Goal: Information Seeking & Learning: Learn about a topic

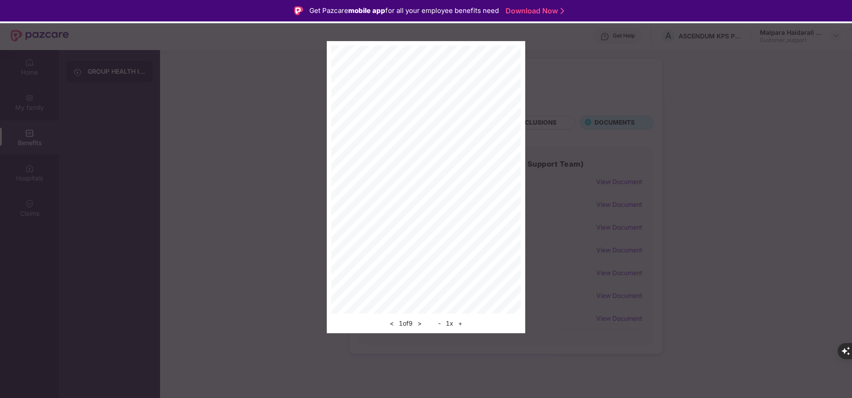
scroll to position [50, 0]
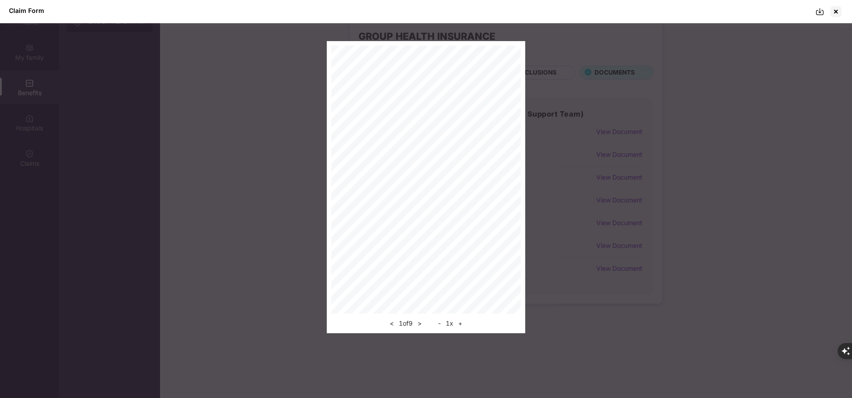
click at [841, 9] on div at bounding box center [836, 11] width 14 height 14
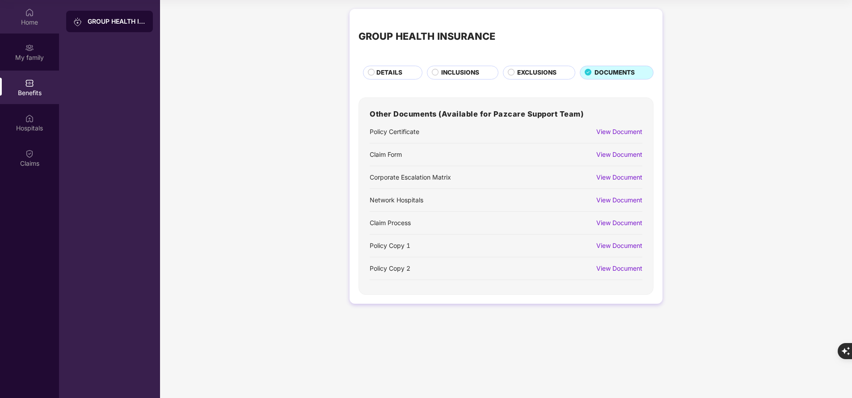
click at [30, 21] on div "Home" at bounding box center [29, 22] width 59 height 9
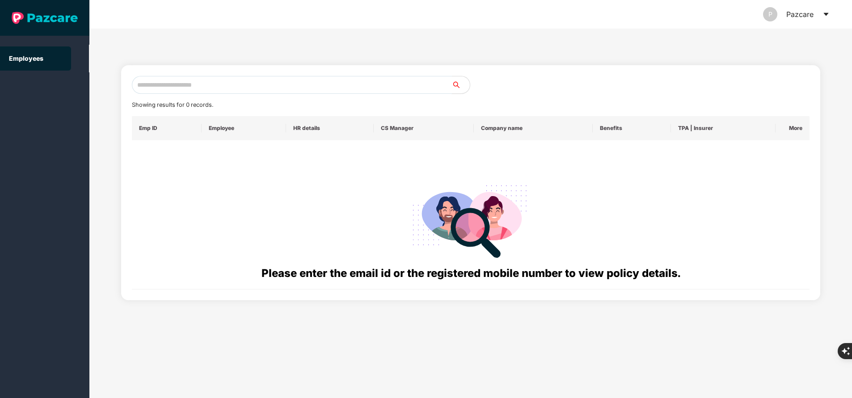
click at [285, 88] on input "text" at bounding box center [292, 85] width 320 height 18
paste input "**********"
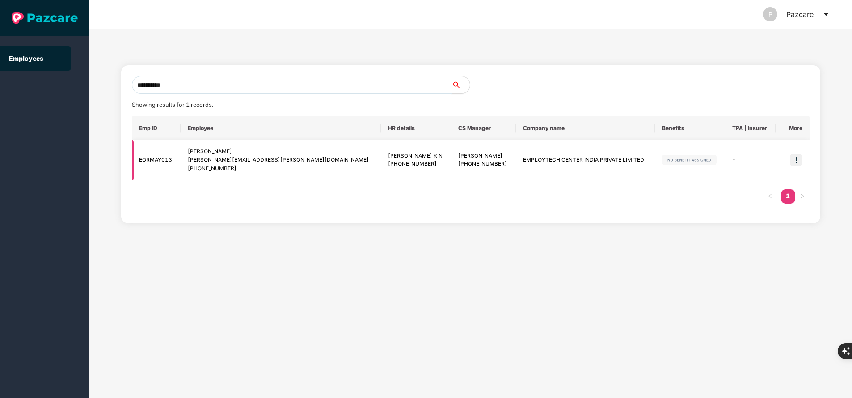
type input "**********"
click at [797, 161] on img at bounding box center [796, 160] width 13 height 13
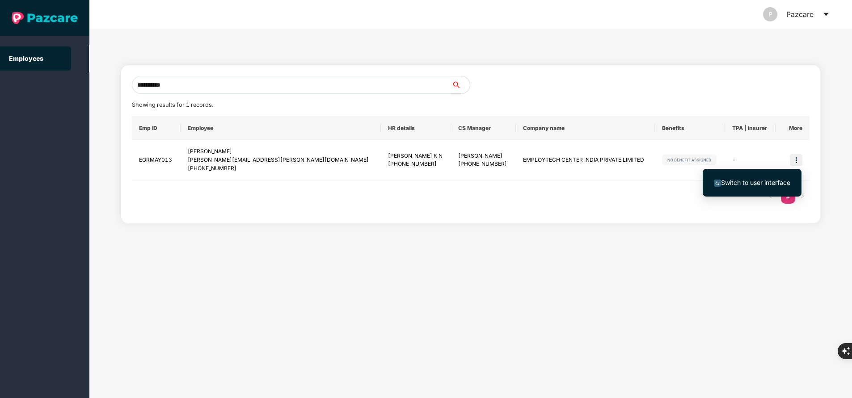
click at [747, 181] on span "Switch to user interface" at bounding box center [755, 183] width 69 height 8
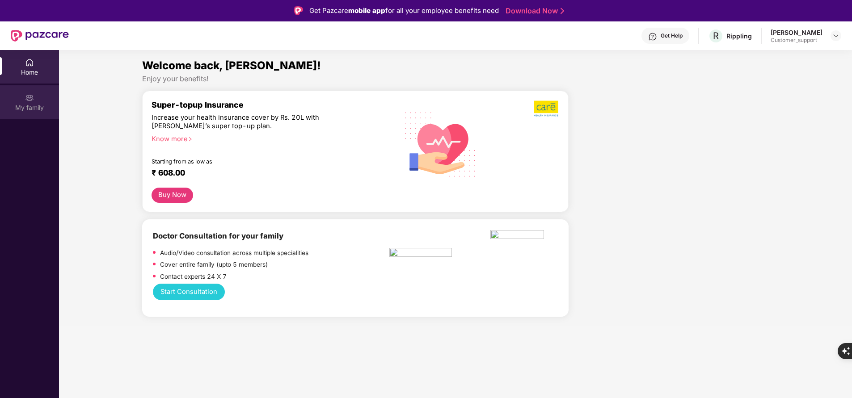
click at [33, 98] on img at bounding box center [29, 97] width 9 height 9
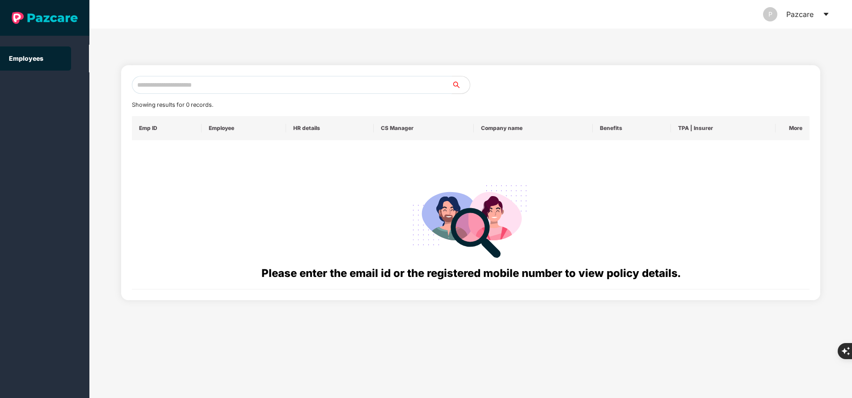
click at [262, 85] on input "text" at bounding box center [292, 85] width 320 height 18
paste input "**********"
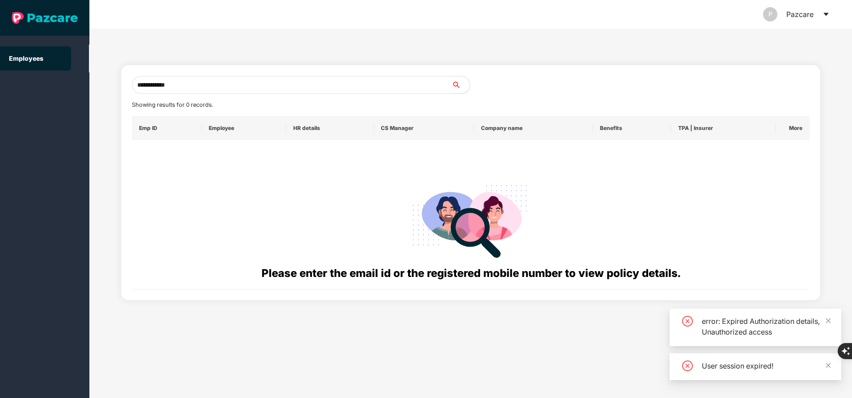
type input "**********"
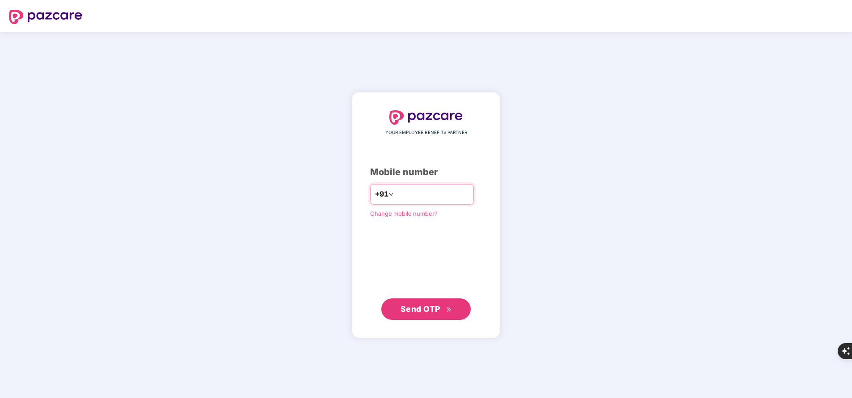
click at [415, 195] on input "number" at bounding box center [432, 194] width 73 height 14
click at [417, 194] on input "**" at bounding box center [432, 194] width 73 height 14
type input "**********"
click at [427, 312] on span "Send OTP" at bounding box center [420, 308] width 40 height 9
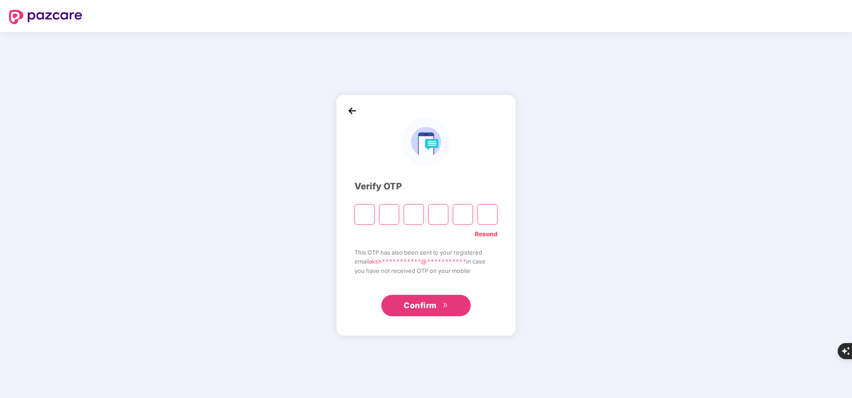
type input "*"
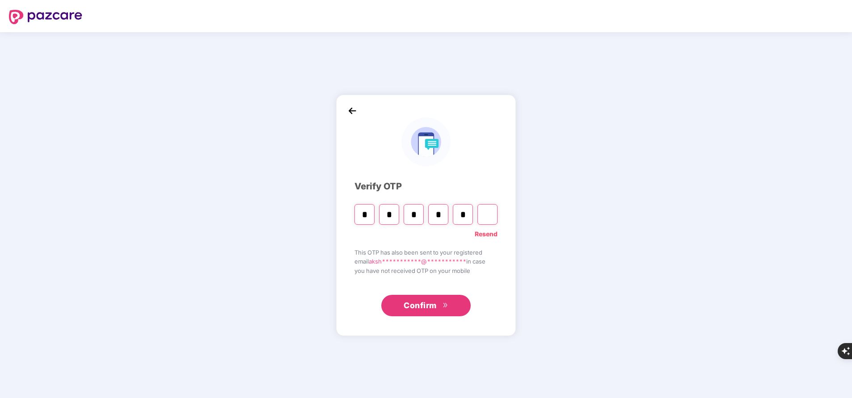
type input "*"
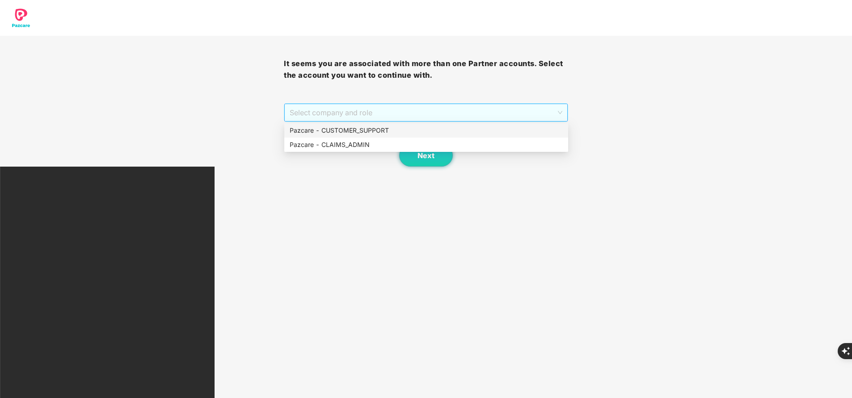
click at [426, 110] on span "Select company and role" at bounding box center [426, 112] width 272 height 17
click at [397, 129] on div "Pazcare - CUSTOMER_SUPPORT" at bounding box center [426, 131] width 273 height 10
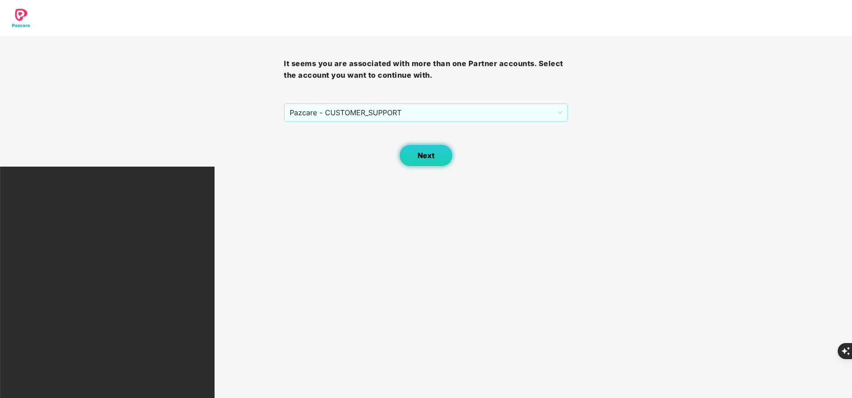
click at [436, 157] on button "Next" at bounding box center [426, 155] width 54 height 22
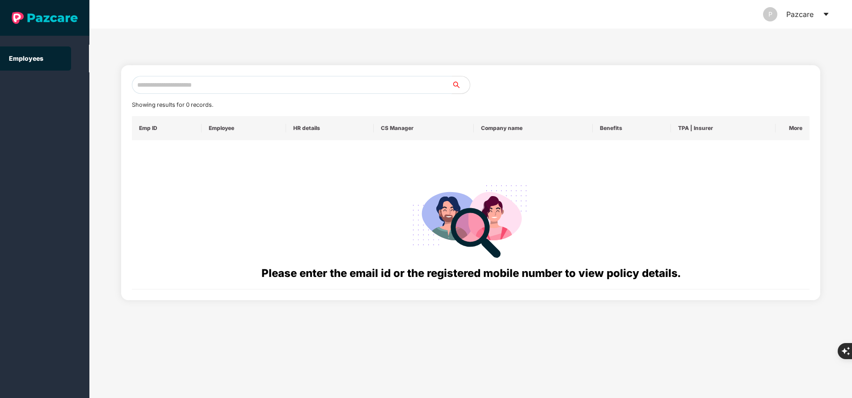
click at [279, 85] on input "text" at bounding box center [292, 85] width 320 height 18
paste input "**********"
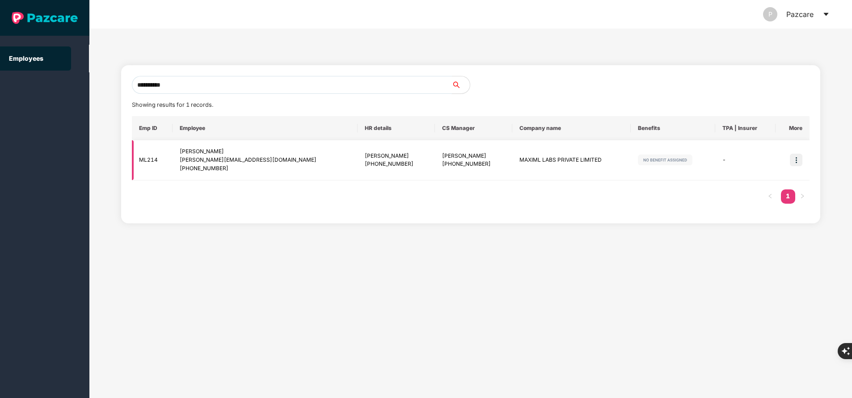
type input "**********"
click at [800, 163] on img at bounding box center [796, 160] width 13 height 13
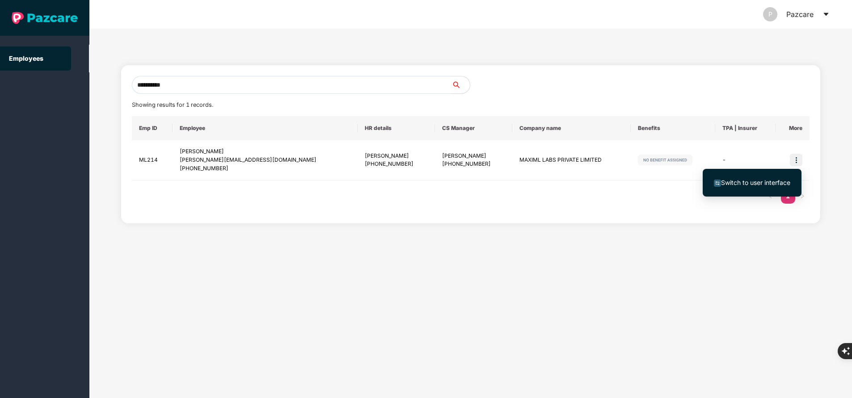
click at [772, 182] on span "Switch to user interface" at bounding box center [755, 183] width 69 height 8
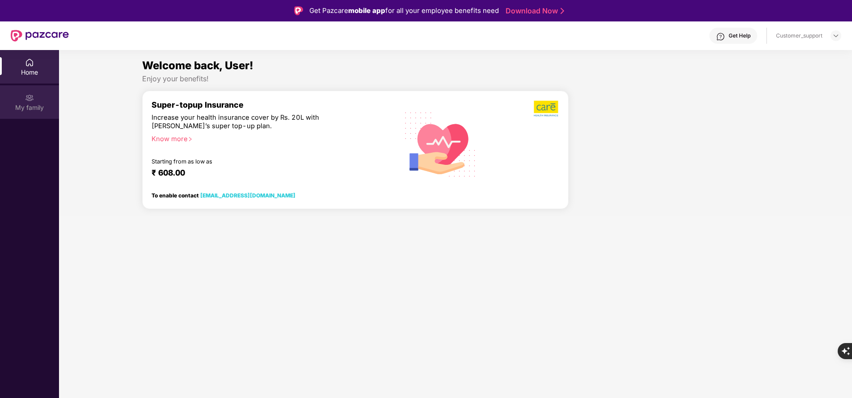
click at [17, 106] on div "My family" at bounding box center [29, 107] width 59 height 9
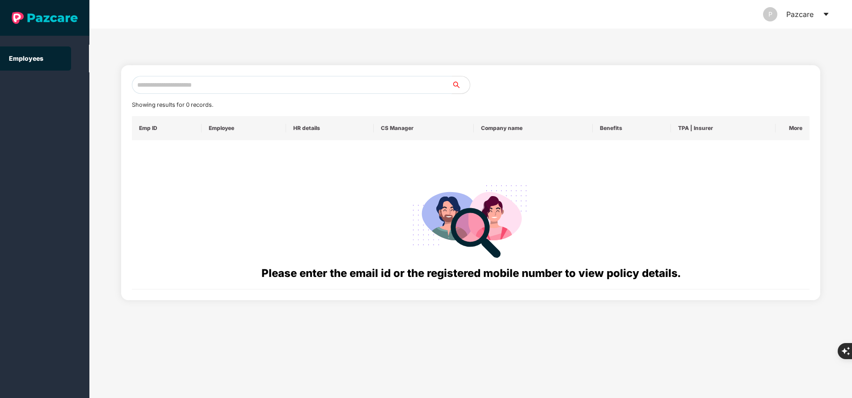
click at [182, 87] on input "text" at bounding box center [292, 85] width 320 height 18
paste input "**********"
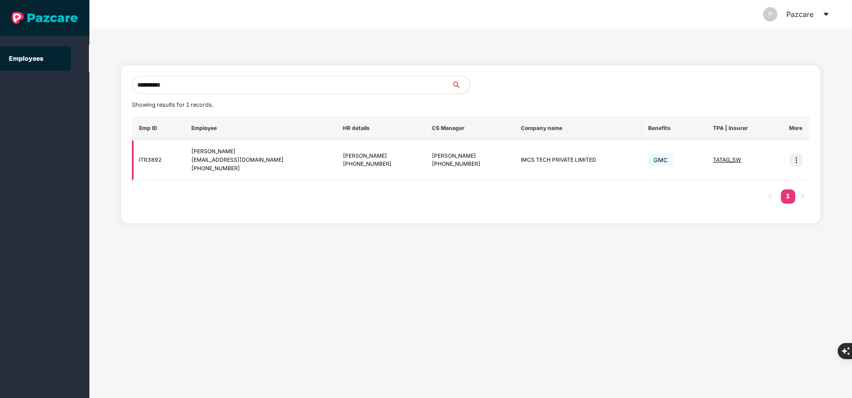
type input "**********"
click at [796, 160] on img at bounding box center [796, 160] width 13 height 13
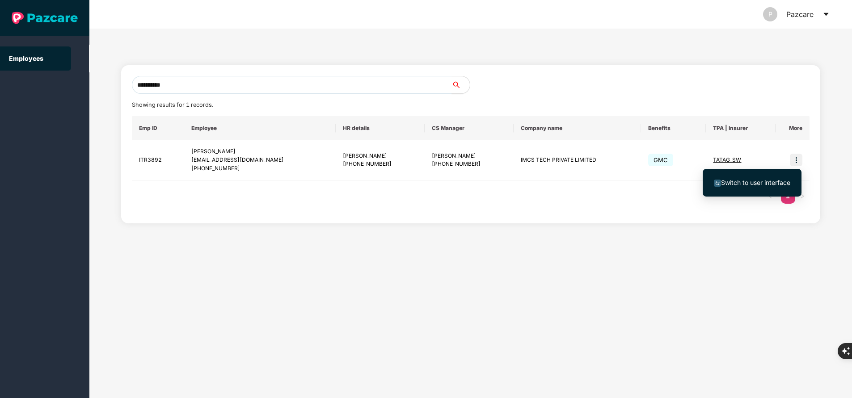
click at [757, 173] on li "Switch to user interface" at bounding box center [752, 182] width 99 height 19
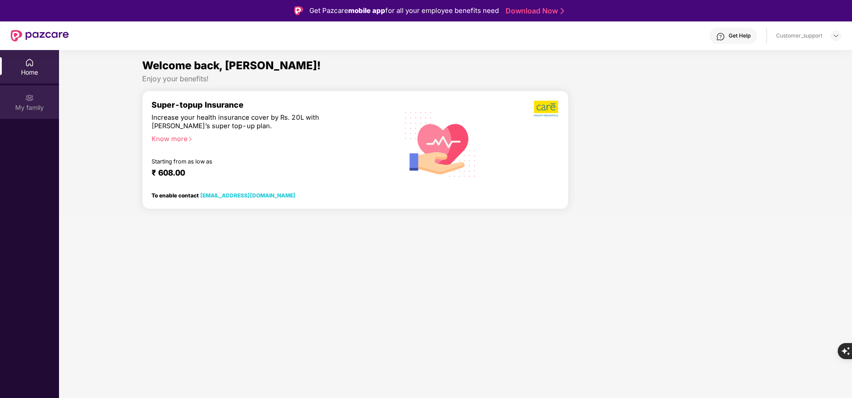
click at [26, 110] on div "My family" at bounding box center [29, 107] width 59 height 9
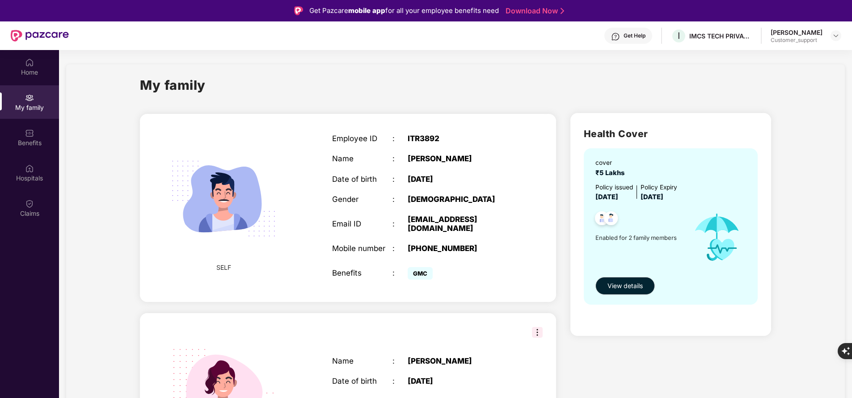
click at [424, 219] on div "amit.k@imcsgroup.net" at bounding box center [460, 224] width 105 height 18
copy div "amit.k@imcsgroup.net"
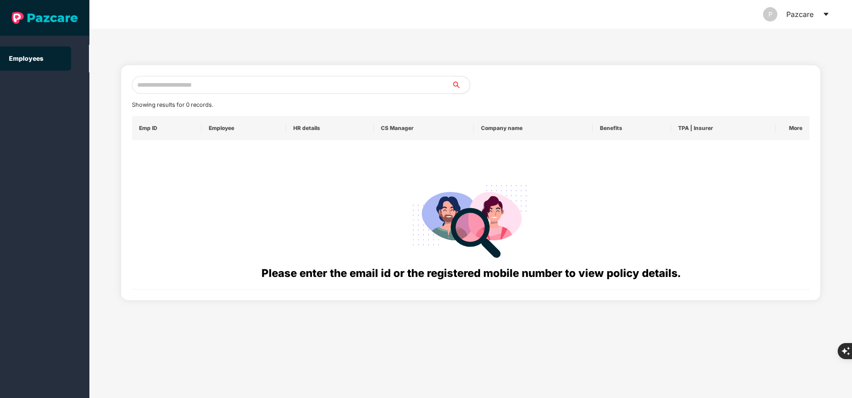
click at [190, 86] on input "text" at bounding box center [292, 85] width 320 height 18
paste input "**********"
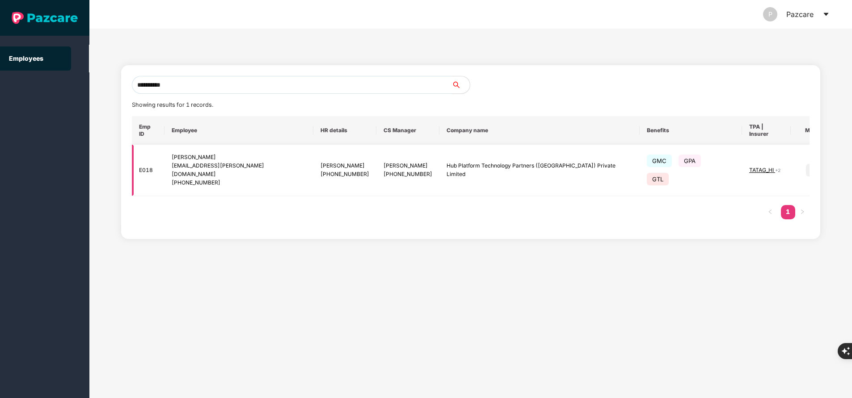
type input "**********"
click at [806, 164] on img at bounding box center [812, 170] width 13 height 13
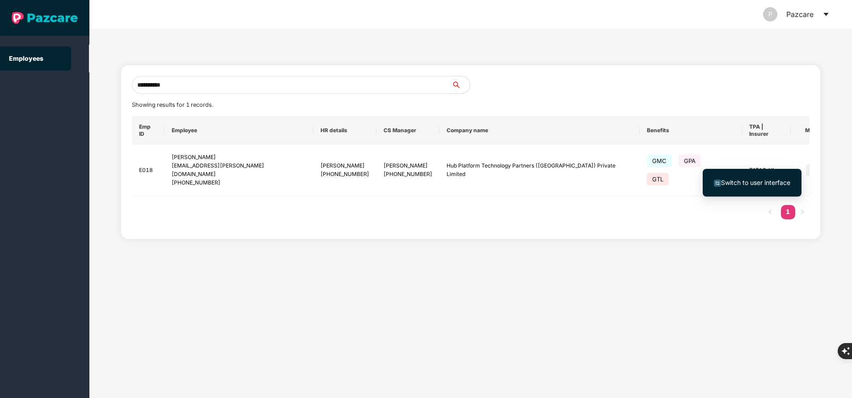
click at [773, 183] on span "Switch to user interface" at bounding box center [755, 183] width 69 height 8
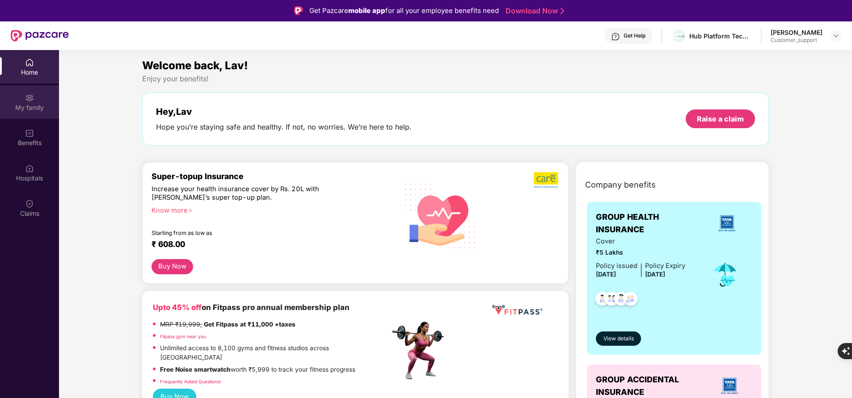
click at [29, 105] on div "My family" at bounding box center [29, 107] width 59 height 9
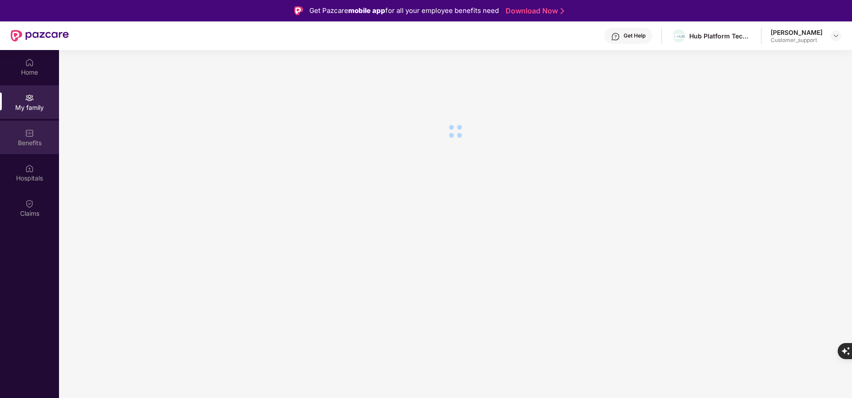
click at [23, 136] on div "Benefits" at bounding box center [29, 138] width 59 height 34
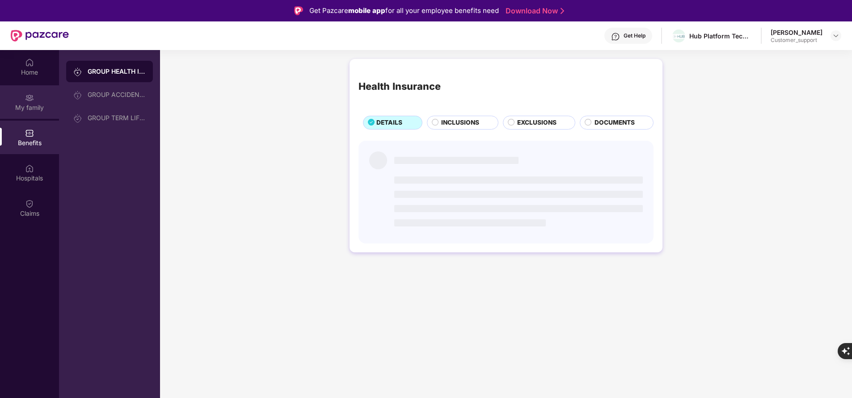
click at [25, 97] on img at bounding box center [29, 97] width 9 height 9
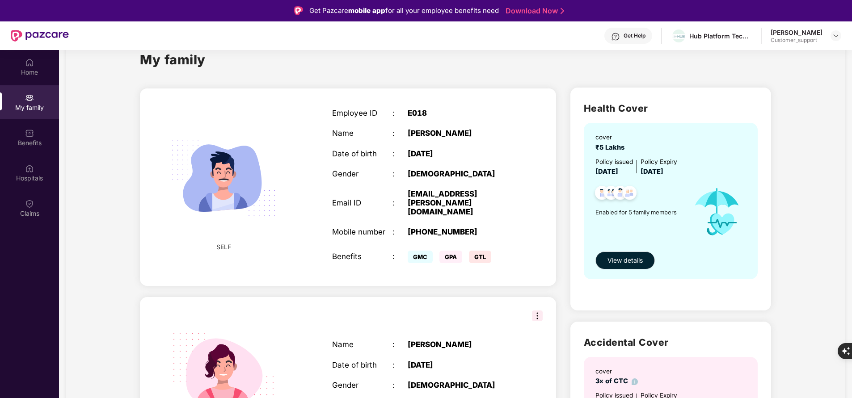
scroll to position [24, 0]
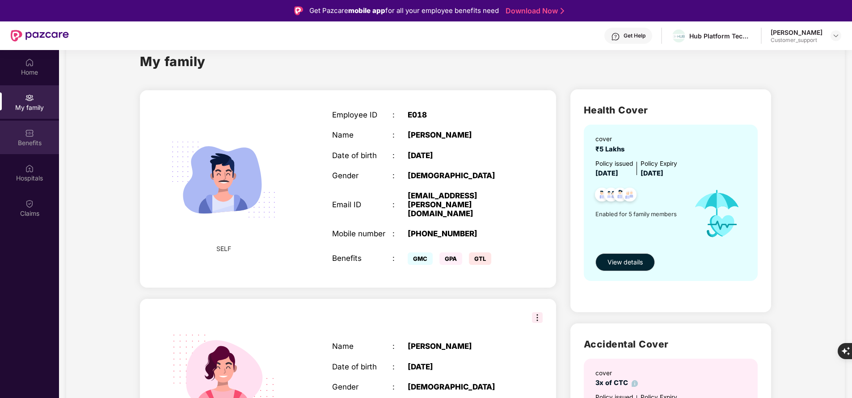
click at [35, 128] on div "Benefits" at bounding box center [29, 138] width 59 height 34
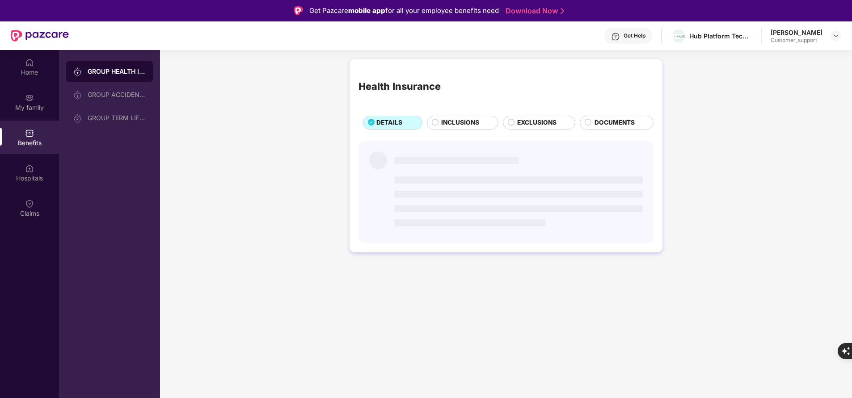
scroll to position [0, 0]
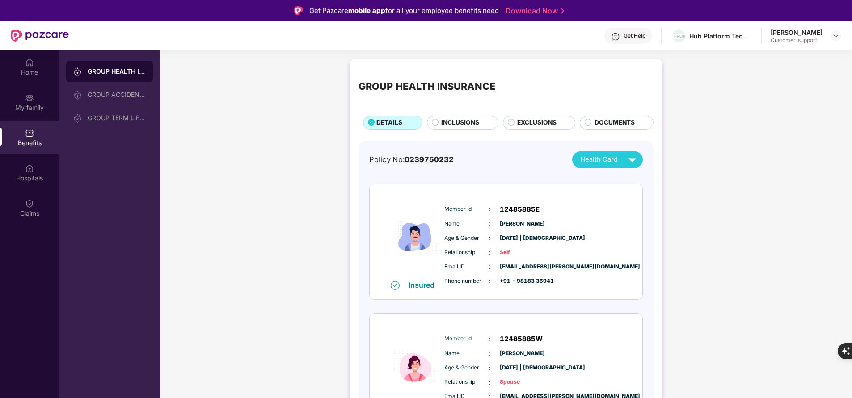
click at [456, 129] on div "INCLUSIONS" at bounding box center [463, 122] width 72 height 13
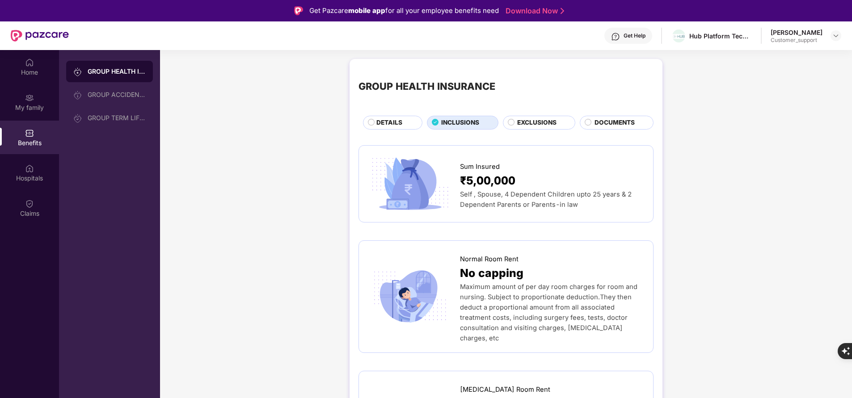
click at [526, 126] on span "EXCLUSIONS" at bounding box center [536, 122] width 39 height 9
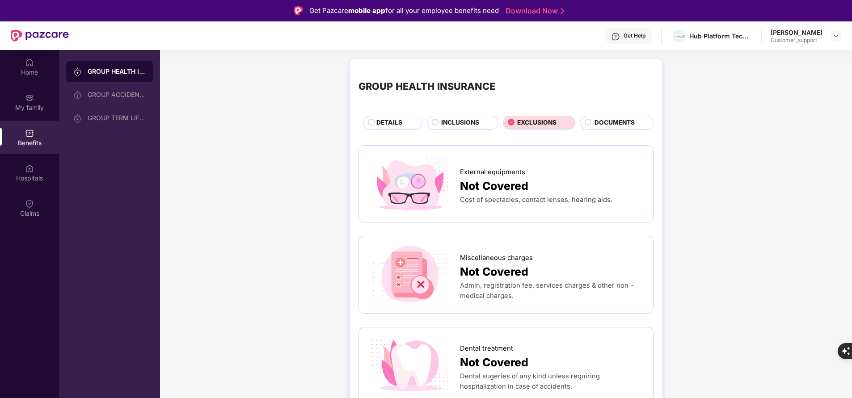
click at [453, 121] on span "INCLUSIONS" at bounding box center [460, 122] width 38 height 9
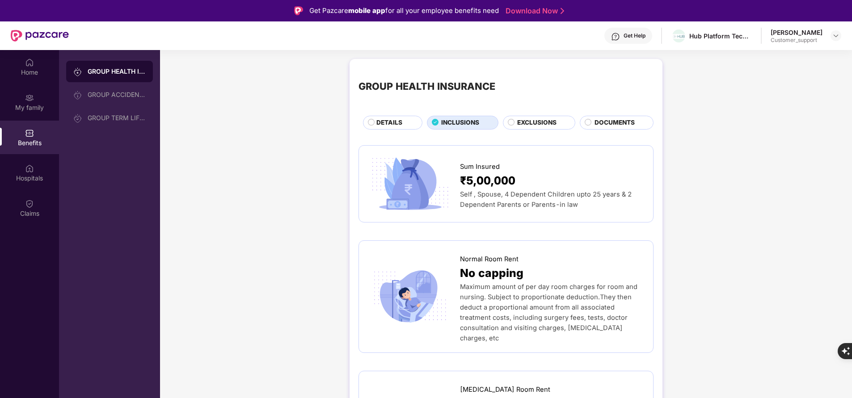
click at [521, 118] on div "EXCLUSIONS" at bounding box center [539, 122] width 73 height 13
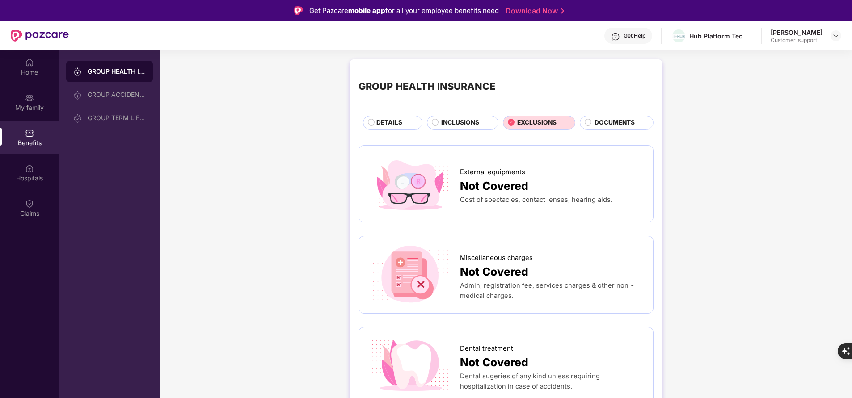
click at [476, 124] on span "INCLUSIONS" at bounding box center [460, 122] width 38 height 9
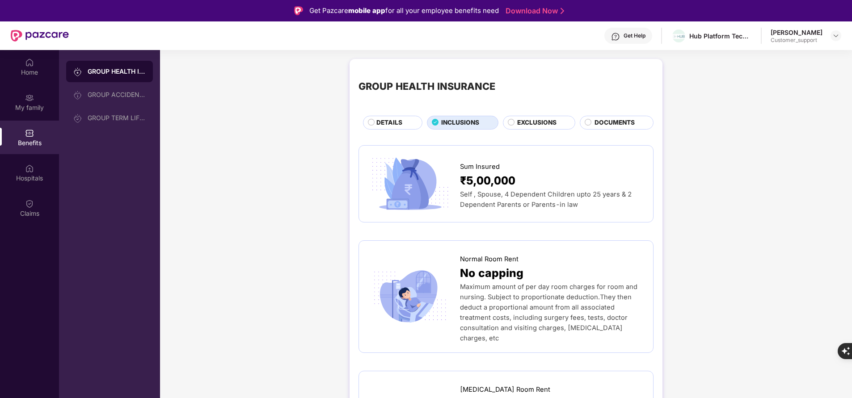
click at [549, 123] on span "EXCLUSIONS" at bounding box center [536, 122] width 39 height 9
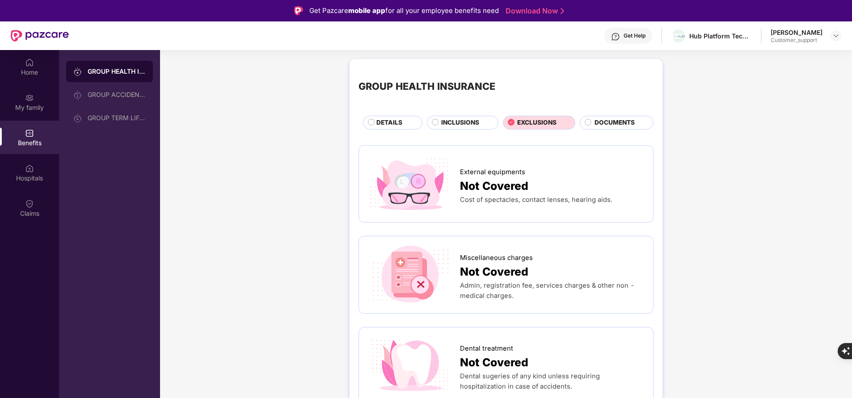
click at [448, 122] on span "INCLUSIONS" at bounding box center [460, 122] width 38 height 9
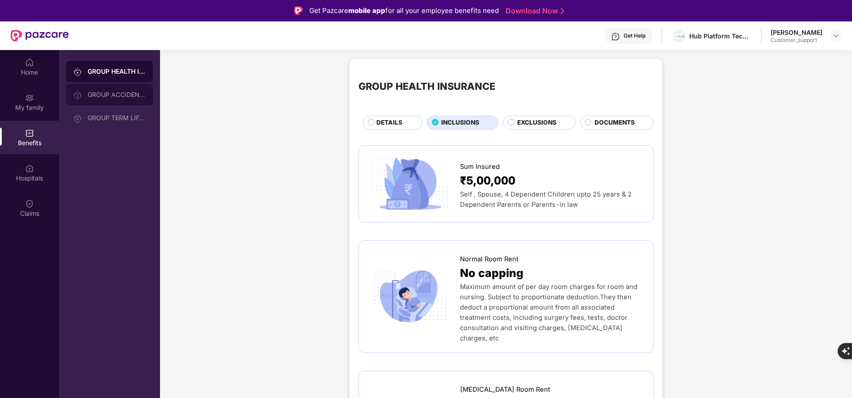
click at [119, 93] on div "GROUP ACCIDENTAL INSURANCE" at bounding box center [117, 94] width 58 height 7
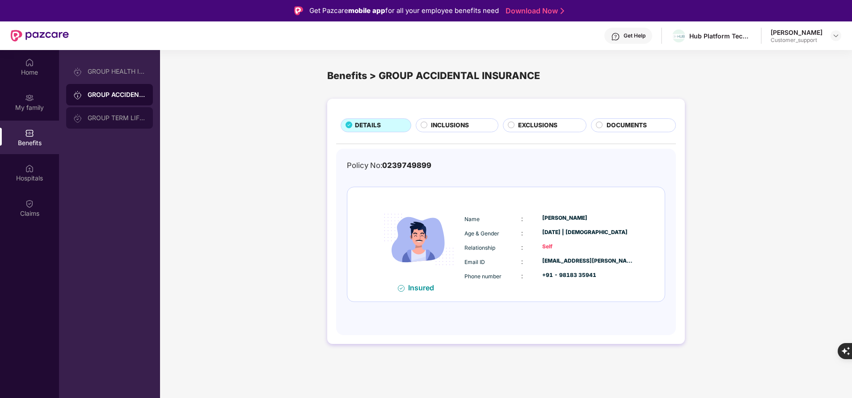
click at [105, 120] on div "GROUP TERM LIFE INSURANCE" at bounding box center [117, 117] width 58 height 7
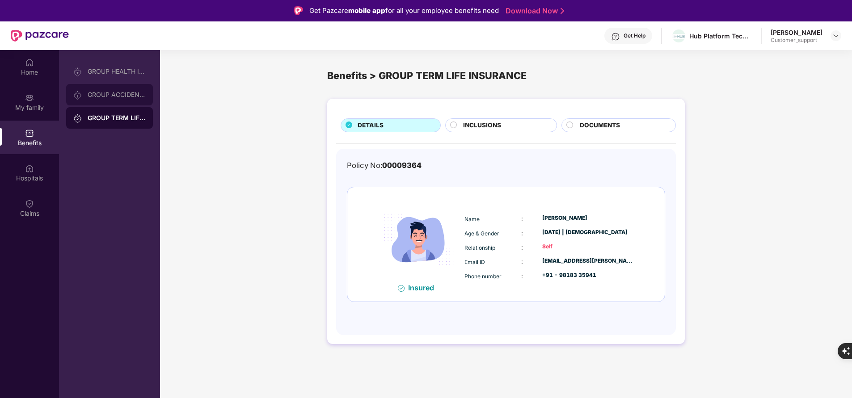
click at [110, 89] on div "GROUP ACCIDENTAL INSURANCE" at bounding box center [109, 94] width 87 height 21
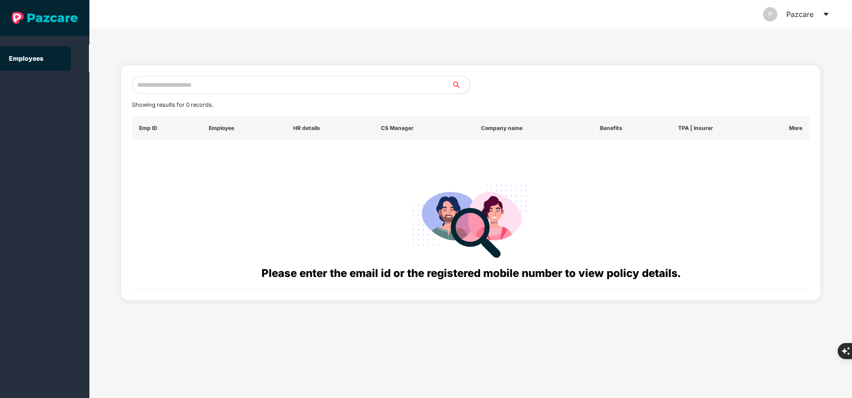
click at [193, 89] on input "text" at bounding box center [292, 85] width 320 height 18
paste input "**********"
click at [232, 91] on input "**********" at bounding box center [292, 85] width 320 height 18
type input "*"
click at [233, 96] on div "Showing results for 0 records. Emp ID Employee HR details CS Manager Company na…" at bounding box center [471, 183] width 678 height 214
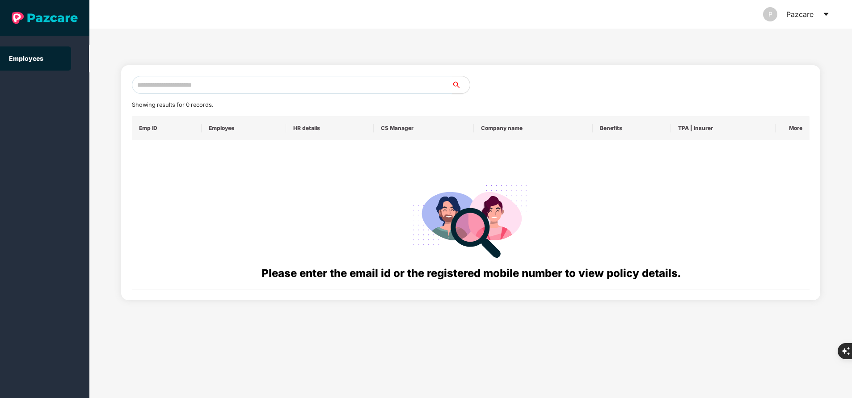
click at [206, 86] on input "text" at bounding box center [292, 85] width 320 height 18
paste input "**********"
click at [232, 79] on input "**********" at bounding box center [292, 85] width 320 height 18
type input "*"
click at [826, 16] on icon "caret-down" at bounding box center [825, 14] width 7 height 7
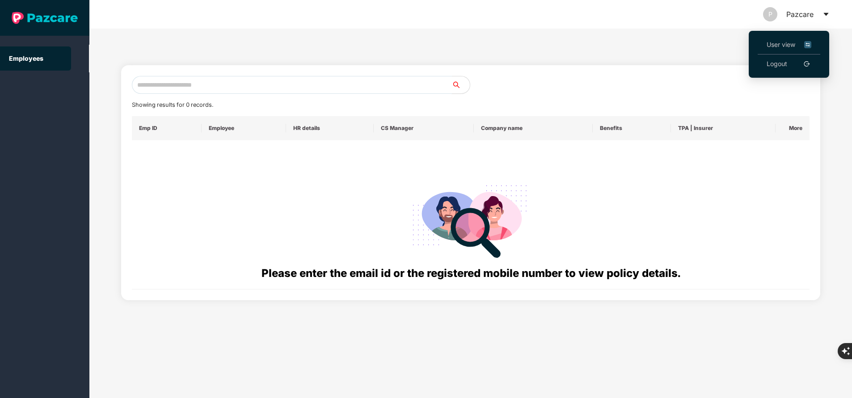
click at [346, 78] on input "text" at bounding box center [292, 85] width 320 height 18
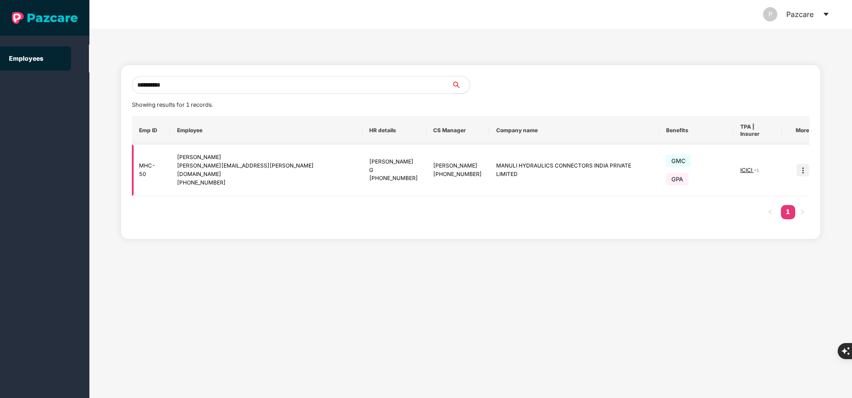
type input "**********"
click at [787, 157] on td at bounding box center [799, 170] width 34 height 51
click at [798, 164] on img at bounding box center [802, 170] width 13 height 13
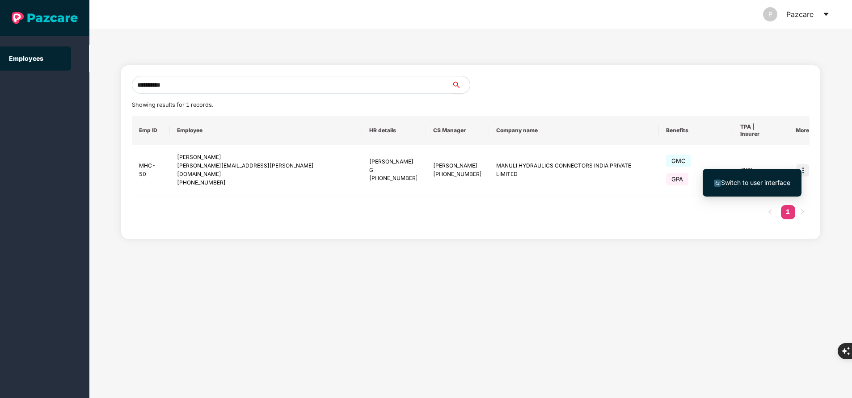
click at [741, 181] on span "Switch to user interface" at bounding box center [755, 183] width 69 height 8
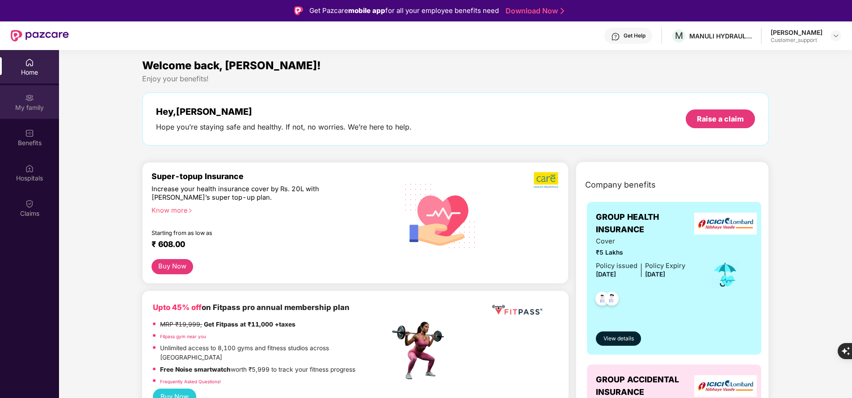
click at [34, 101] on div "My family" at bounding box center [29, 102] width 59 height 34
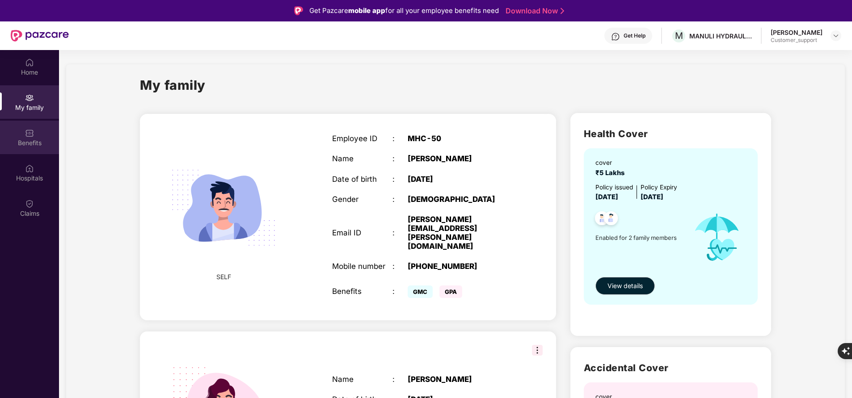
click at [38, 141] on div "Benefits" at bounding box center [29, 143] width 59 height 9
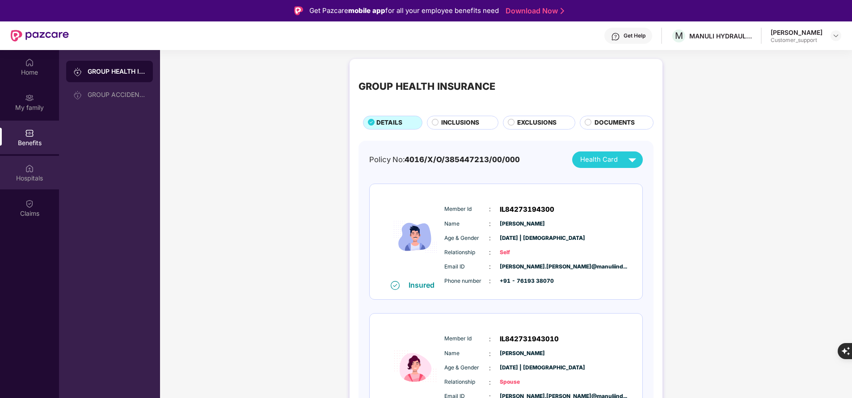
click at [34, 179] on div "Hospitals" at bounding box center [29, 178] width 59 height 9
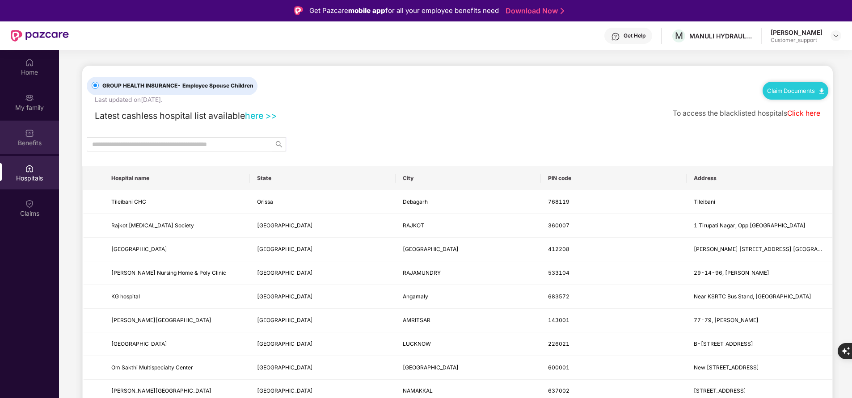
click at [23, 138] on div "Benefits" at bounding box center [29, 138] width 59 height 34
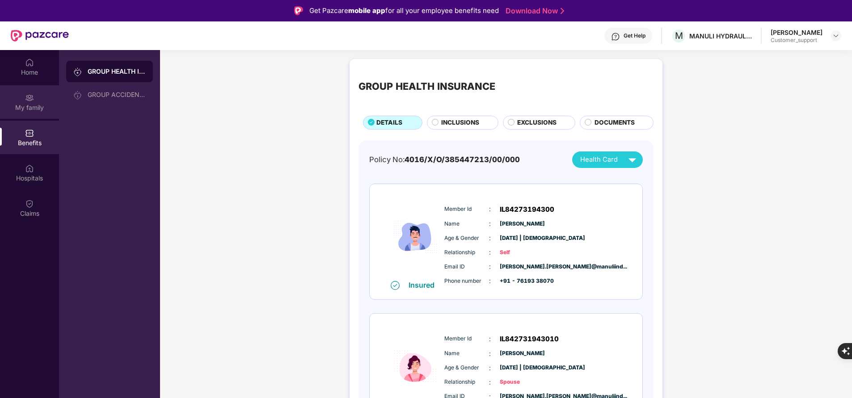
click at [25, 107] on div "My family" at bounding box center [29, 107] width 59 height 9
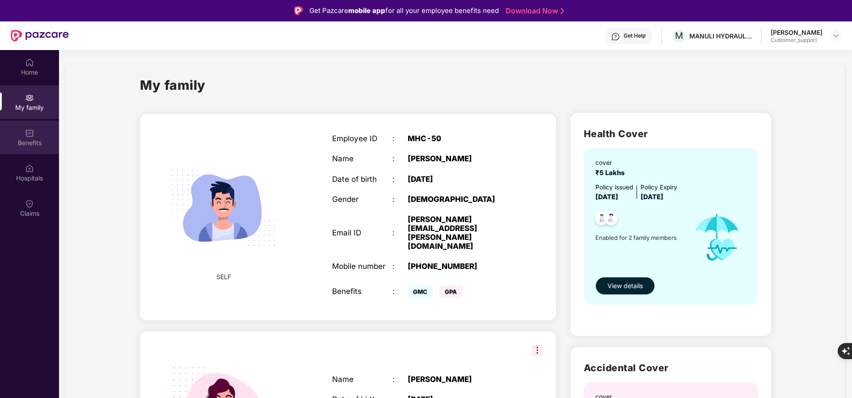
click at [26, 125] on div "Benefits" at bounding box center [29, 138] width 59 height 34
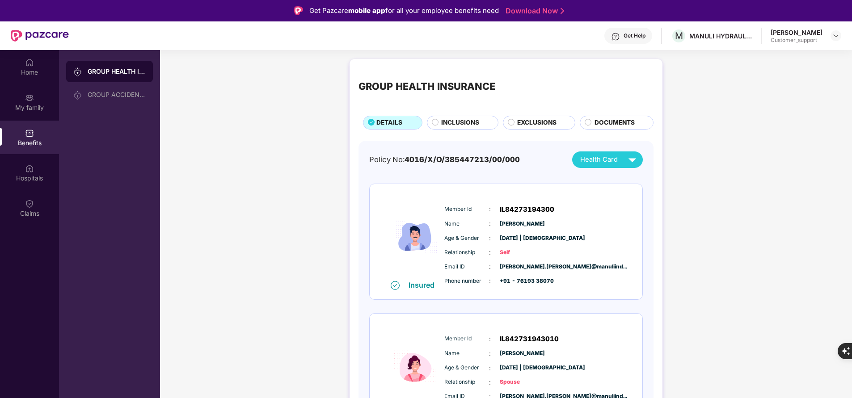
click at [455, 126] on span "INCLUSIONS" at bounding box center [460, 122] width 38 height 9
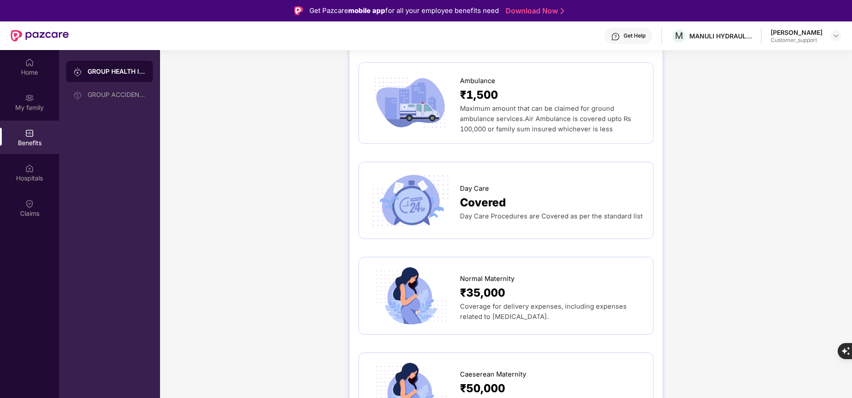
scroll to position [677, 0]
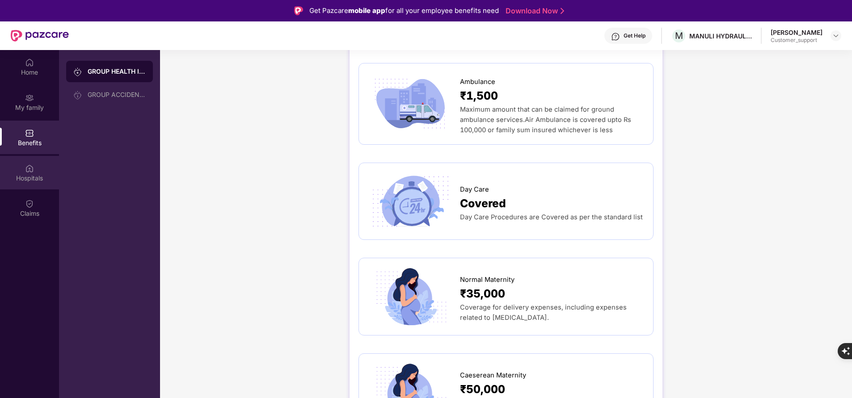
click at [40, 183] on div "Hospitals" at bounding box center [29, 173] width 59 height 34
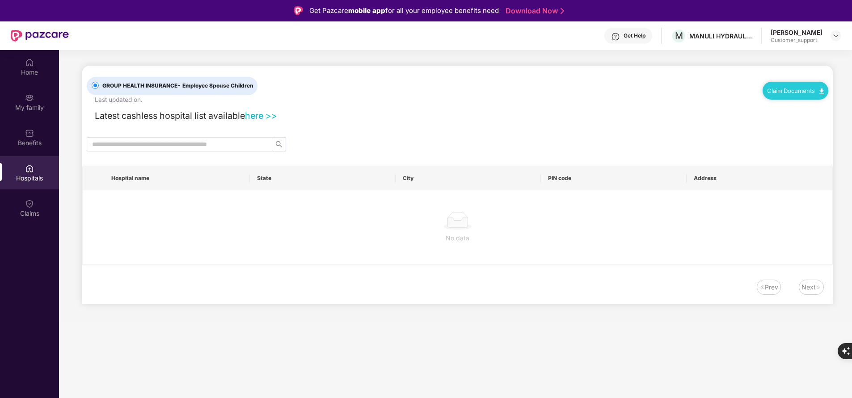
scroll to position [0, 0]
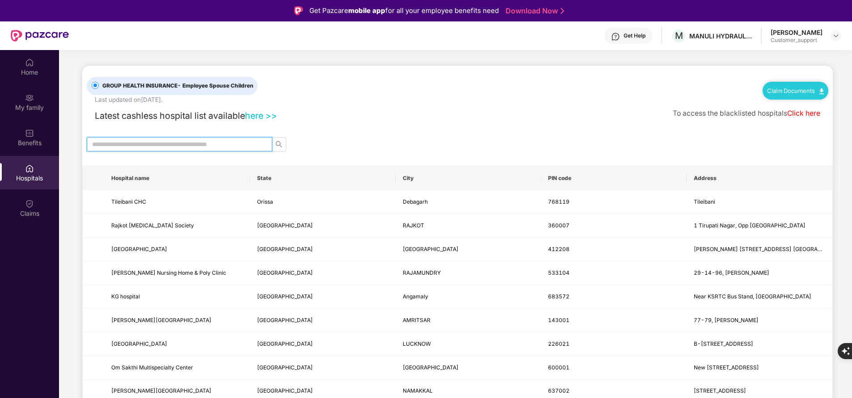
click at [187, 141] on input "text" at bounding box center [176, 144] width 168 height 10
click at [191, 147] on input "text" at bounding box center [176, 144] width 168 height 10
click at [191, 147] on input "*" at bounding box center [176, 144] width 168 height 10
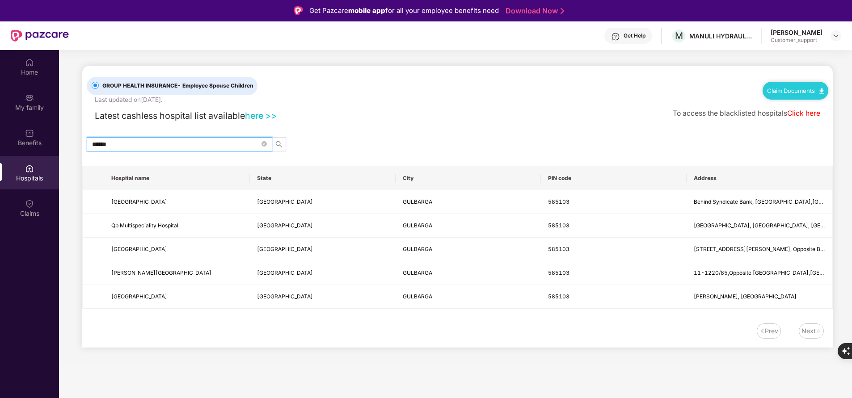
type input "******"
click at [27, 67] on div "Home" at bounding box center [29, 67] width 59 height 34
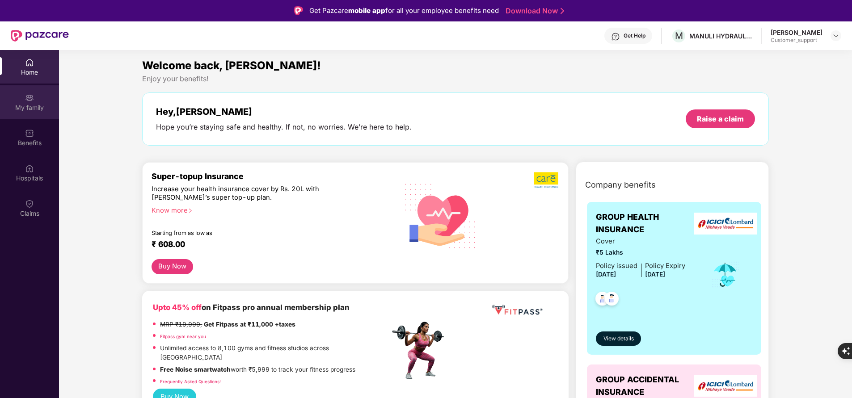
click at [41, 102] on div "My family" at bounding box center [29, 102] width 59 height 34
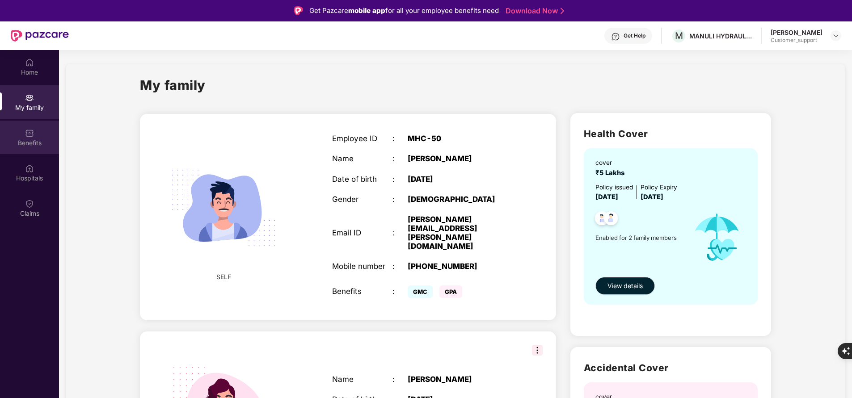
click at [33, 143] on div "Benefits" at bounding box center [29, 143] width 59 height 9
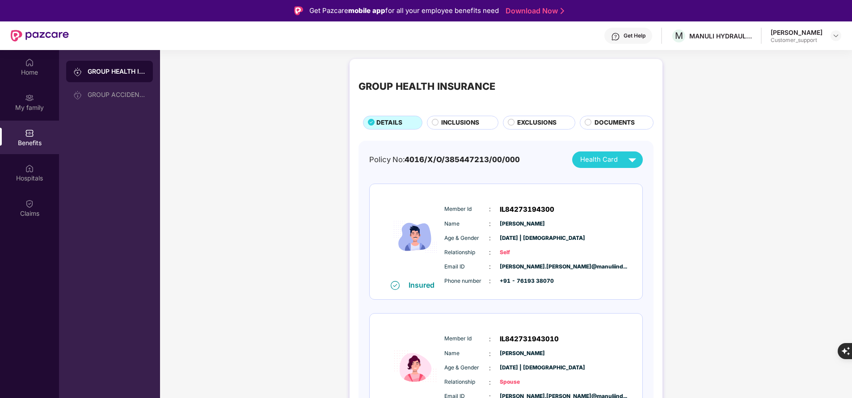
click at [462, 119] on span "INCLUSIONS" at bounding box center [460, 122] width 38 height 9
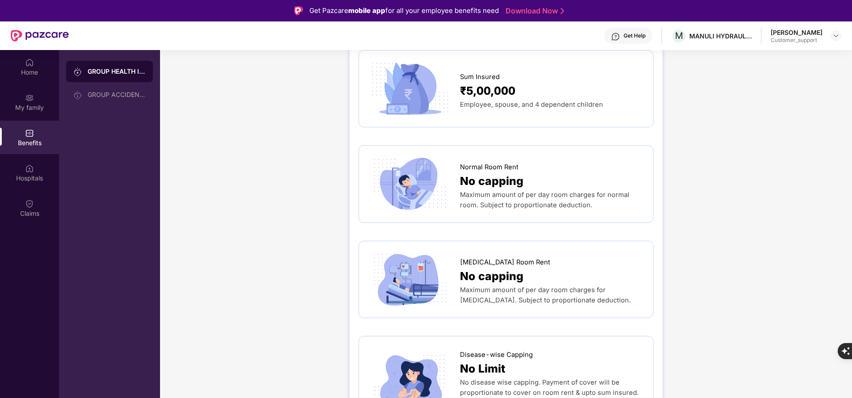
scroll to position [95, 0]
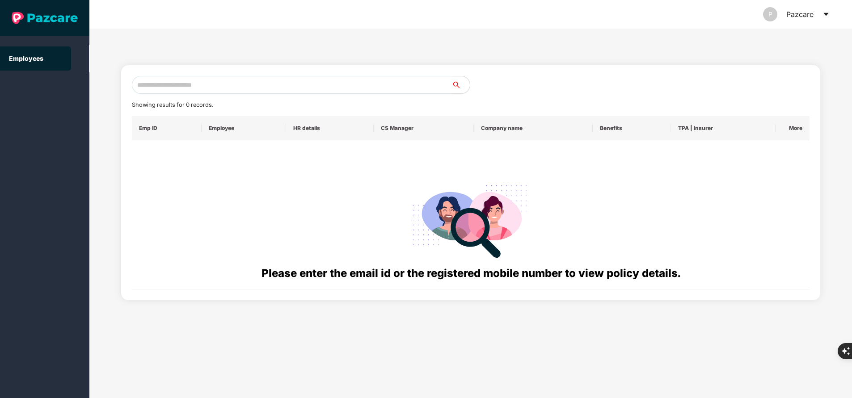
click at [166, 83] on input "text" at bounding box center [292, 85] width 320 height 18
paste input "**********"
type input "*"
click at [173, 89] on input "text" at bounding box center [292, 85] width 320 height 18
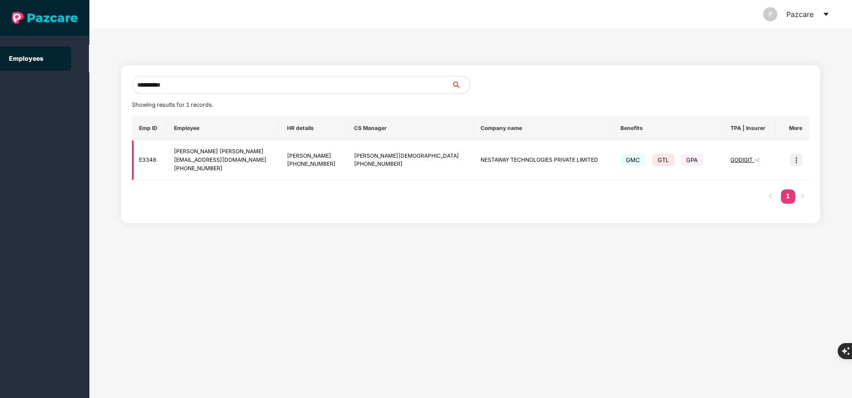
type input "**********"
click at [737, 160] on span "GODIGIT" at bounding box center [742, 159] width 24 height 7
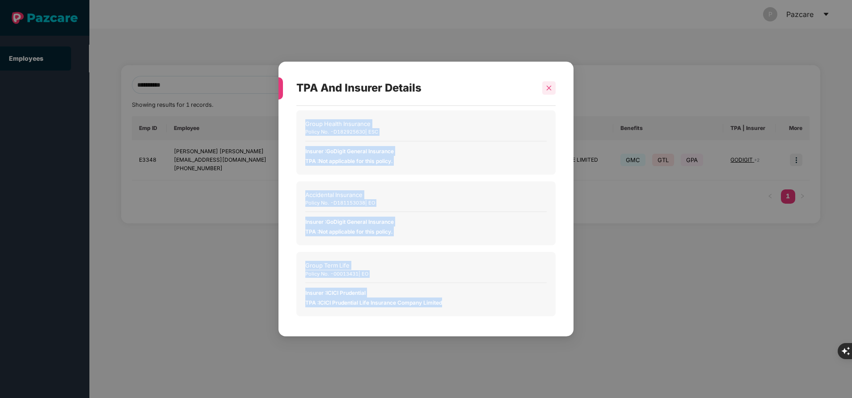
drag, startPoint x: 656, startPoint y: 288, endPoint x: 549, endPoint y: 87, distance: 227.1
click at [549, 87] on div "TPA And Insurer Details Group Health Insurance Policy No. - D182925630 | ESC In…" at bounding box center [426, 199] width 852 height 398
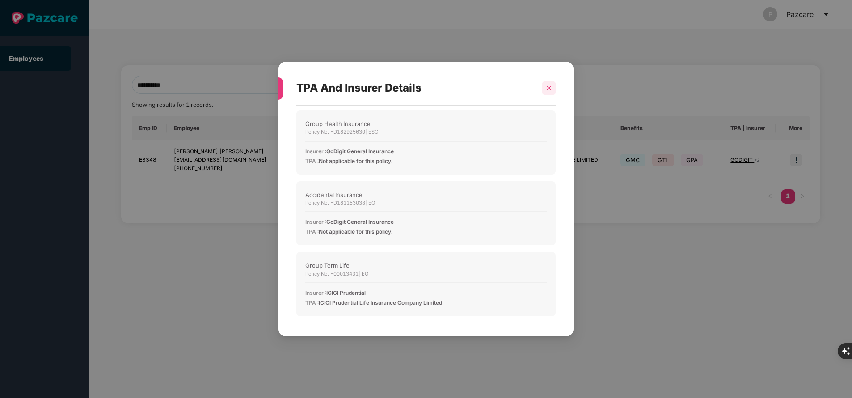
click at [549, 87] on icon "close" at bounding box center [549, 87] width 5 height 5
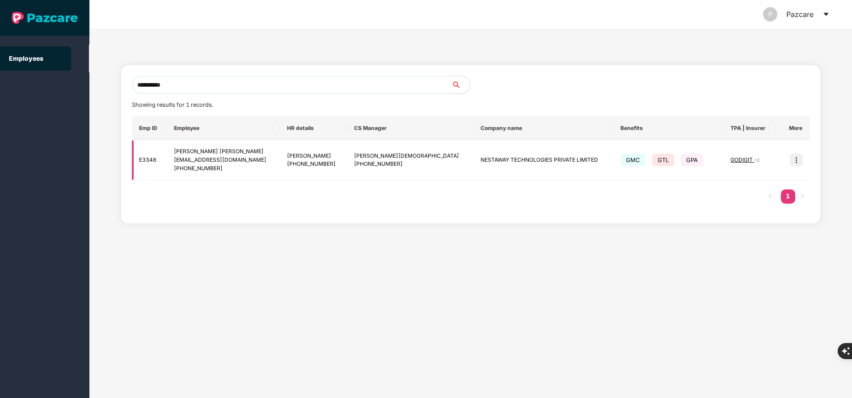
click at [796, 160] on img at bounding box center [796, 160] width 13 height 13
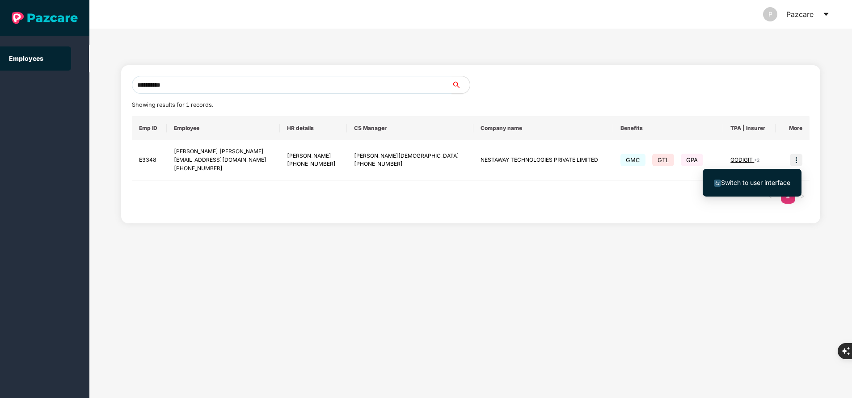
click at [740, 187] on span "Switch to user interface" at bounding box center [752, 183] width 76 height 10
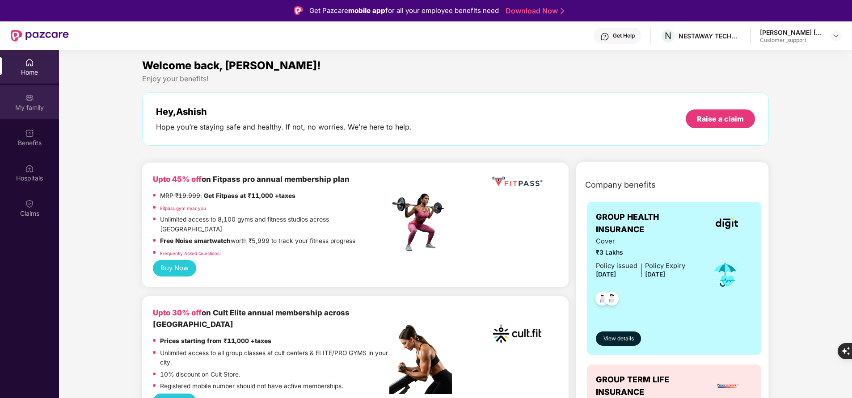
click at [31, 109] on div "My family" at bounding box center [29, 107] width 59 height 9
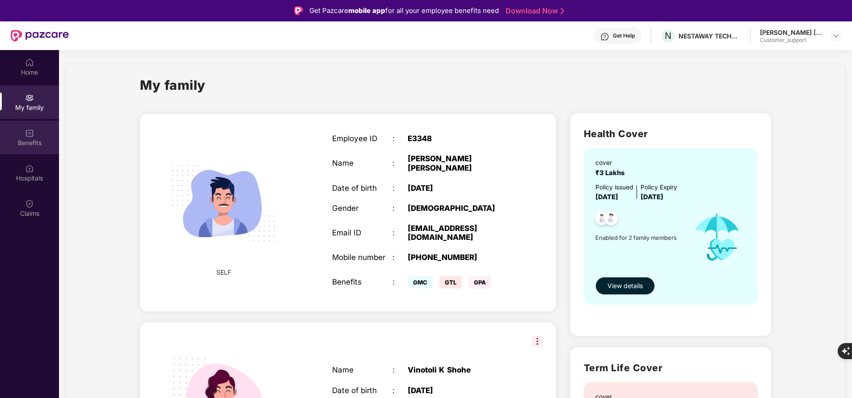
click at [29, 138] on div "Benefits" at bounding box center [29, 138] width 59 height 34
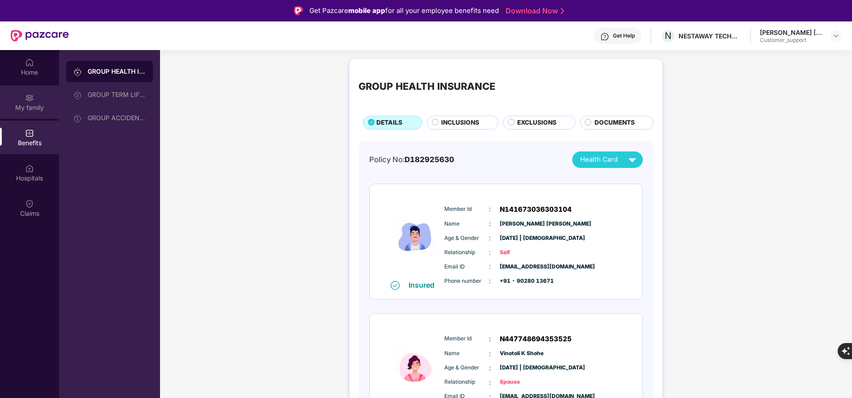
click at [30, 107] on div "My family" at bounding box center [29, 107] width 59 height 9
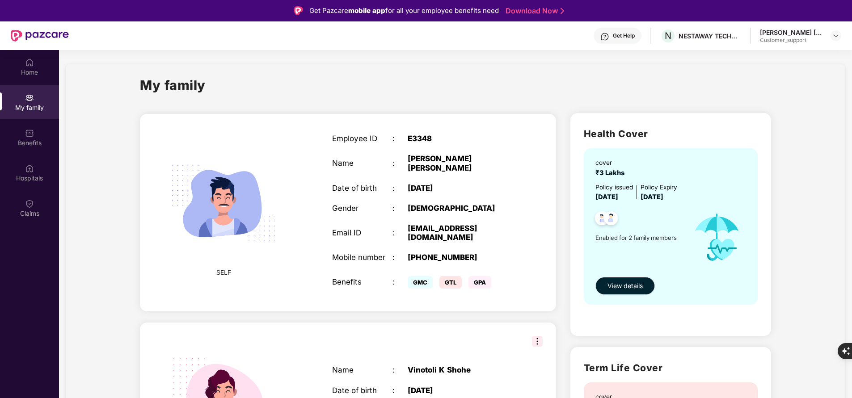
click at [618, 34] on div "Get Help" at bounding box center [624, 35] width 22 height 7
click at [627, 34] on div "Get Help" at bounding box center [624, 35] width 22 height 7
drag, startPoint x: 410, startPoint y: 253, endPoint x: 496, endPoint y: 255, distance: 85.8
click at [496, 255] on div "Employee ID : E3348 Name : Ashish Ramesh Kumar Date of birth : 20 Sept 1990 Gen…" at bounding box center [422, 212] width 199 height 179
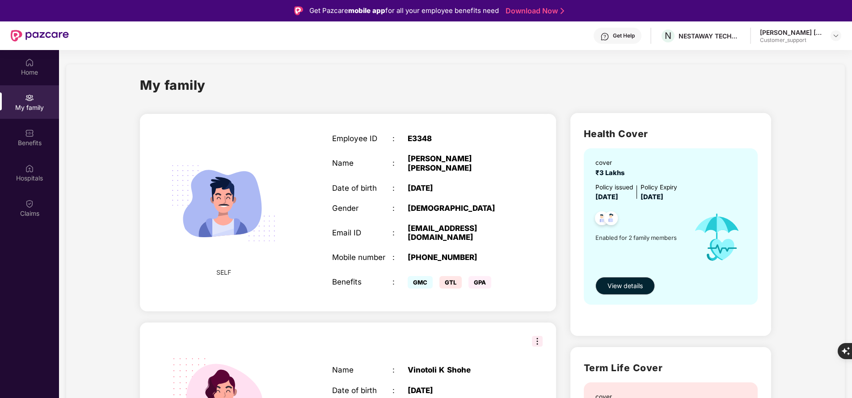
click at [375, 242] on div "Employee ID : E3348 Name : Ashish Ramesh Kumar Date of birth : 20 Sept 1990 Gen…" at bounding box center [422, 212] width 199 height 179
drag, startPoint x: 399, startPoint y: 248, endPoint x: 506, endPoint y: 246, distance: 107.3
click at [506, 253] on div "Mobile number : +919028013671" at bounding box center [422, 257] width 181 height 9
copy div "+919028013671"
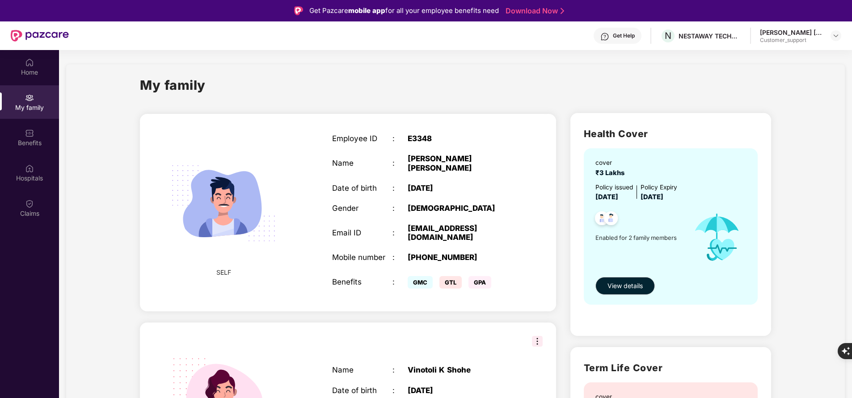
click at [629, 36] on div "Get Help" at bounding box center [624, 35] width 22 height 7
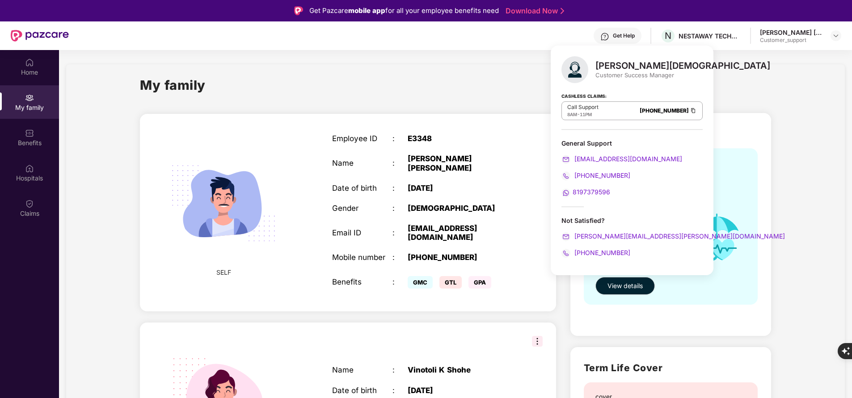
click at [28, 291] on div "Home My family Benefits Hospitals Claims" at bounding box center [29, 249] width 59 height 398
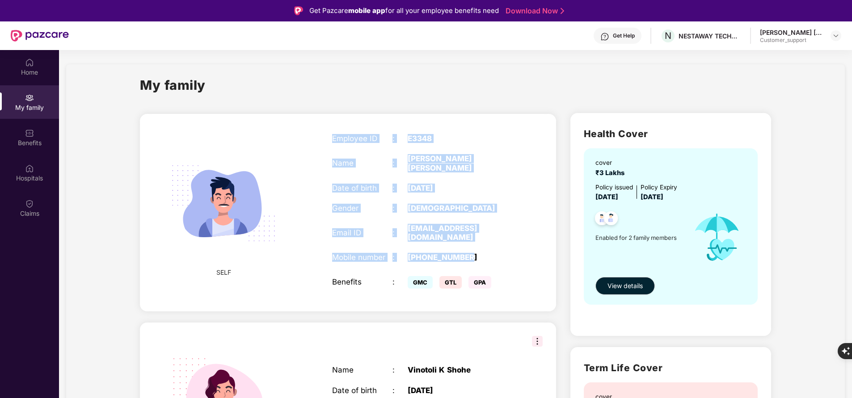
drag, startPoint x: 330, startPoint y: 143, endPoint x: 491, endPoint y: 243, distance: 189.3
click at [491, 243] on div "Employee ID : E3348 Name : Ashish Ramesh Kumar Date of birth : 20 Sept 1990 Gen…" at bounding box center [422, 212] width 199 height 179
copy div "Employee ID : E3348 Name : Ashish Ramesh Kumar Date of birth : 20 Sept 1990 Gen…"
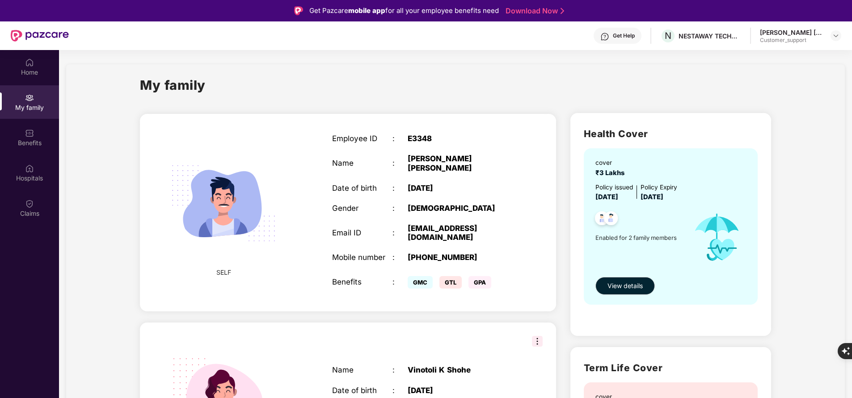
click at [0, 291] on html "Get Pazcare mobile app for all your employee benefits need Download Now Get Hel…" at bounding box center [426, 199] width 852 height 398
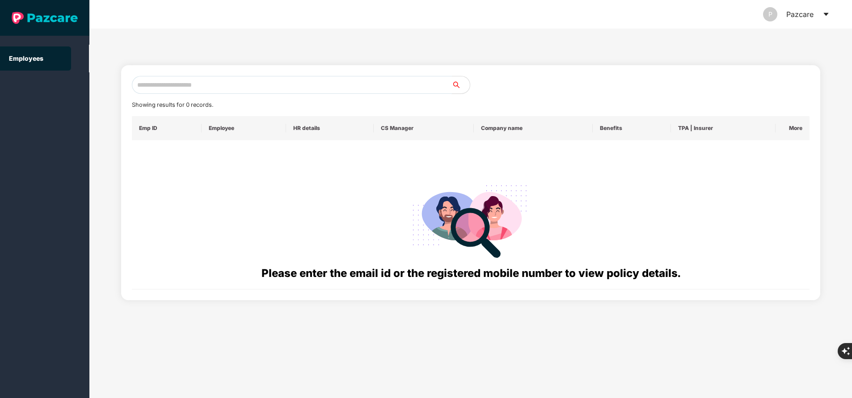
click at [249, 87] on input "text" at bounding box center [292, 85] width 320 height 18
paste input "**********"
click at [168, 65] on div "**********" at bounding box center [470, 182] width 699 height 235
click at [148, 85] on input "**********" at bounding box center [292, 85] width 320 height 18
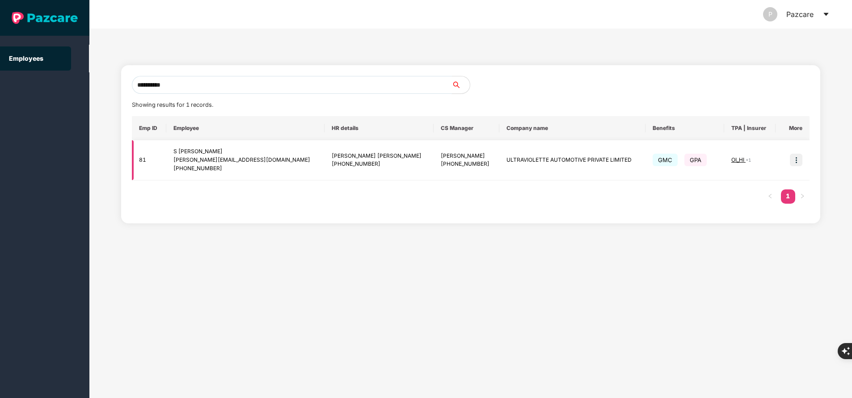
type input "**********"
click at [732, 160] on span "OI_HI" at bounding box center [738, 159] width 14 height 7
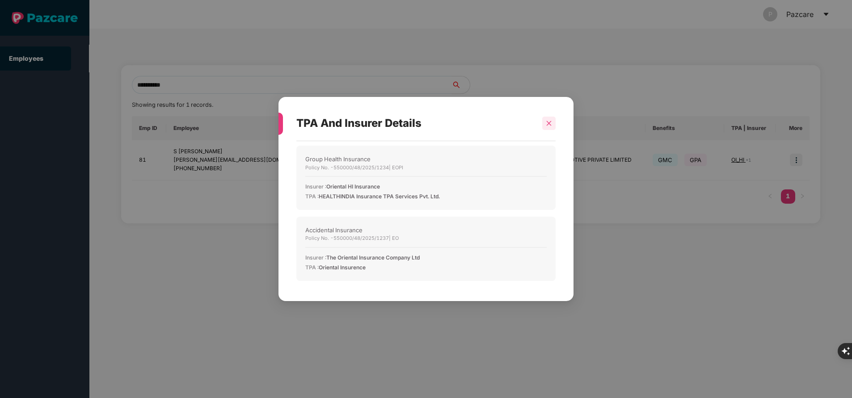
click at [552, 121] on div at bounding box center [548, 123] width 13 height 13
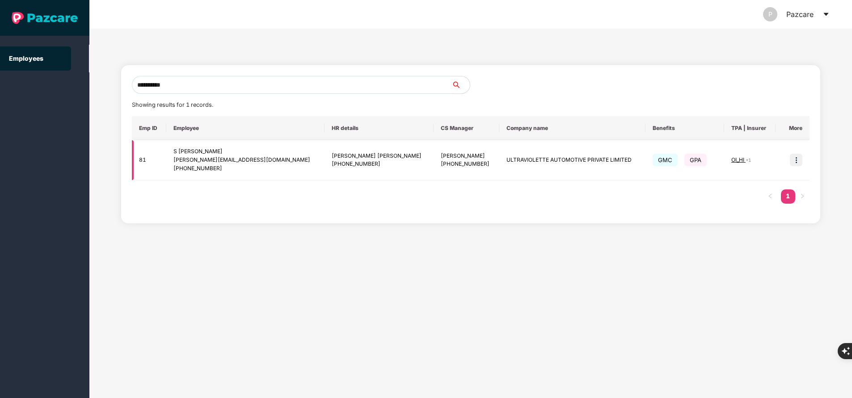
click at [800, 160] on img at bounding box center [796, 160] width 13 height 13
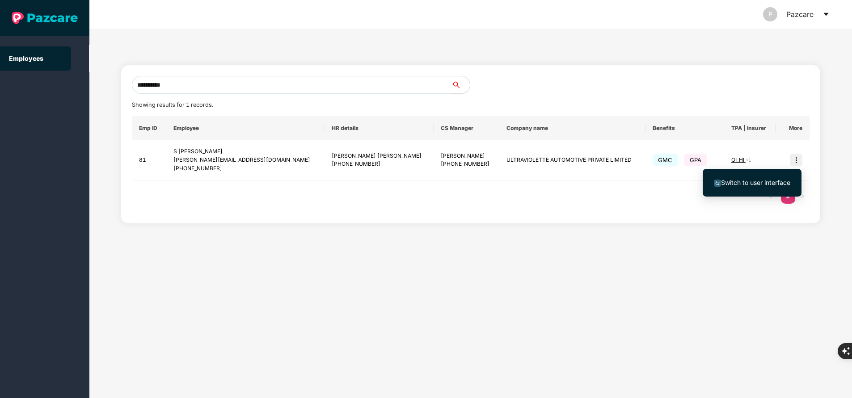
click at [734, 183] on span "Switch to user interface" at bounding box center [755, 183] width 69 height 8
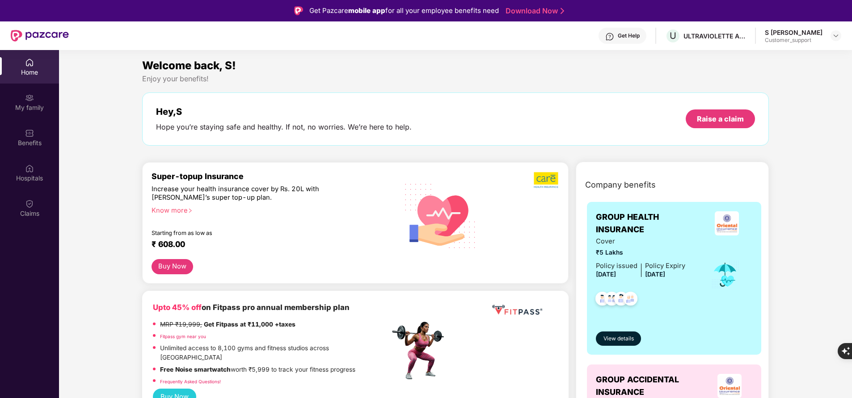
click at [29, 102] on div "My family" at bounding box center [29, 102] width 59 height 34
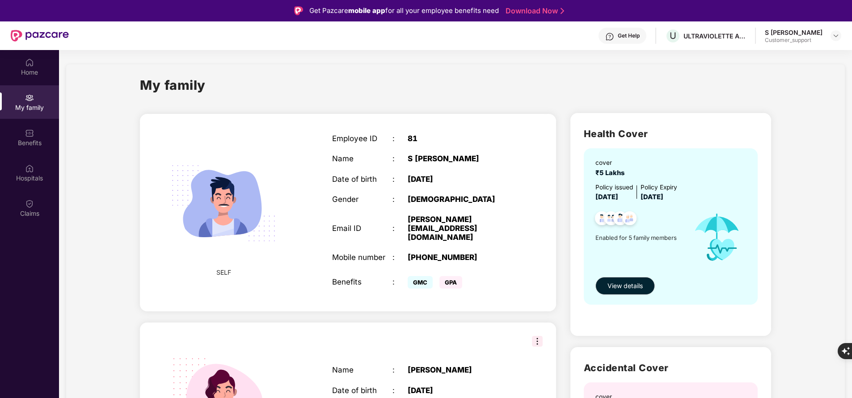
scroll to position [9, 0]
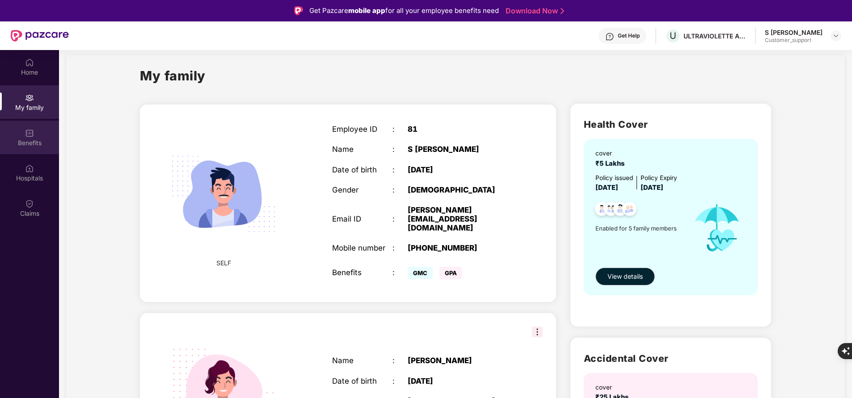
click at [22, 141] on div "Benefits" at bounding box center [29, 143] width 59 height 9
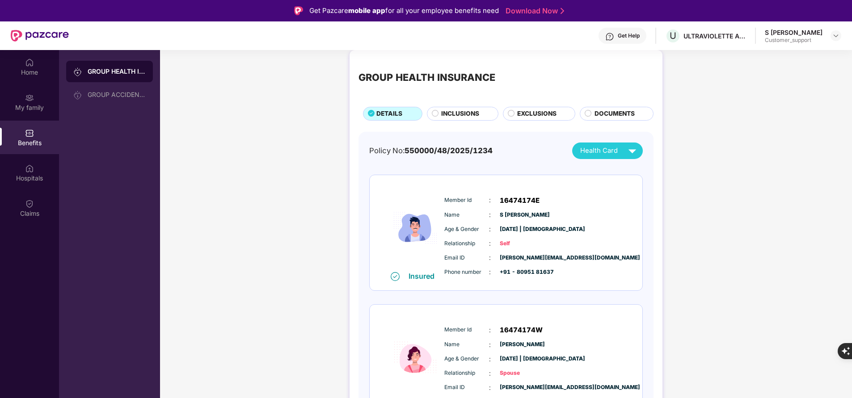
scroll to position [4, 0]
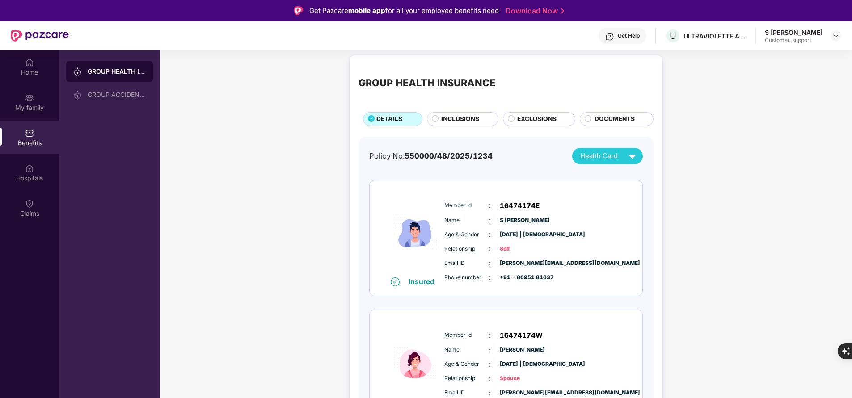
click at [448, 204] on span "Member Id" at bounding box center [466, 206] width 45 height 8
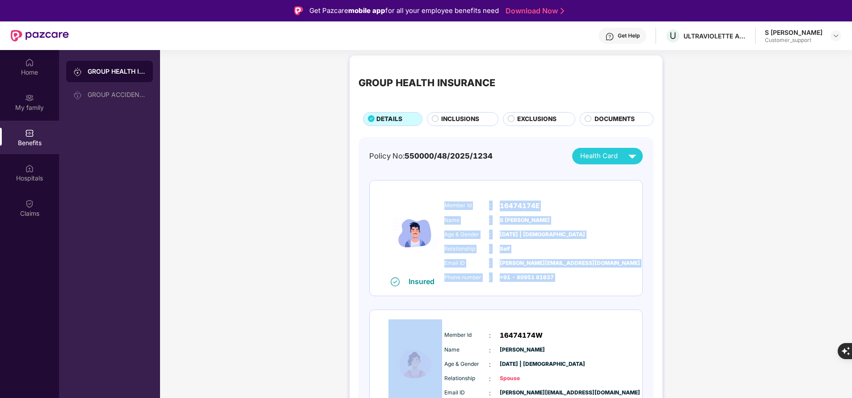
scroll to position [8, 0]
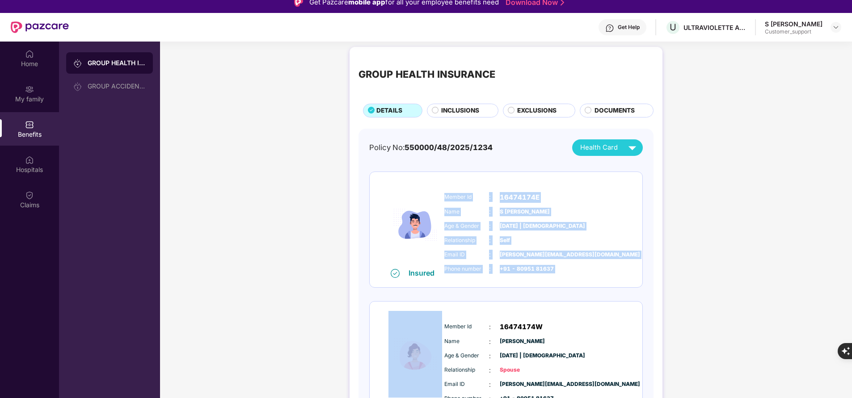
copy div "Member Id : 16474174E Name : S Ashwath Age & Gender : 13 Feb 1989 | Male Relati…"
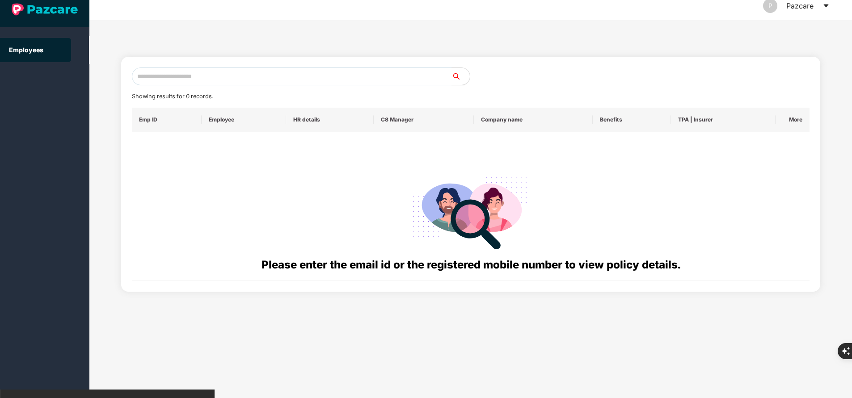
scroll to position [0, 0]
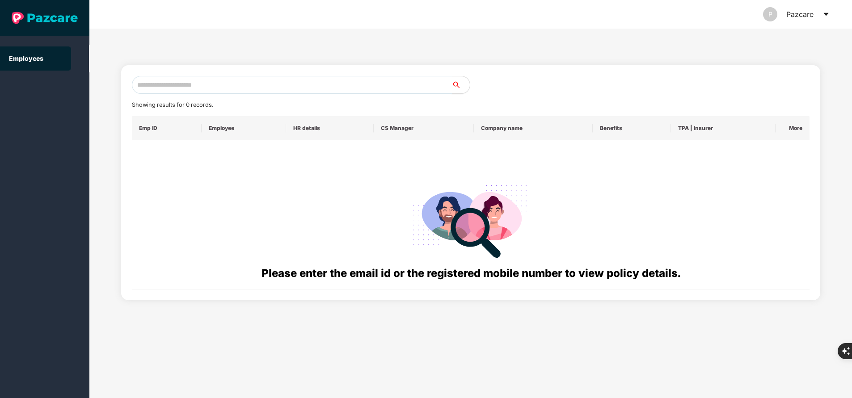
click at [227, 84] on input "text" at bounding box center [292, 85] width 320 height 18
paste input "**********"
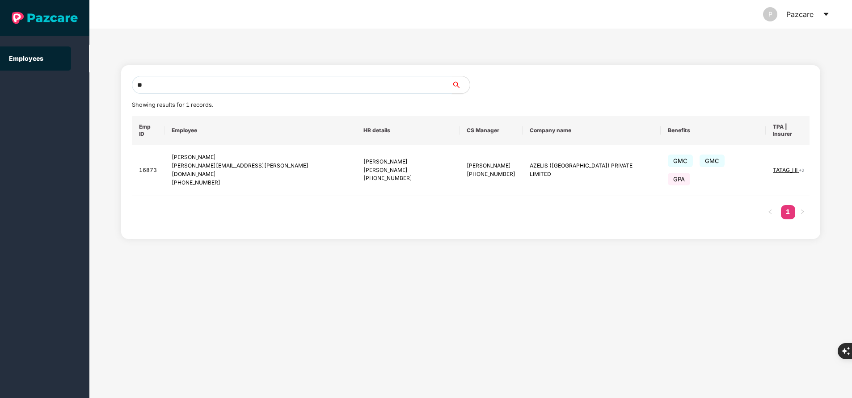
type input "*"
paste input "**********"
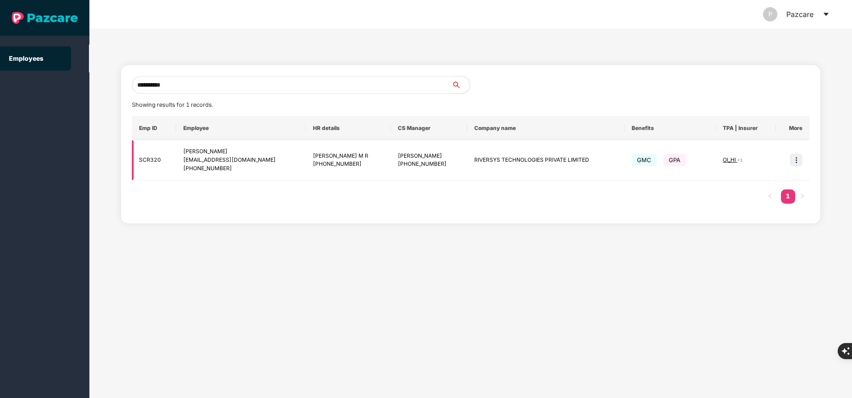
type input "**********"
click at [797, 157] on img at bounding box center [796, 160] width 13 height 13
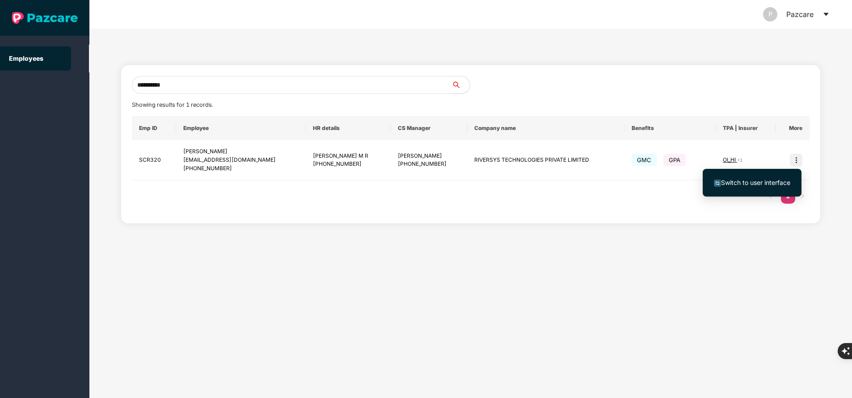
click at [764, 180] on span "Switch to user interface" at bounding box center [755, 183] width 69 height 8
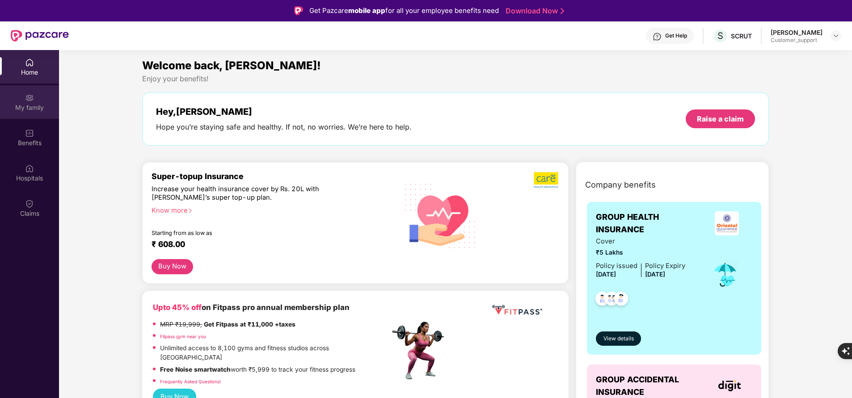
click at [11, 101] on div "My family" at bounding box center [29, 102] width 59 height 34
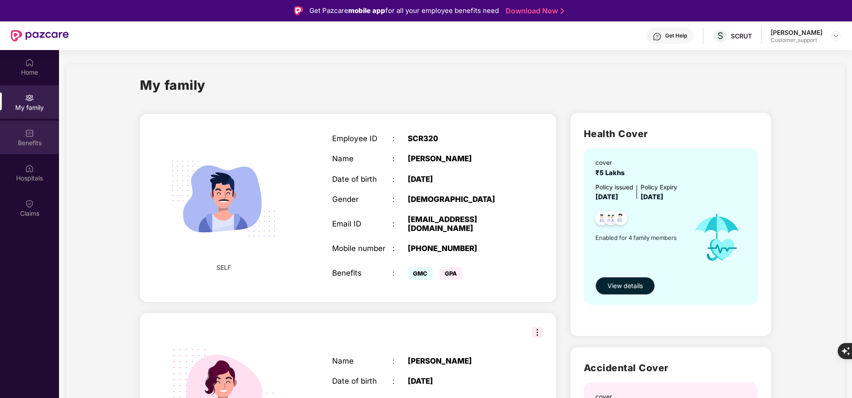
click at [30, 135] on img at bounding box center [29, 133] width 9 height 9
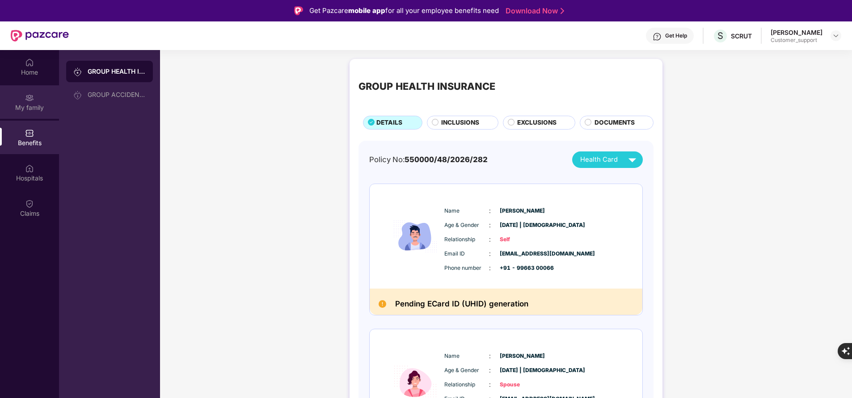
click at [15, 105] on div "My family" at bounding box center [29, 107] width 59 height 9
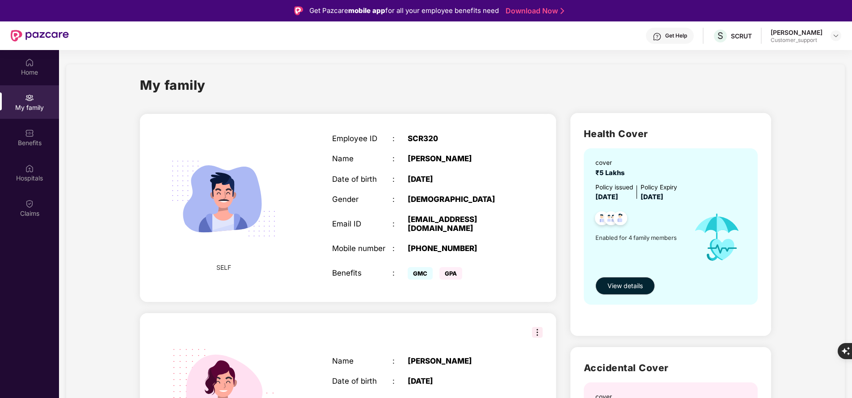
click at [618, 197] on span "15 May 2025" at bounding box center [606, 197] width 23 height 8
click at [35, 135] on div "Benefits" at bounding box center [29, 138] width 59 height 34
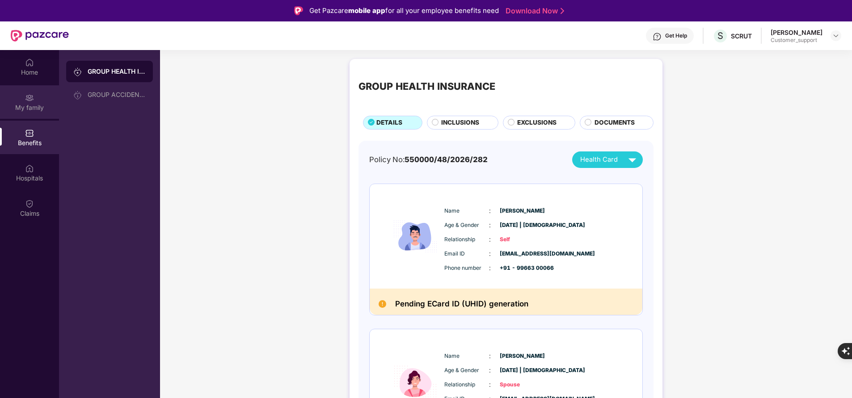
click at [30, 109] on div "My family" at bounding box center [29, 107] width 59 height 9
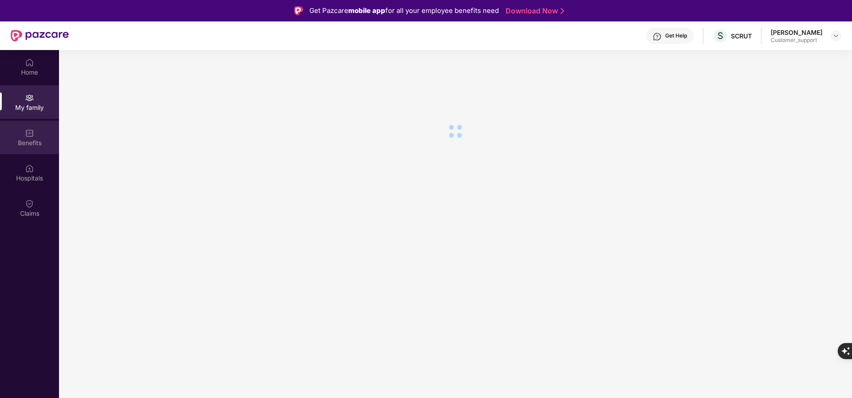
click at [32, 137] on img at bounding box center [29, 133] width 9 height 9
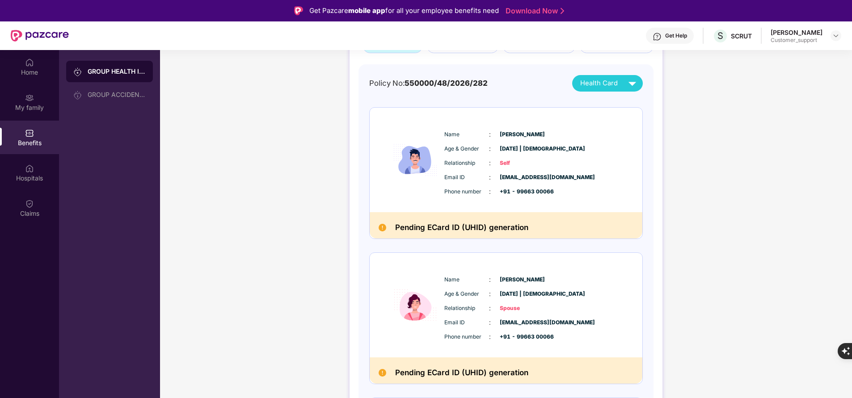
scroll to position [76, 0]
click at [102, 92] on div "GROUP ACCIDENTAL INSURANCE" at bounding box center [117, 94] width 58 height 7
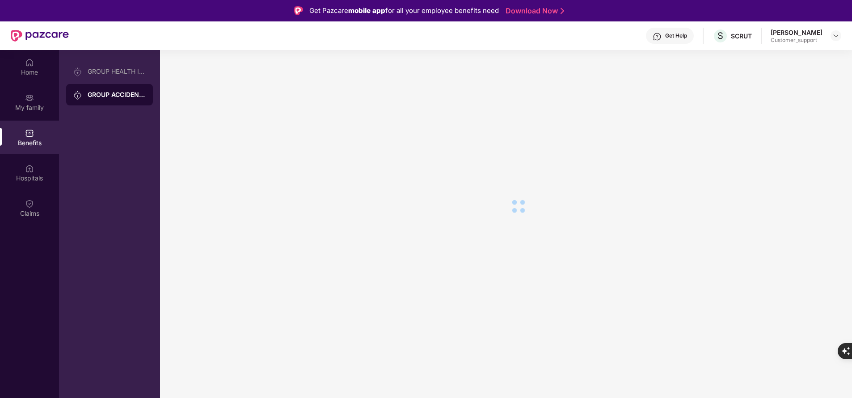
scroll to position [0, 0]
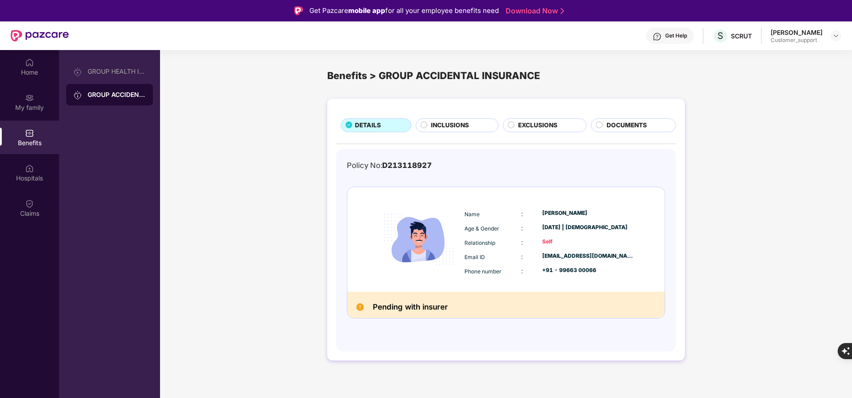
click at [762, 313] on div "DETAILS INCLUSIONS EXCLUSIONS DOCUMENTS Policy No: D213118927 Name : Sai charan…" at bounding box center [506, 234] width 692 height 280
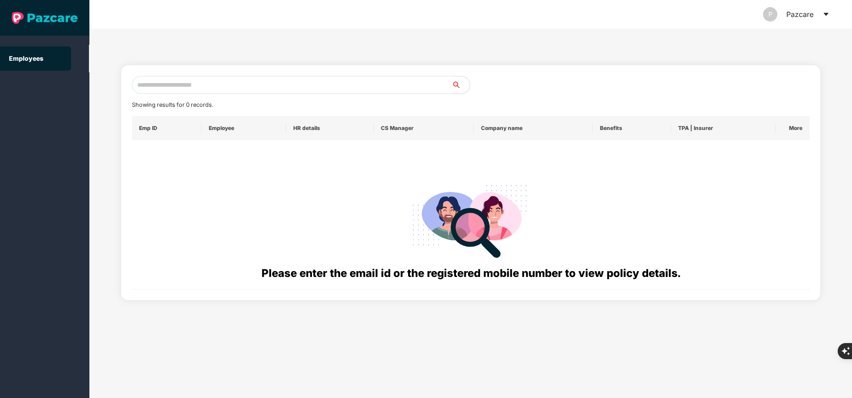
click at [170, 83] on input "text" at bounding box center [292, 85] width 320 height 18
paste input "**********"
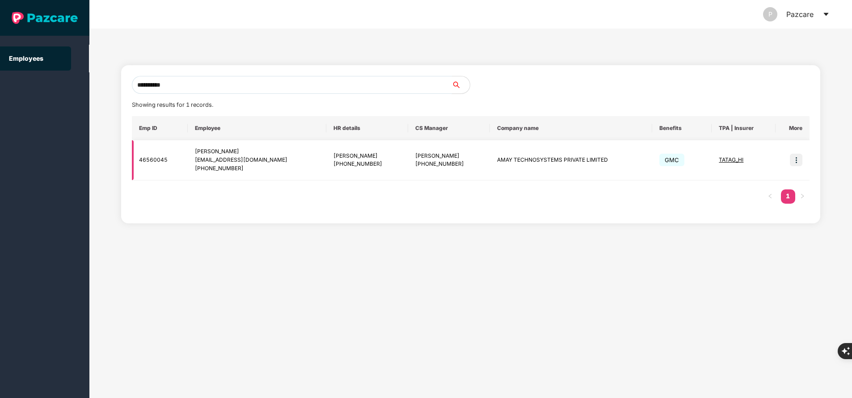
type input "**********"
click at [800, 160] on img at bounding box center [796, 160] width 13 height 13
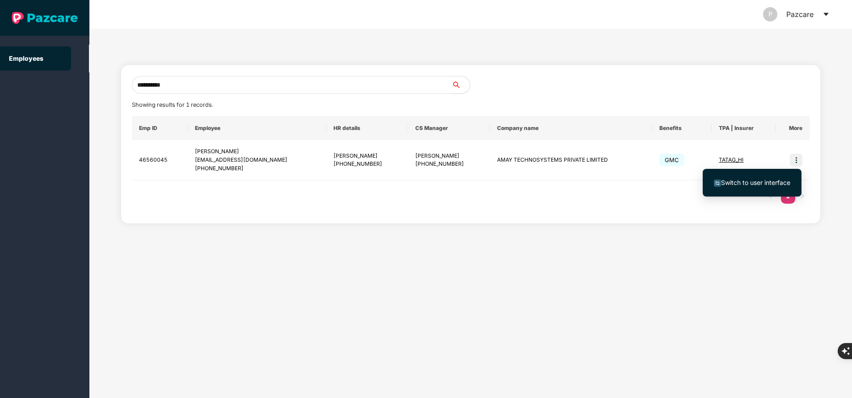
click at [746, 182] on span "Switch to user interface" at bounding box center [755, 183] width 69 height 8
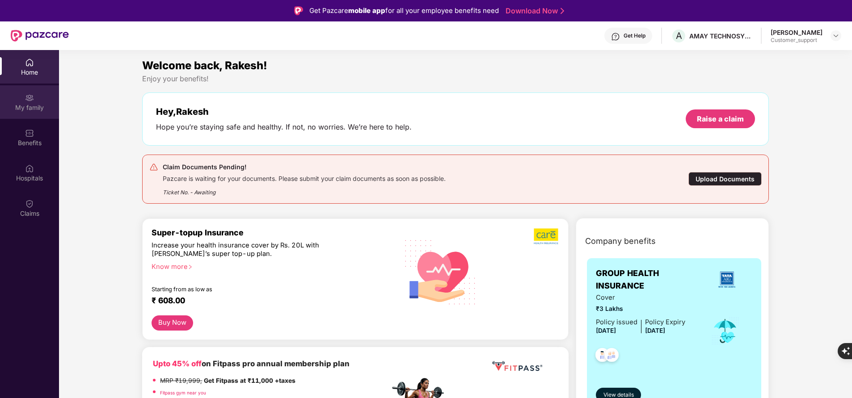
click at [35, 101] on div "My family" at bounding box center [29, 102] width 59 height 34
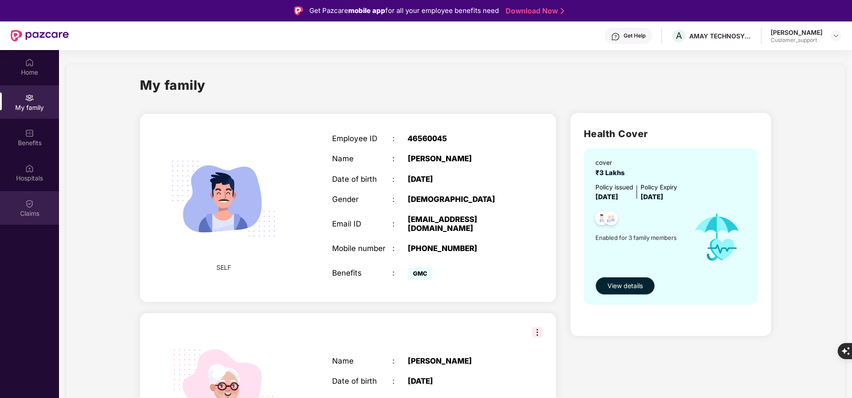
click at [41, 202] on div "Claims" at bounding box center [29, 208] width 59 height 34
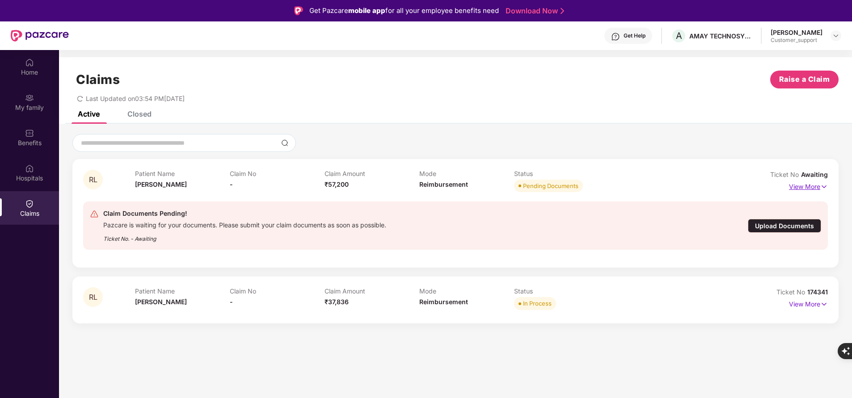
click at [798, 188] on p "View More" at bounding box center [808, 186] width 39 height 12
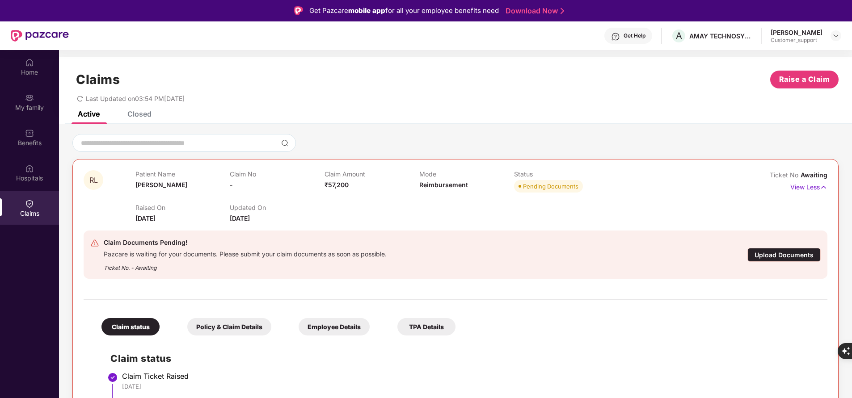
scroll to position [65, 0]
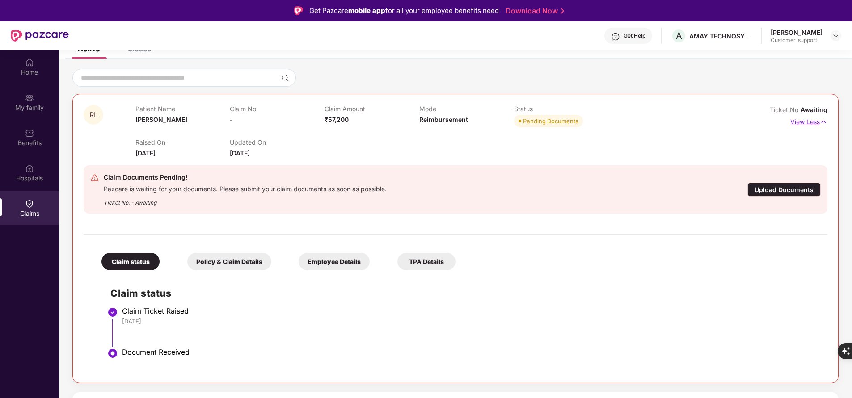
click at [802, 121] on p "View Less" at bounding box center [808, 121] width 37 height 12
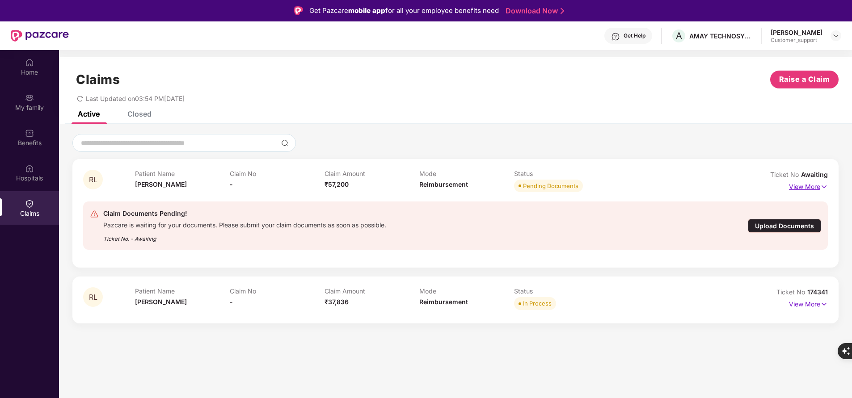
scroll to position [0, 0]
click at [821, 183] on img at bounding box center [824, 187] width 8 height 10
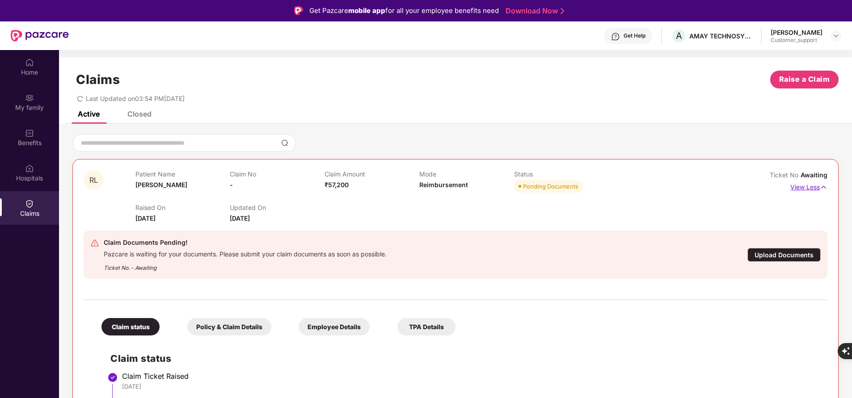
click at [802, 187] on p "View Less" at bounding box center [808, 186] width 37 height 12
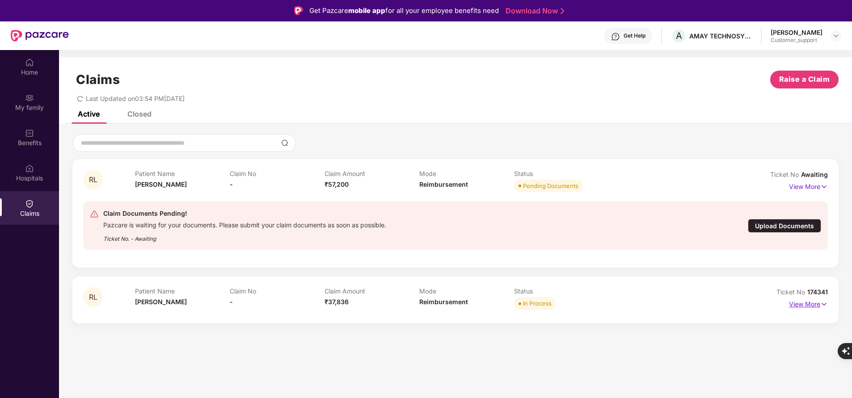
click at [814, 299] on p "View More" at bounding box center [808, 303] width 39 height 12
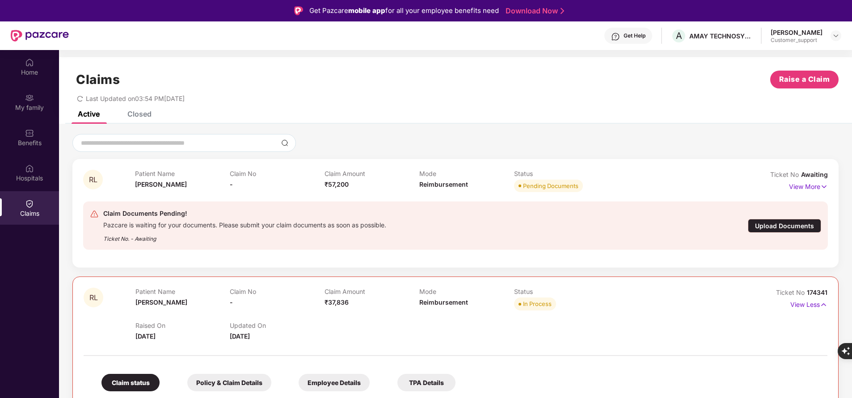
click at [141, 122] on div "Closed" at bounding box center [133, 114] width 38 height 20
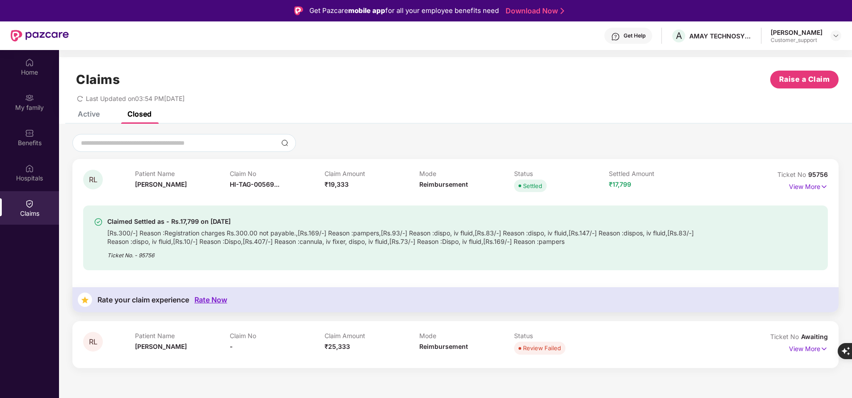
click at [90, 118] on div "Active" at bounding box center [89, 114] width 22 height 9
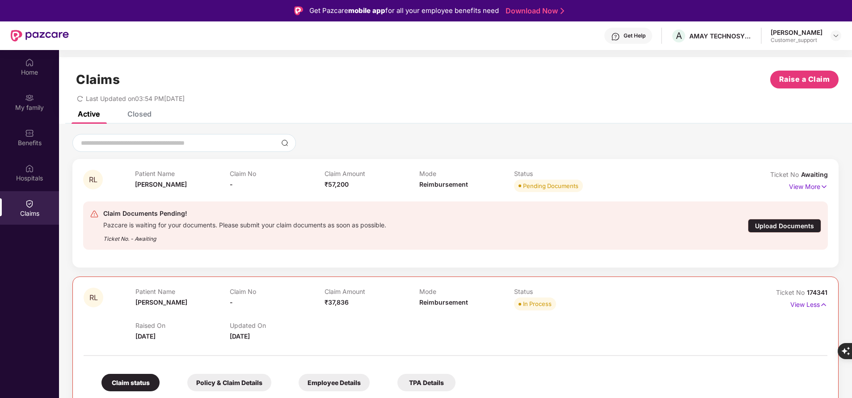
click at [546, 100] on div "Last Updated on 03:54 PM, 25 Sep 2025" at bounding box center [455, 95] width 766 height 14
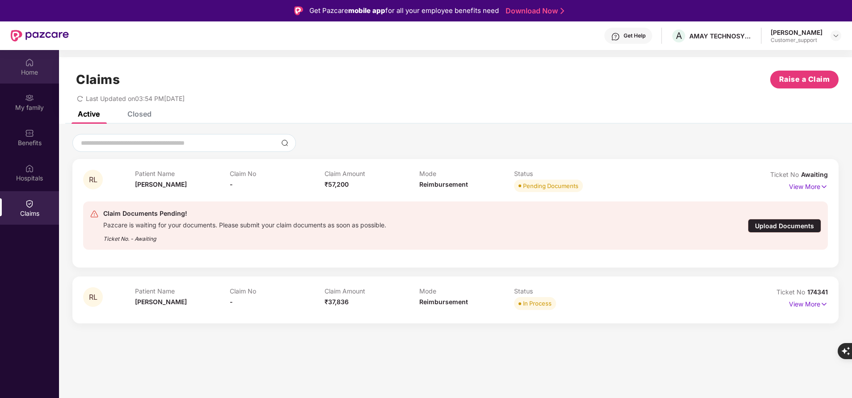
click at [32, 66] on img at bounding box center [29, 62] width 9 height 9
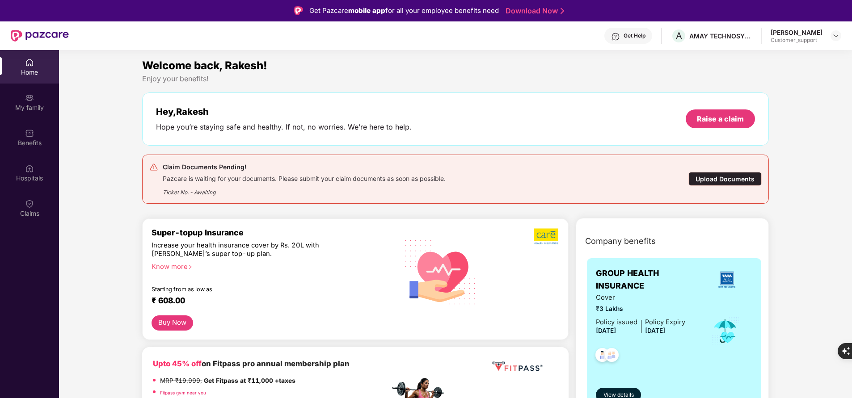
click at [736, 177] on div "Upload Documents" at bounding box center [724, 179] width 73 height 14
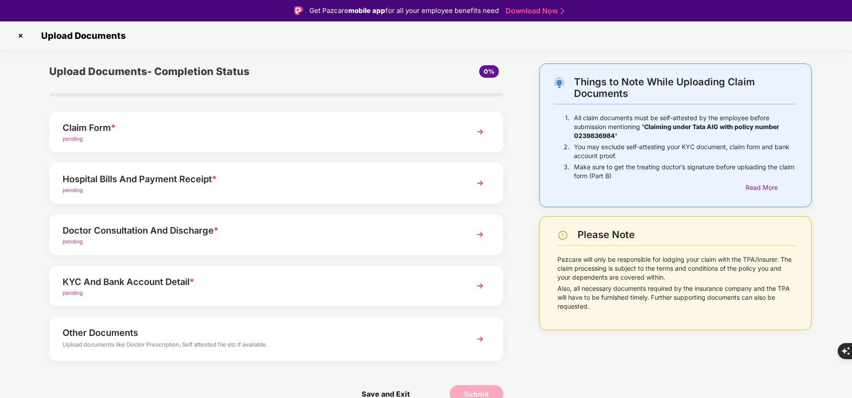
click at [23, 35] on img at bounding box center [20, 36] width 14 height 14
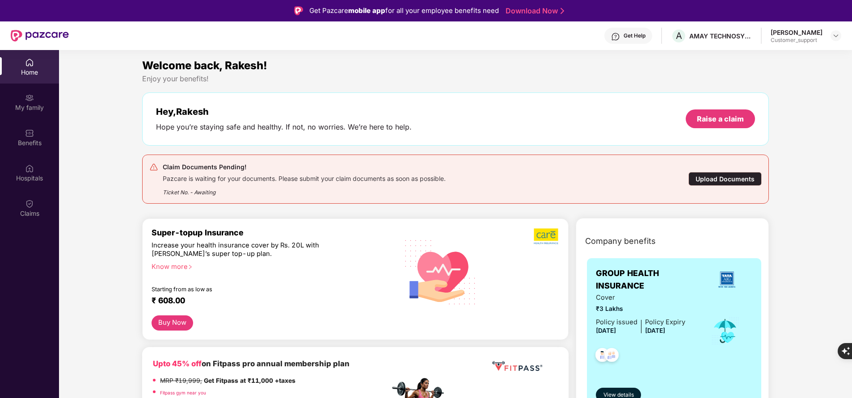
click at [383, 192] on div "Ticket No. - Awaiting" at bounding box center [304, 190] width 283 height 14
click at [32, 205] on img at bounding box center [29, 203] width 9 height 9
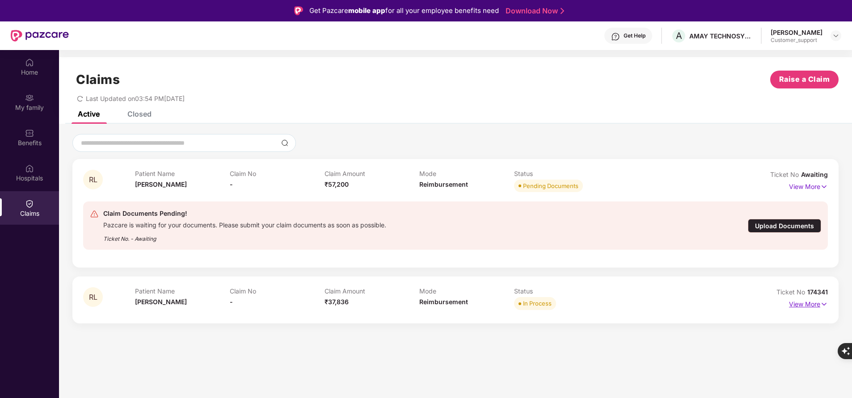
click at [806, 305] on p "View More" at bounding box center [808, 303] width 39 height 12
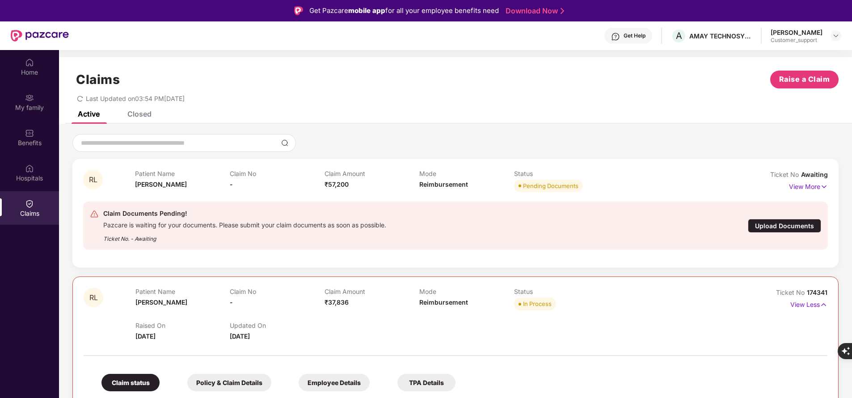
click at [147, 117] on div "Closed" at bounding box center [139, 114] width 24 height 9
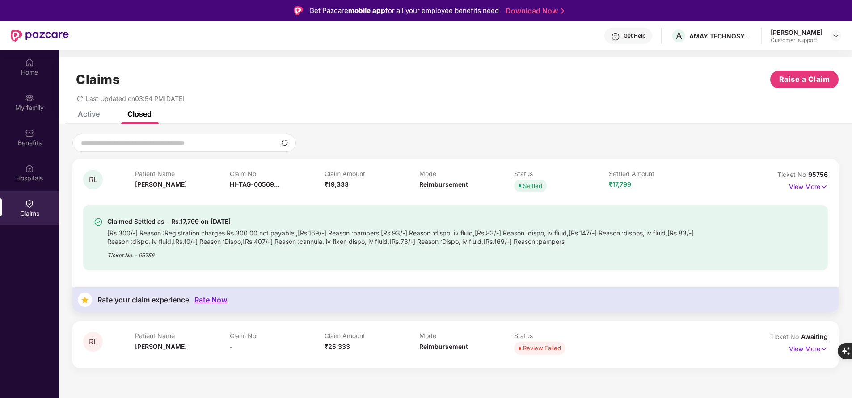
click at [87, 112] on div "Active" at bounding box center [89, 114] width 22 height 9
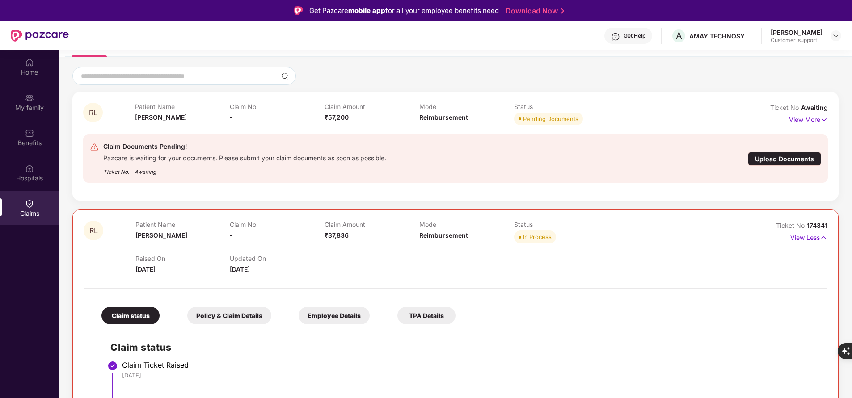
scroll to position [67, 0]
click at [800, 243] on div "View Less" at bounding box center [808, 237] width 37 height 14
click at [804, 237] on p "View Less" at bounding box center [808, 236] width 37 height 12
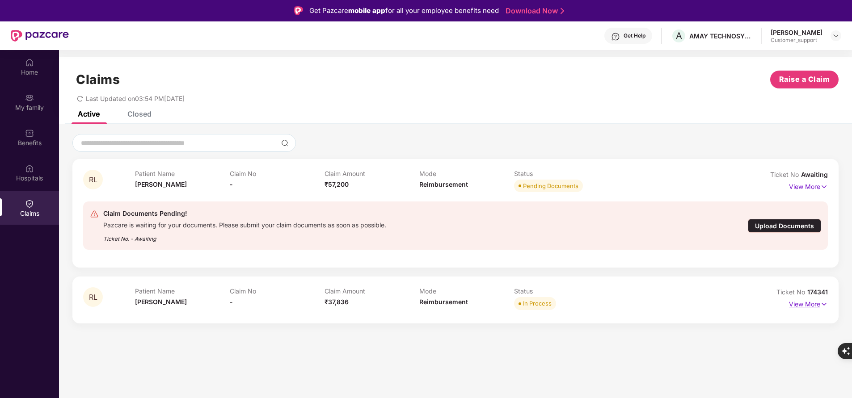
scroll to position [0, 0]
click at [798, 303] on p "View More" at bounding box center [808, 303] width 39 height 12
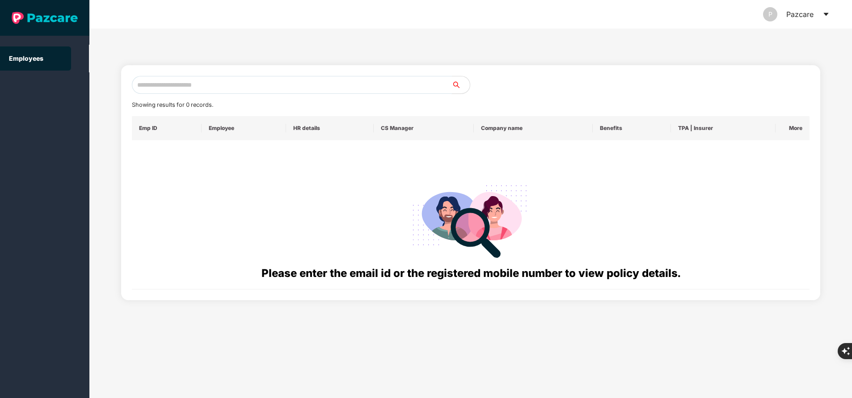
click at [284, 88] on input "text" at bounding box center [292, 85] width 320 height 18
paste input "**********"
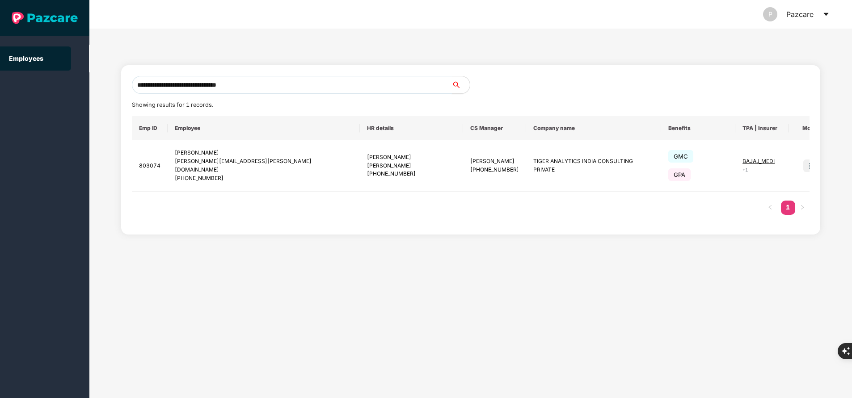
type input "**********"
paste input "**********"
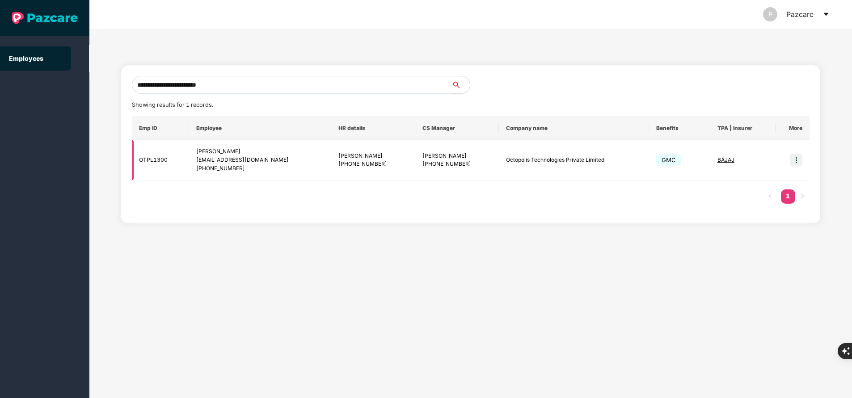
type input "**********"
click at [791, 164] on img at bounding box center [796, 160] width 13 height 13
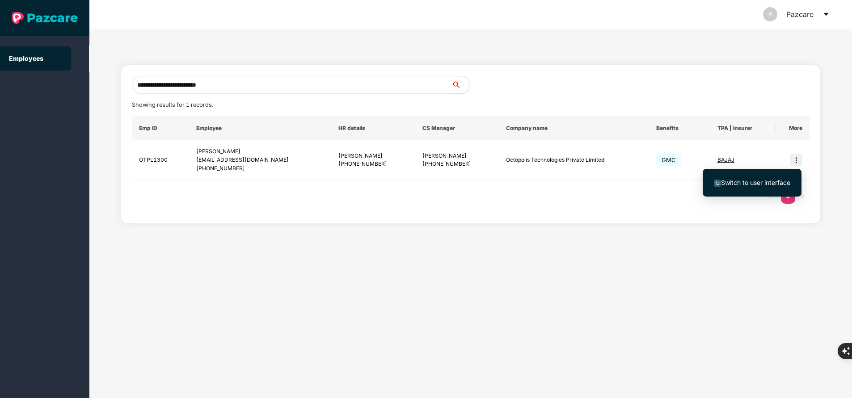
click at [769, 181] on span "Switch to user interface" at bounding box center [755, 183] width 69 height 8
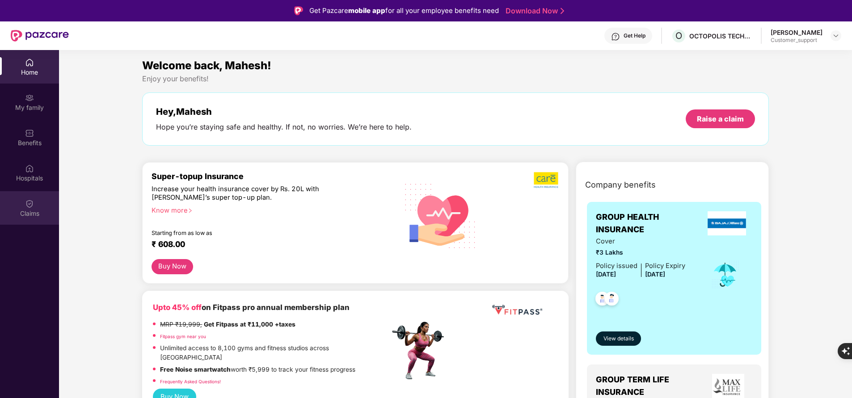
click at [37, 218] on div "Claims" at bounding box center [29, 208] width 59 height 34
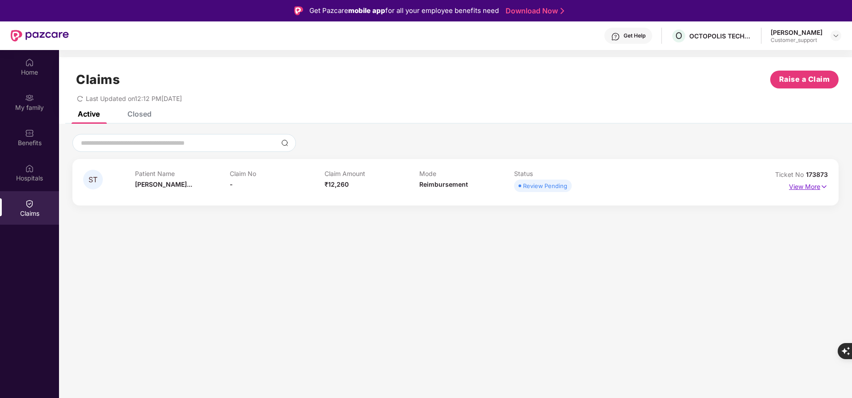
click at [803, 187] on p "View More" at bounding box center [808, 186] width 39 height 12
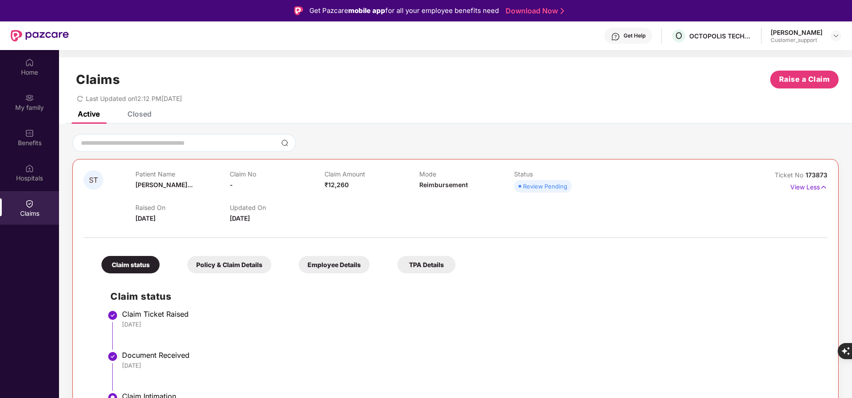
click at [817, 173] on span "173873" at bounding box center [816, 175] width 22 height 8
copy div "No 173873"
click at [590, 234] on div at bounding box center [456, 233] width 744 height 19
click at [501, 218] on div "Raised On [DATE] Updated On [DATE]" at bounding box center [419, 209] width 568 height 29
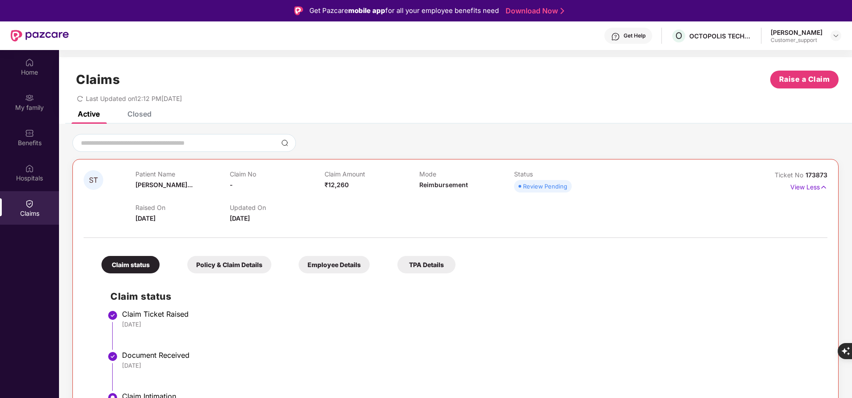
click at [812, 173] on span "173873" at bounding box center [816, 175] width 22 height 8
copy div "No 173873"
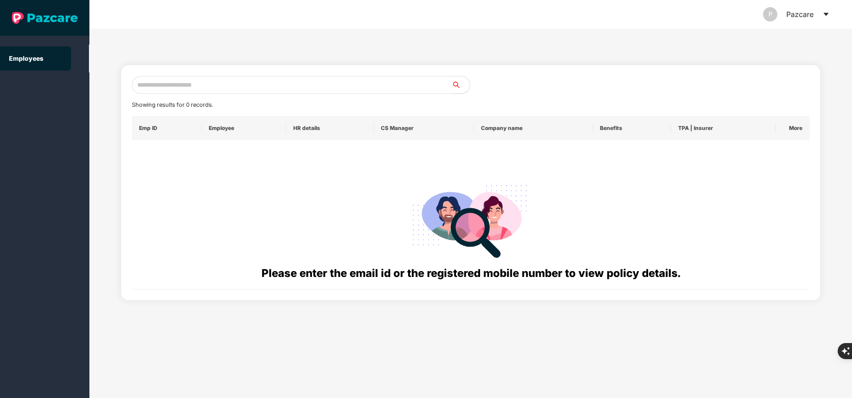
click at [242, 91] on input "text" at bounding box center [292, 85] width 320 height 18
paste input "**********"
type input "*"
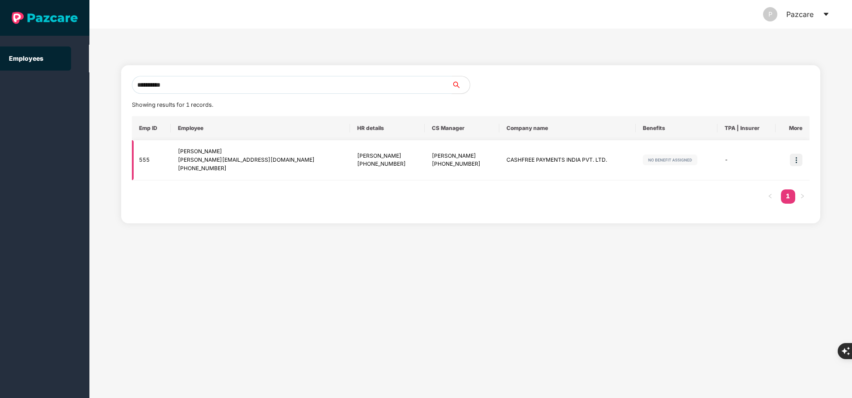
type input "**********"
click at [797, 160] on img at bounding box center [796, 160] width 13 height 13
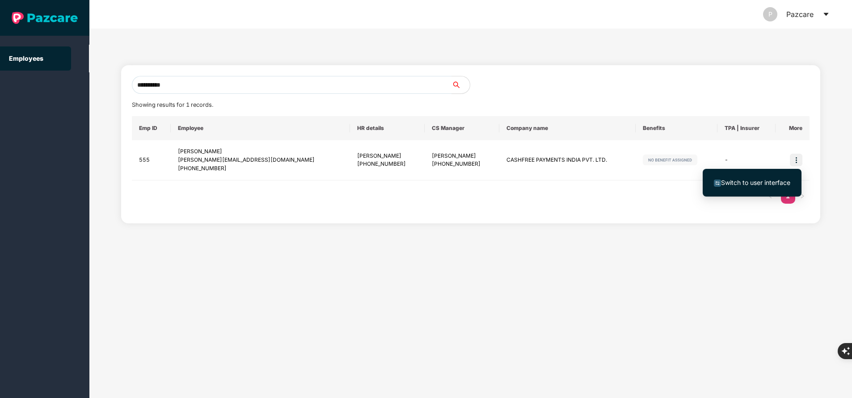
click at [771, 183] on span "Switch to user interface" at bounding box center [755, 183] width 69 height 8
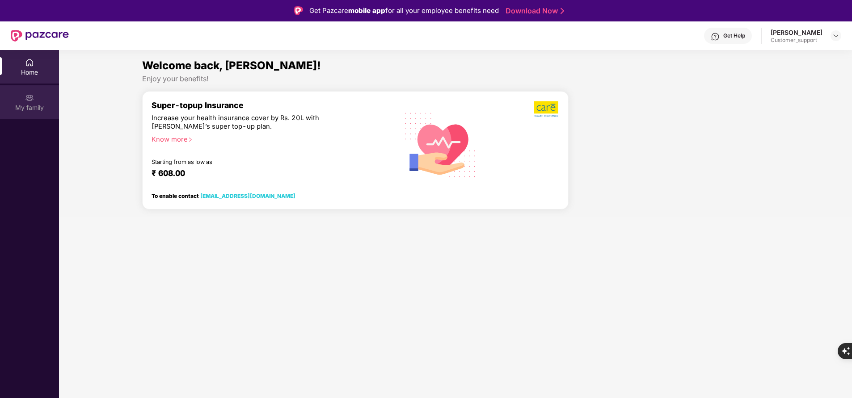
click at [23, 111] on div "My family" at bounding box center [29, 107] width 59 height 9
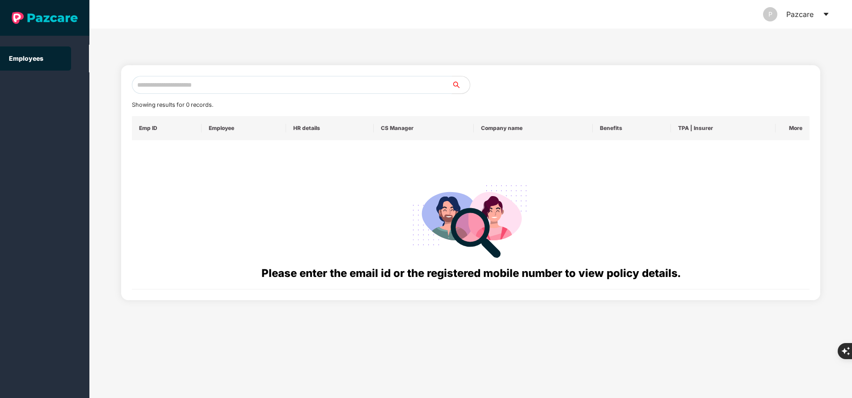
click at [229, 85] on input "text" at bounding box center [292, 85] width 320 height 18
paste input "**********"
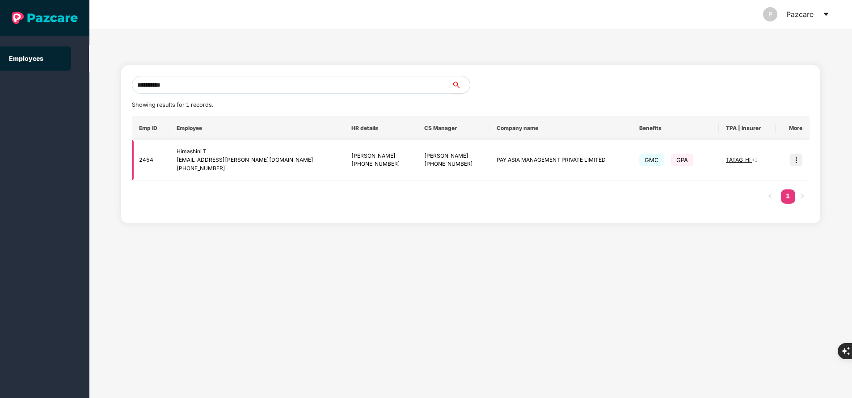
type input "**********"
click at [798, 161] on img at bounding box center [796, 160] width 13 height 13
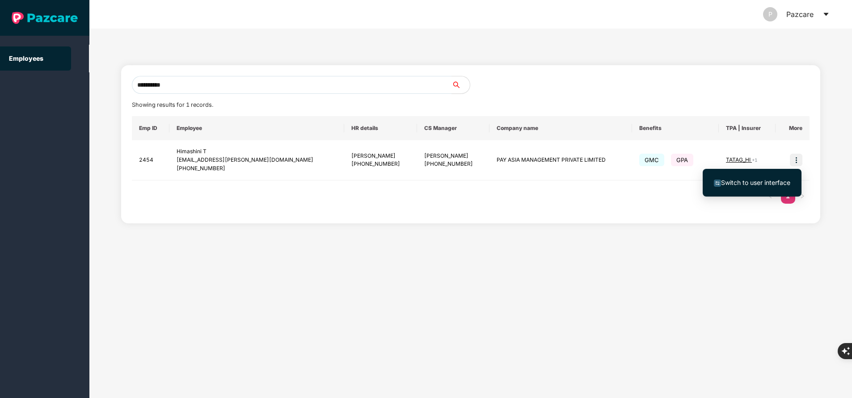
click at [736, 182] on span "Switch to user interface" at bounding box center [755, 183] width 69 height 8
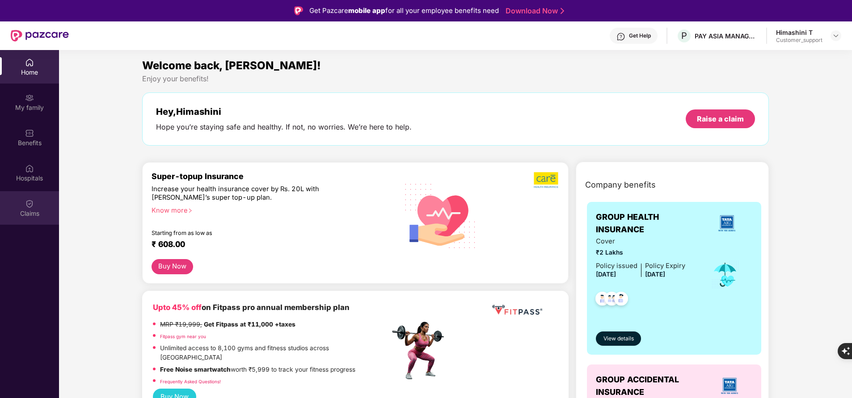
click at [29, 213] on div "Claims" at bounding box center [29, 213] width 59 height 9
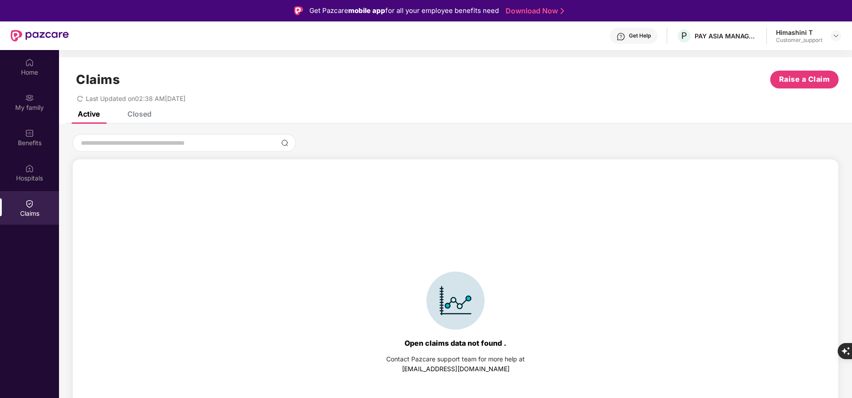
click at [143, 115] on div "Closed" at bounding box center [139, 114] width 24 height 9
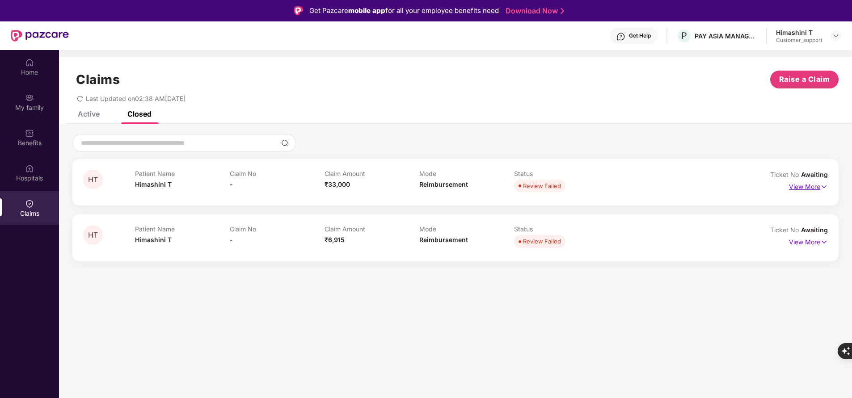
click at [804, 188] on p "View More" at bounding box center [808, 186] width 39 height 12
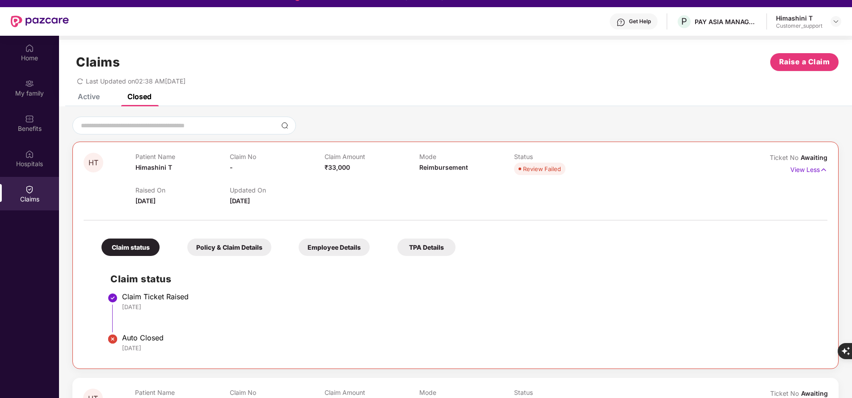
scroll to position [50, 0]
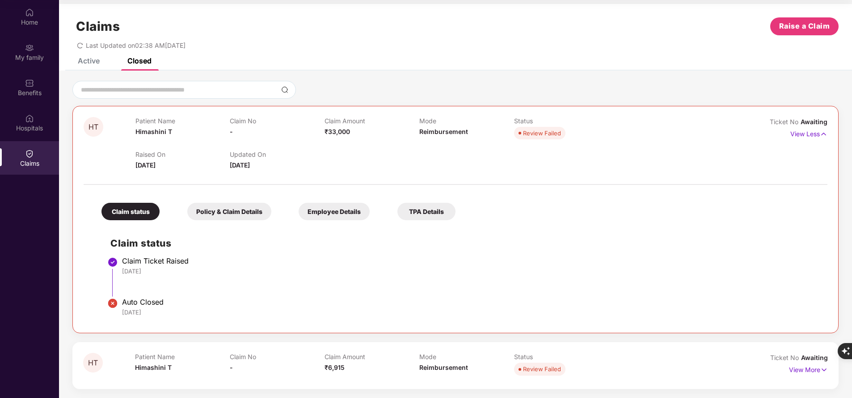
click at [542, 369] on div "Review Failed" at bounding box center [542, 369] width 38 height 9
click at [803, 369] on p "View More" at bounding box center [808, 369] width 39 height 12
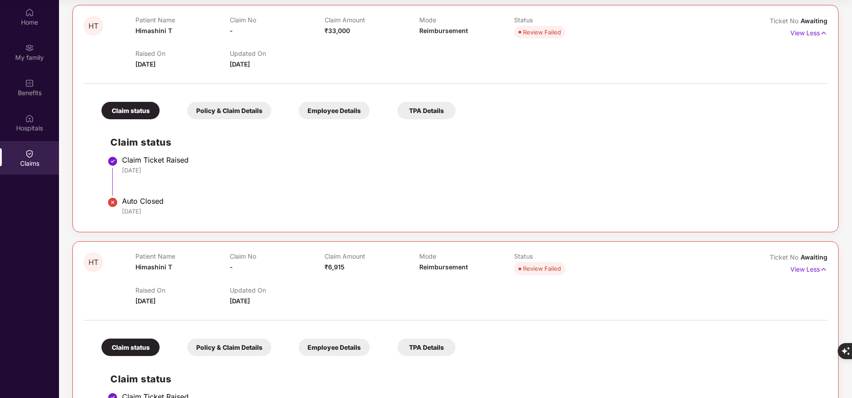
scroll to position [0, 0]
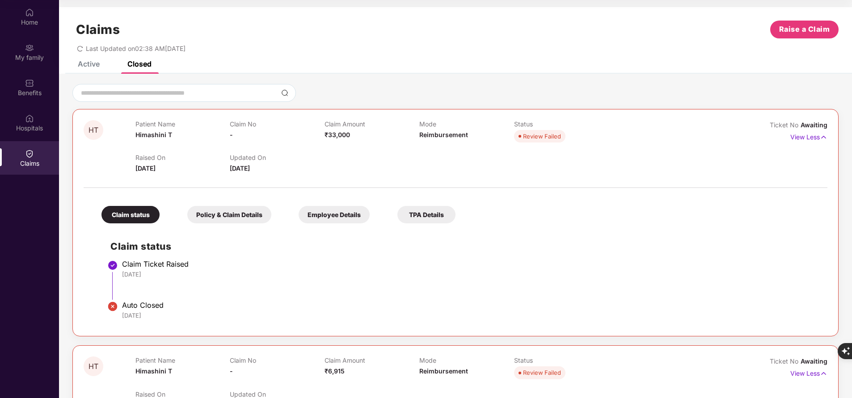
click at [92, 65] on div "Active" at bounding box center [89, 63] width 22 height 9
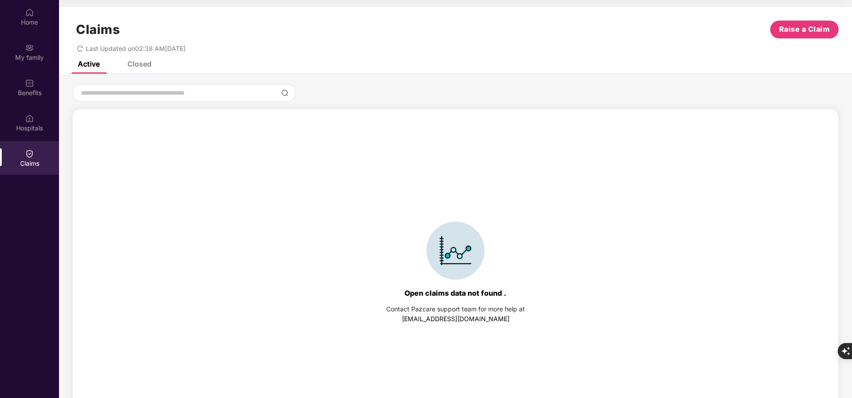
click at [135, 64] on div "Closed" at bounding box center [139, 63] width 24 height 9
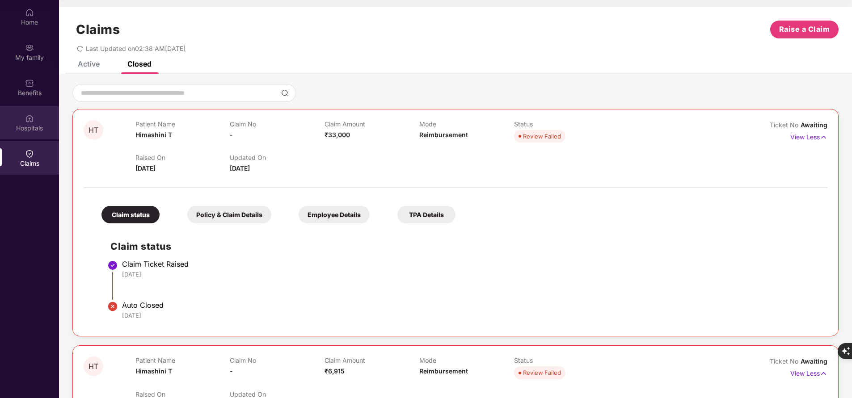
click at [40, 128] on div "Hospitals" at bounding box center [29, 128] width 59 height 9
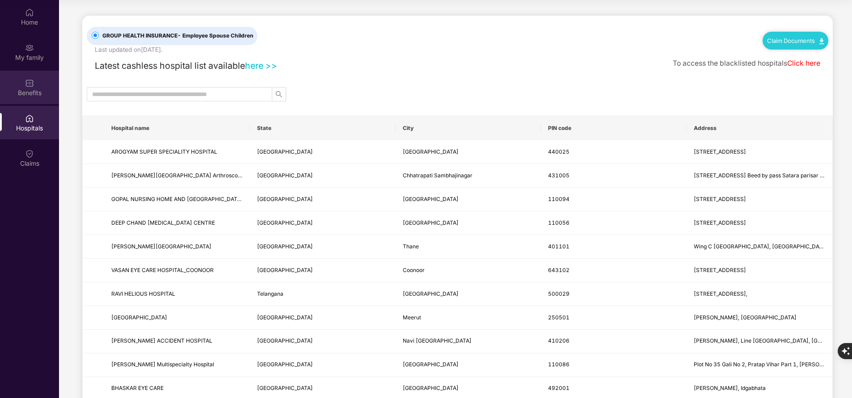
click at [33, 80] on img at bounding box center [29, 83] width 9 height 9
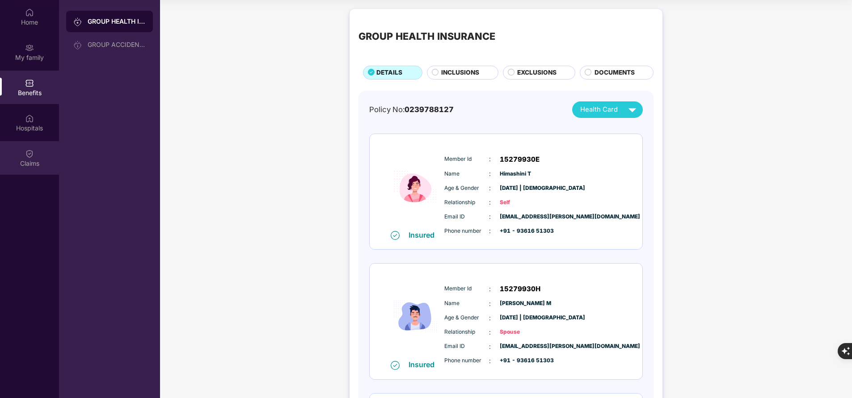
click at [34, 173] on div "Claims" at bounding box center [29, 158] width 59 height 34
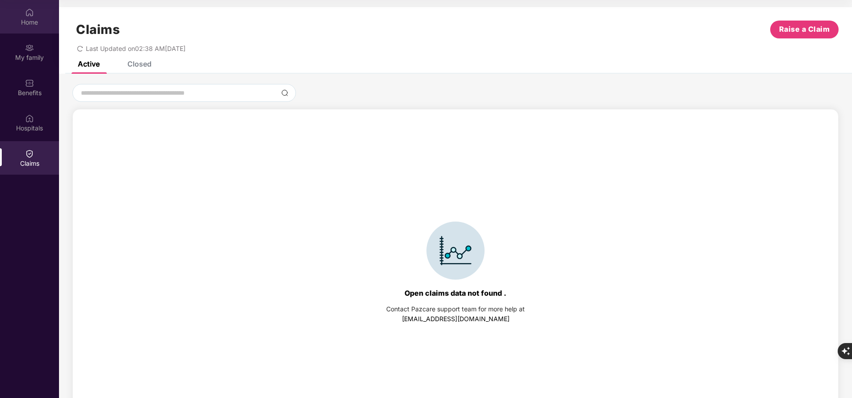
click at [33, 13] on img at bounding box center [29, 12] width 9 height 9
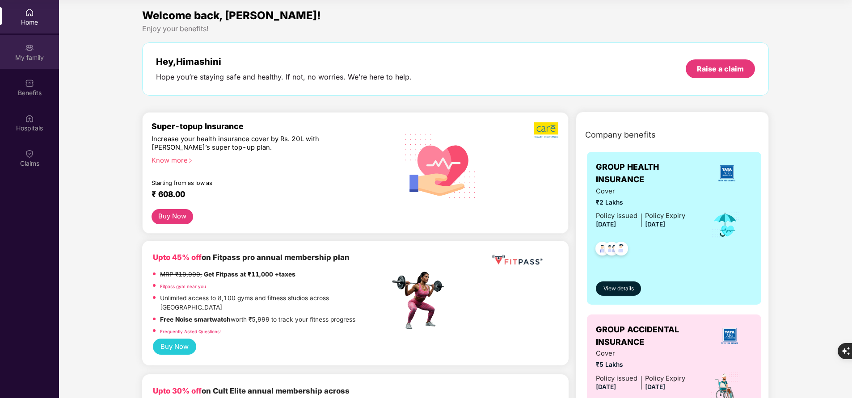
click at [46, 52] on div "My family" at bounding box center [29, 52] width 59 height 34
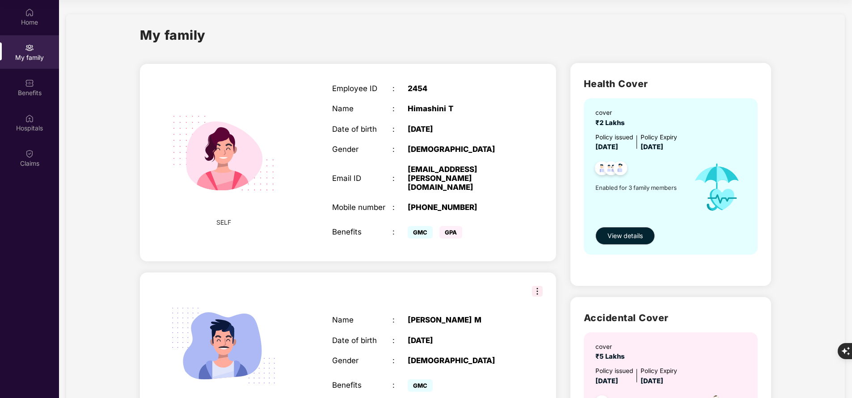
scroll to position [234, 0]
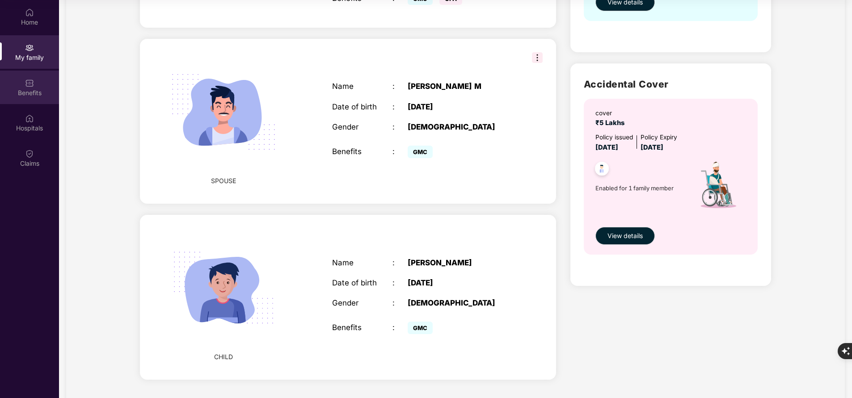
click at [36, 93] on div "Benefits" at bounding box center [29, 92] width 59 height 9
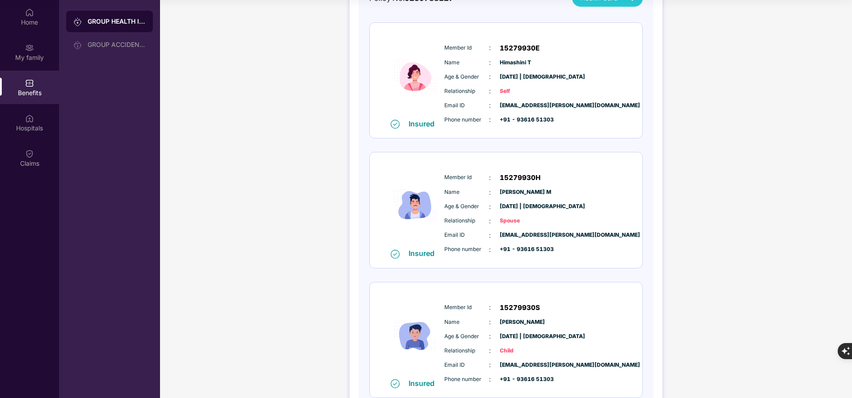
scroll to position [167, 0]
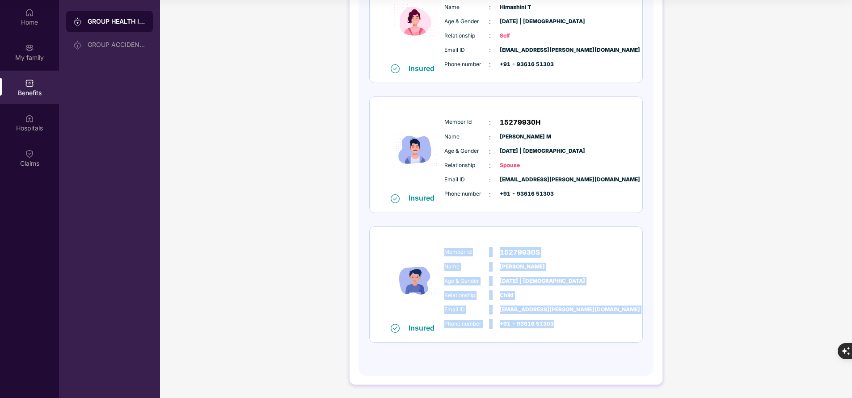
drag, startPoint x: 443, startPoint y: 254, endPoint x: 559, endPoint y: 320, distance: 133.7
click at [559, 320] on div "Member Id : 15279930S Name : [PERSON_NAME] Age & Gender : [DATE] | [DEMOGRAPHIC…" at bounding box center [533, 288] width 182 height 91
click at [639, 262] on div "Insured Member Id : 15279930S Name : [PERSON_NAME] & Gender : [DATE] | [DEMOGRA…" at bounding box center [506, 285] width 273 height 116
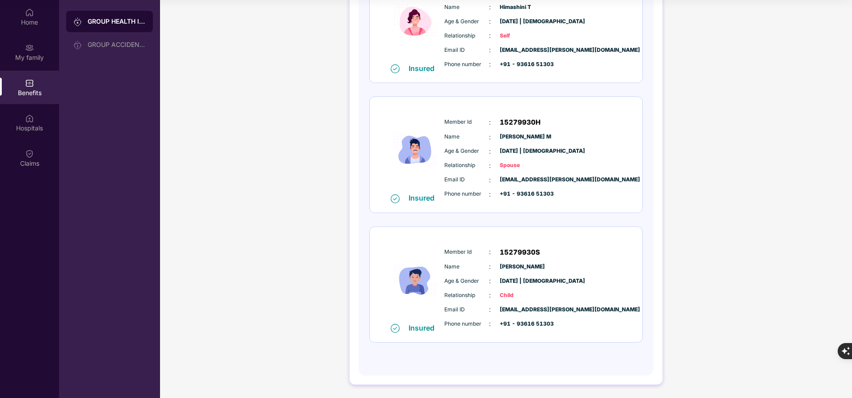
click at [309, 218] on div "GROUP HEALTH INSURANCE DETAILS INCLUSIONS EXCLUSIONS DOCUMENTS Policy No: 02397…" at bounding box center [506, 118] width 692 height 560
click at [528, 322] on span "+91 - 93616 51303" at bounding box center [522, 324] width 45 height 8
copy div "+91 - 93616 51303"
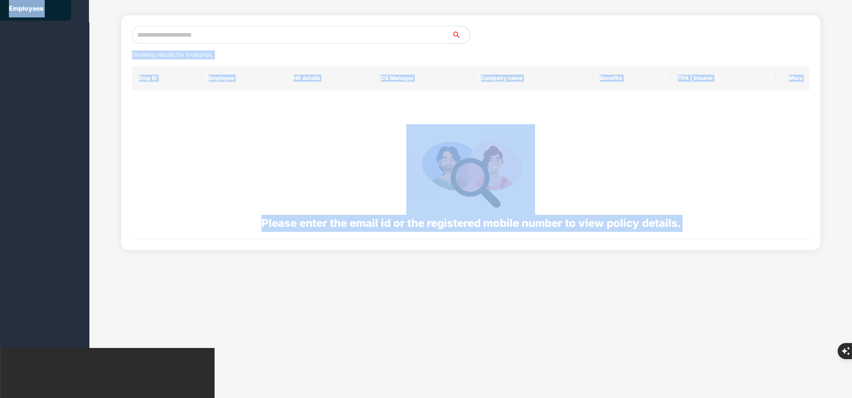
scroll to position [0, 0]
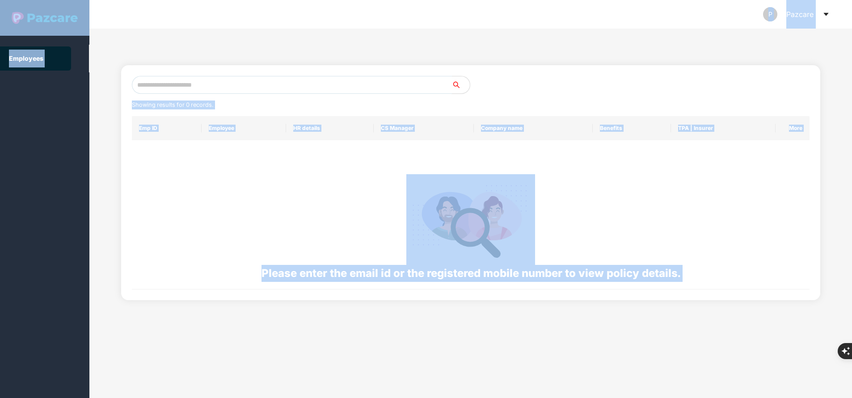
click at [256, 82] on input "text" at bounding box center [292, 85] width 320 height 18
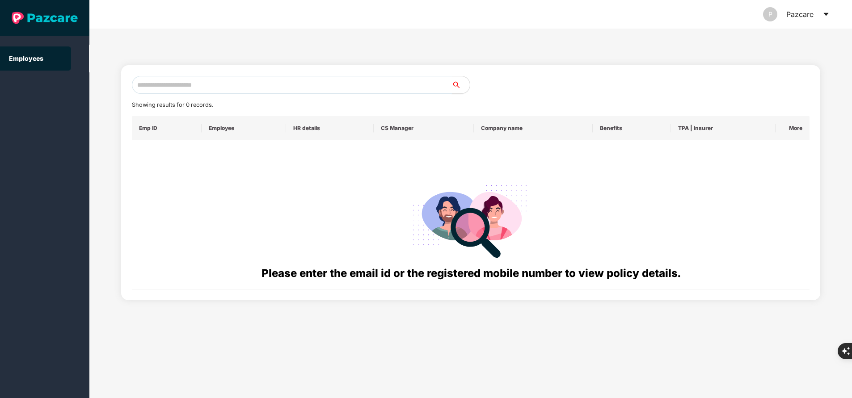
paste input "**********"
click at [256, 82] on input "text" at bounding box center [292, 85] width 320 height 18
click at [196, 76] on div "**********" at bounding box center [470, 182] width 699 height 235
click at [193, 84] on input "**********" at bounding box center [292, 85] width 320 height 18
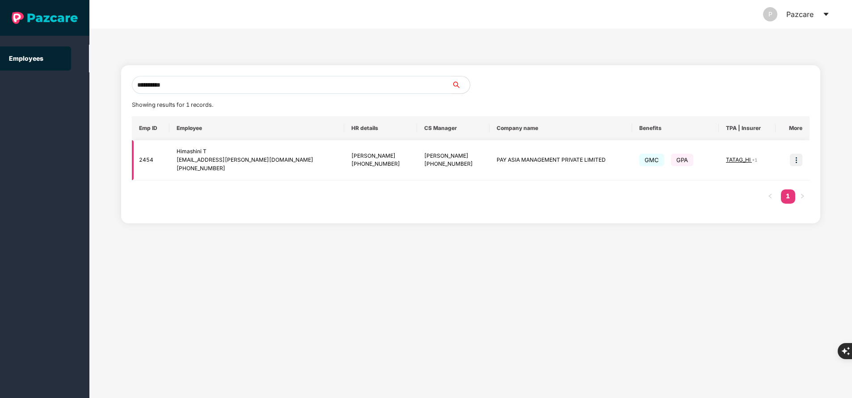
type input "**********"
click at [728, 161] on span "TATAG_HI" at bounding box center [739, 159] width 26 height 7
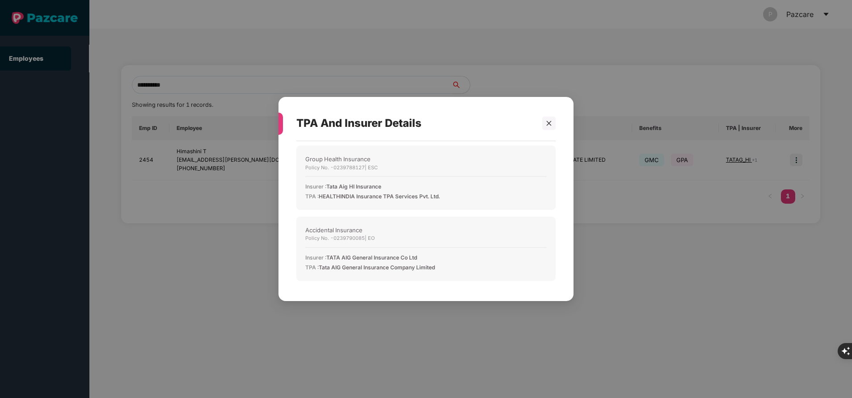
click at [539, 124] on div at bounding box center [544, 123] width 21 height 13
click at [547, 123] on icon "close" at bounding box center [549, 123] width 6 height 6
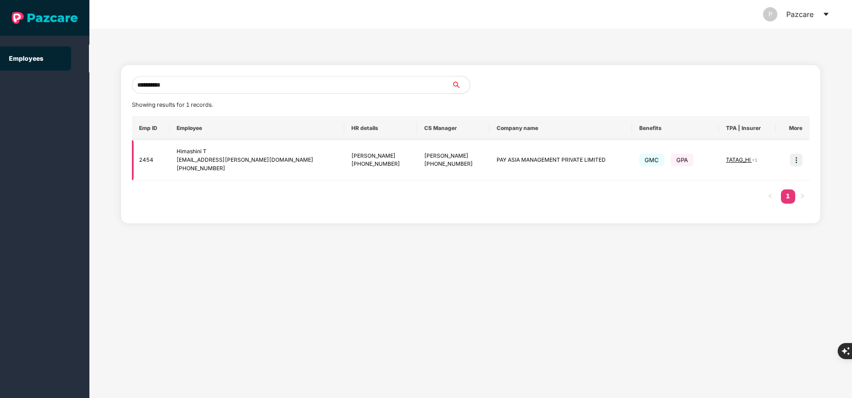
click at [800, 160] on img at bounding box center [796, 160] width 13 height 13
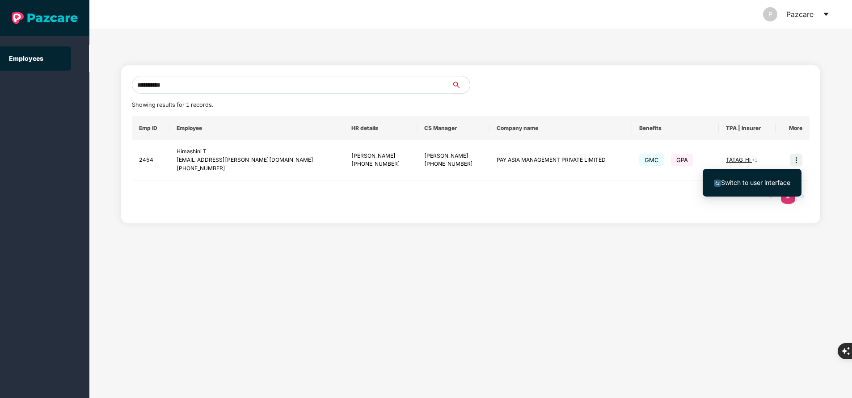
click at [742, 181] on span "Switch to user interface" at bounding box center [755, 183] width 69 height 8
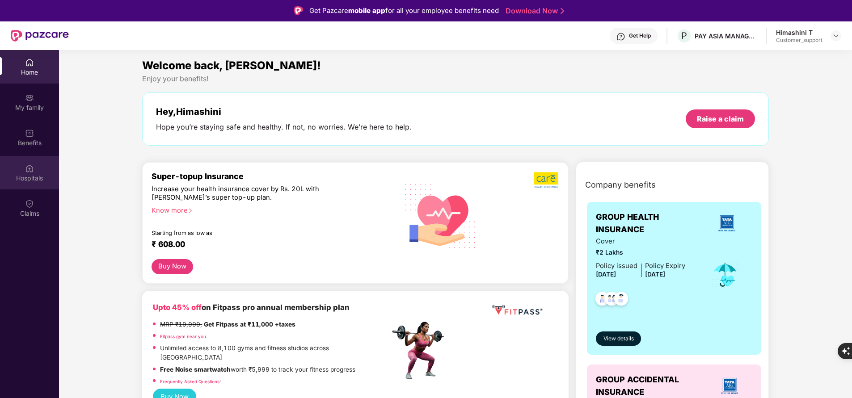
click at [38, 181] on div "Hospitals" at bounding box center [29, 178] width 59 height 9
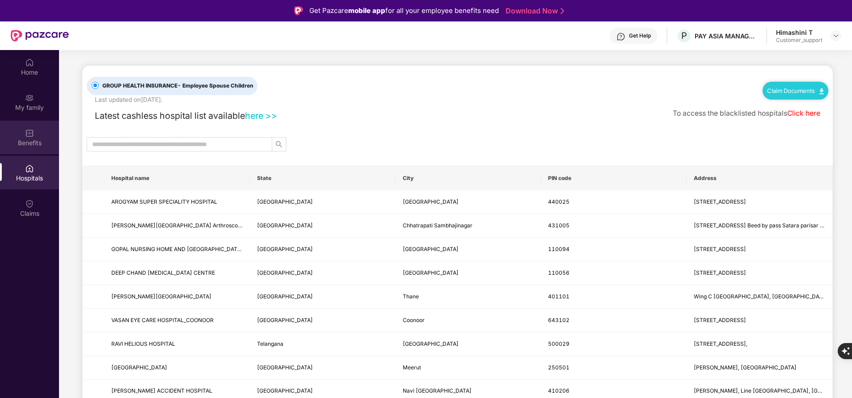
click at [28, 135] on img at bounding box center [29, 133] width 9 height 9
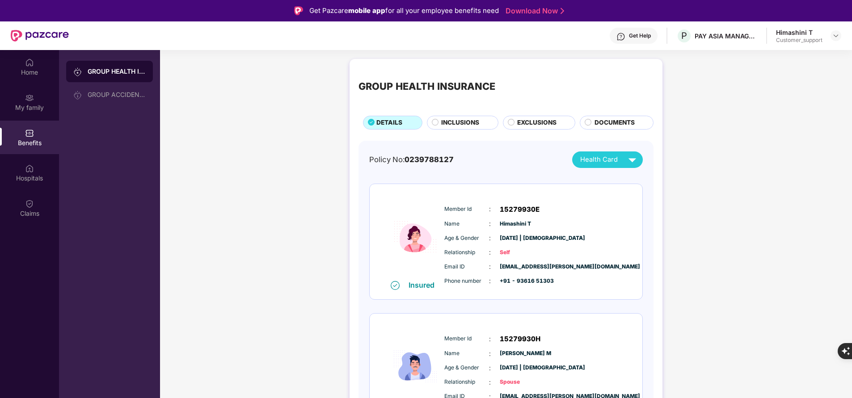
scroll to position [114, 0]
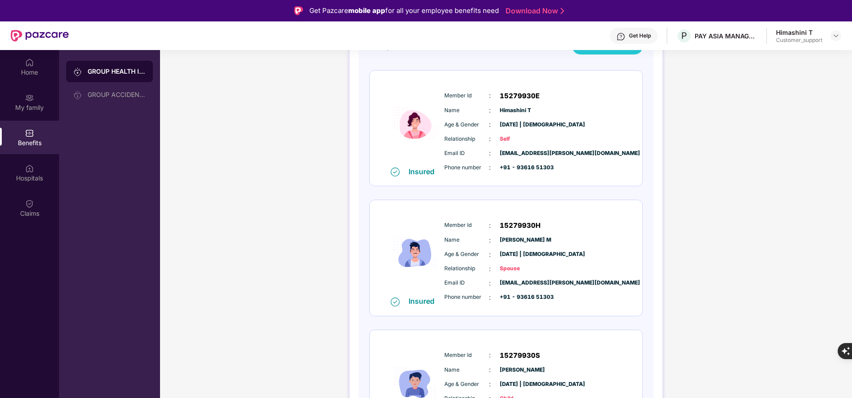
click at [518, 370] on span "[PERSON_NAME]" at bounding box center [522, 370] width 45 height 8
copy span "[PERSON_NAME]"
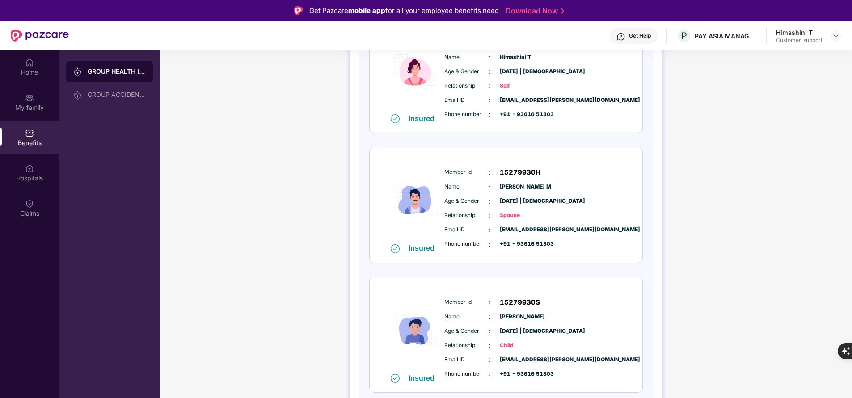
click at [451, 299] on span "Member Id" at bounding box center [466, 302] width 45 height 8
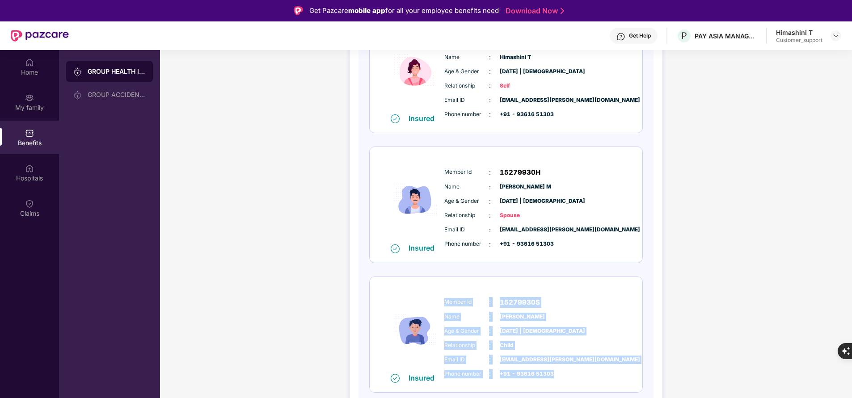
copy div "Member Id : 15279930S Name : [PERSON_NAME] Age & Gender : [DATE] | [DEMOGRAPHIC…"
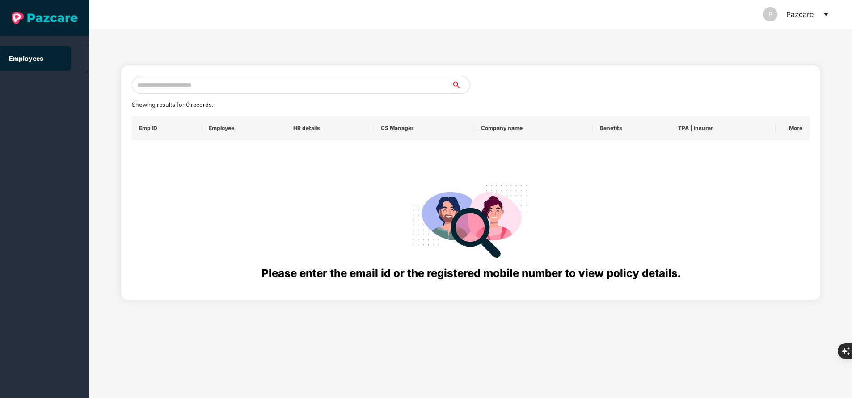
click at [249, 88] on input "text" at bounding box center [292, 85] width 320 height 18
paste input "**********"
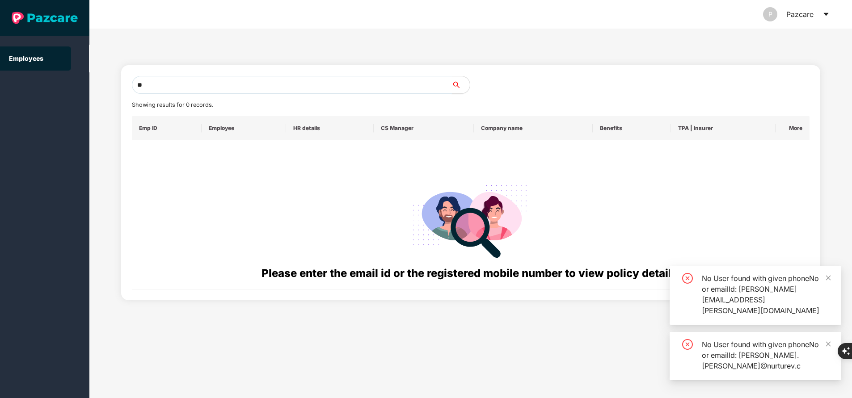
type input "*"
paste input "*******"
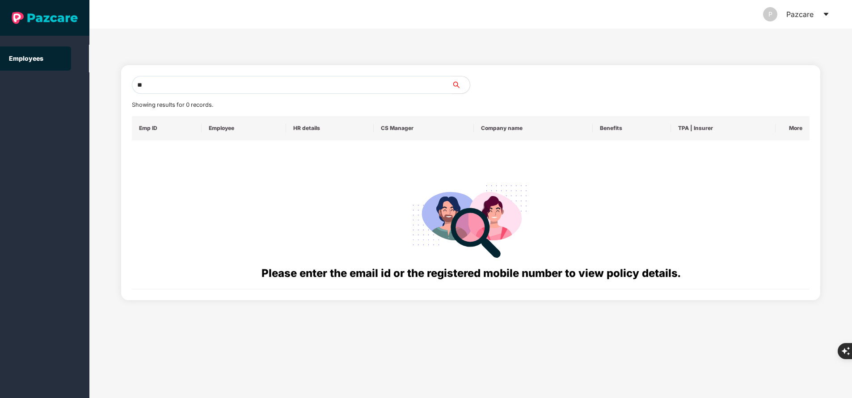
type input "*"
paste input "**********"
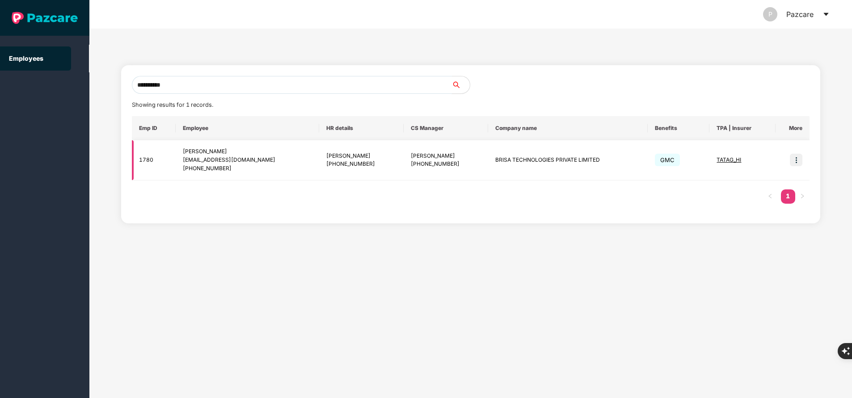
type input "**********"
click at [799, 162] on img at bounding box center [796, 160] width 13 height 13
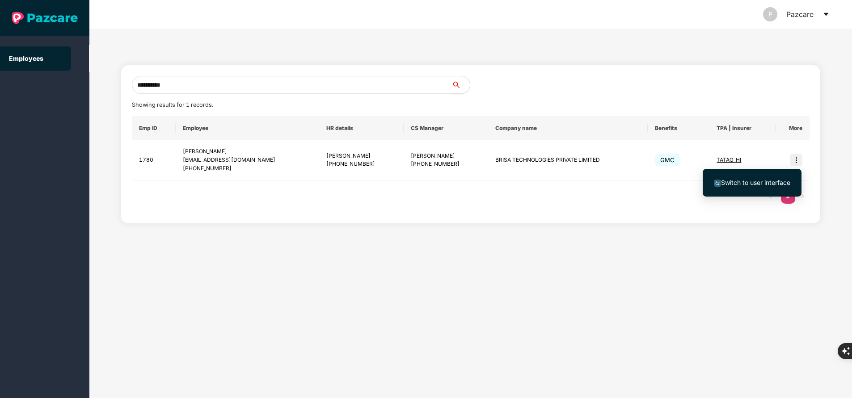
click at [771, 181] on span "Switch to user interface" at bounding box center [755, 183] width 69 height 8
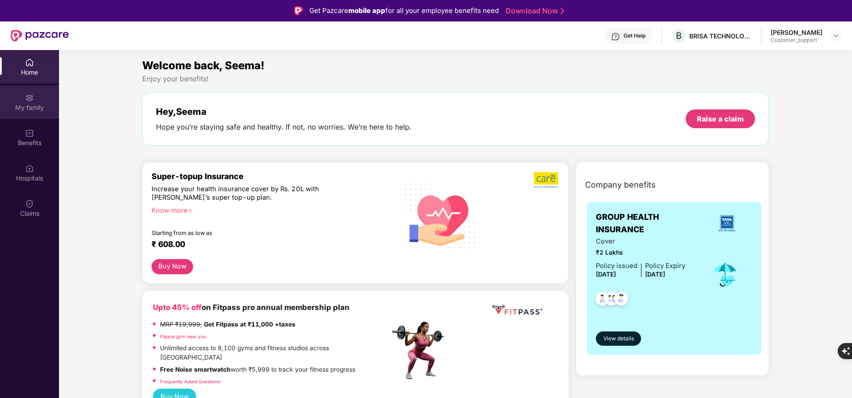
click at [35, 109] on div "My family" at bounding box center [29, 107] width 59 height 9
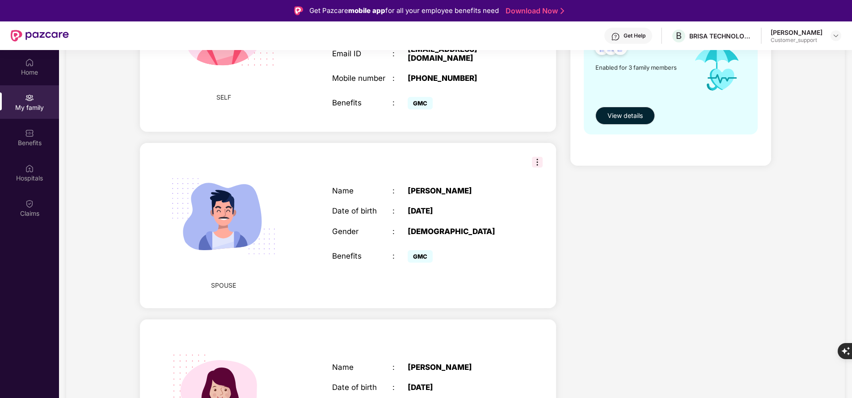
scroll to position [0, 0]
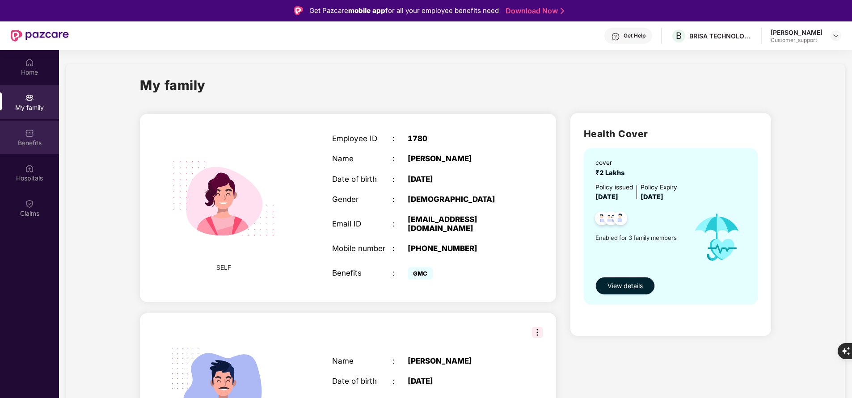
click at [28, 148] on div "Benefits" at bounding box center [29, 138] width 59 height 34
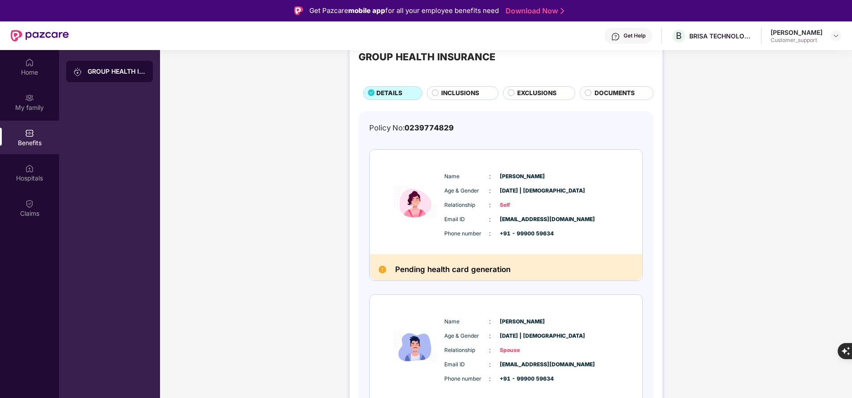
scroll to position [0, 0]
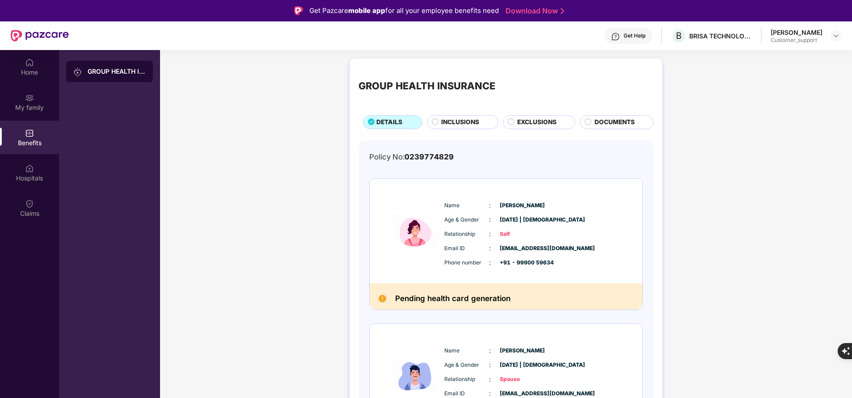
click at [470, 125] on span "INCLUSIONS" at bounding box center [460, 122] width 38 height 9
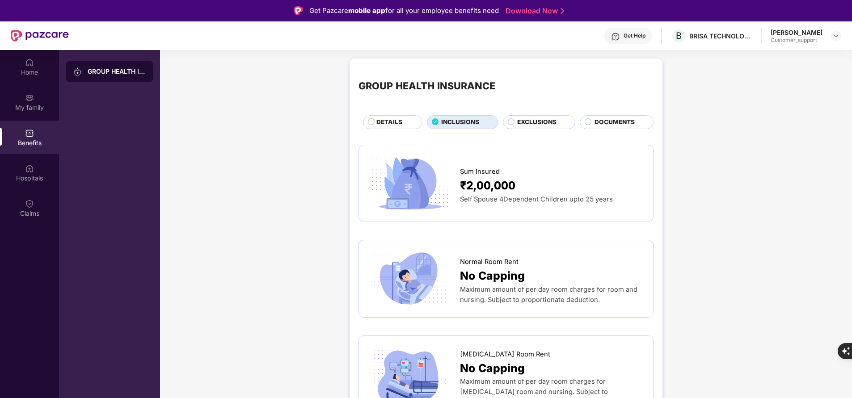
click at [395, 122] on span "DETAILS" at bounding box center [389, 122] width 26 height 9
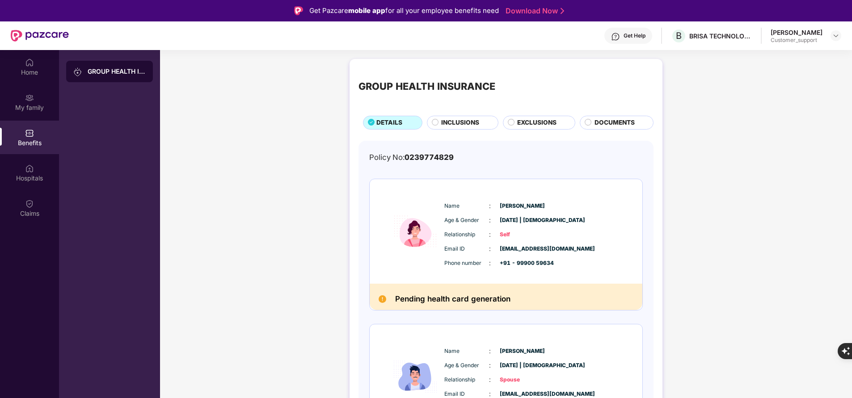
click at [445, 122] on span "INCLUSIONS" at bounding box center [460, 122] width 38 height 9
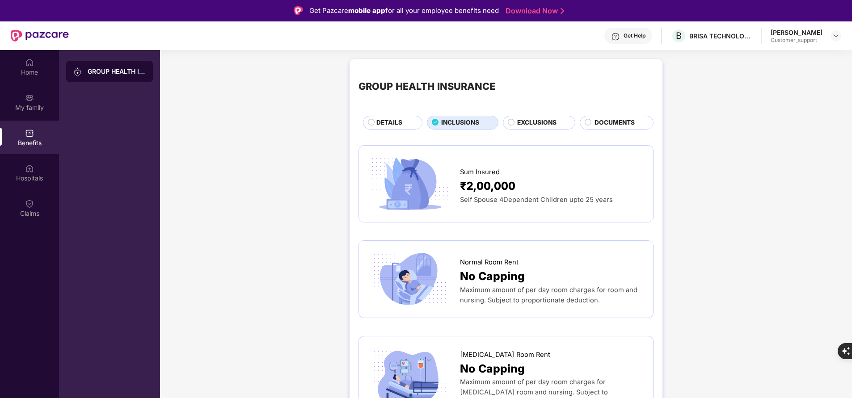
click at [380, 121] on span "DETAILS" at bounding box center [389, 122] width 26 height 9
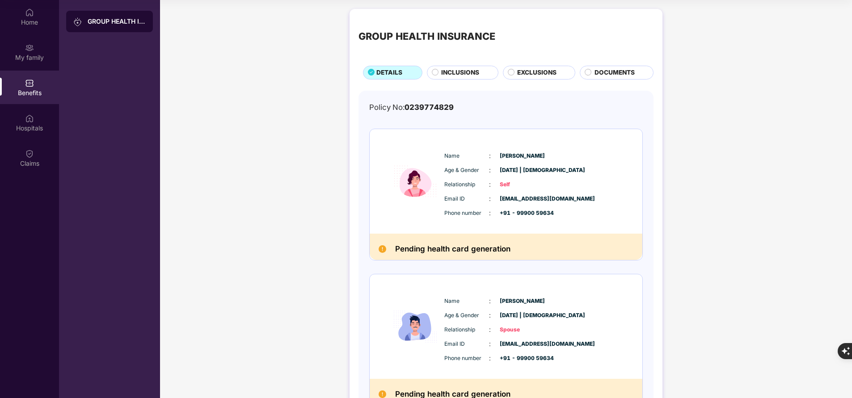
click at [456, 72] on span "INCLUSIONS" at bounding box center [460, 72] width 38 height 9
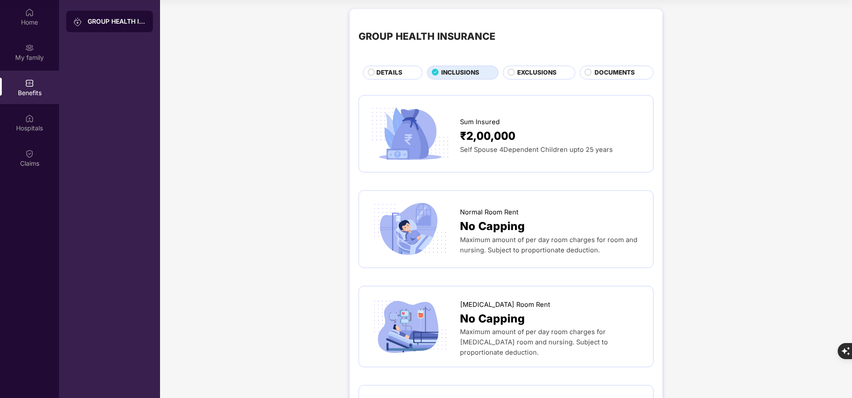
click at [411, 73] on div "DETAILS" at bounding box center [395, 73] width 46 height 11
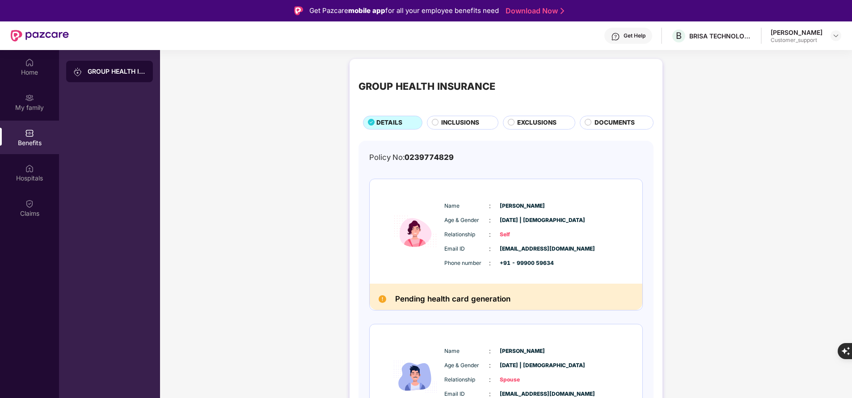
click at [453, 126] on span "INCLUSIONS" at bounding box center [460, 122] width 38 height 9
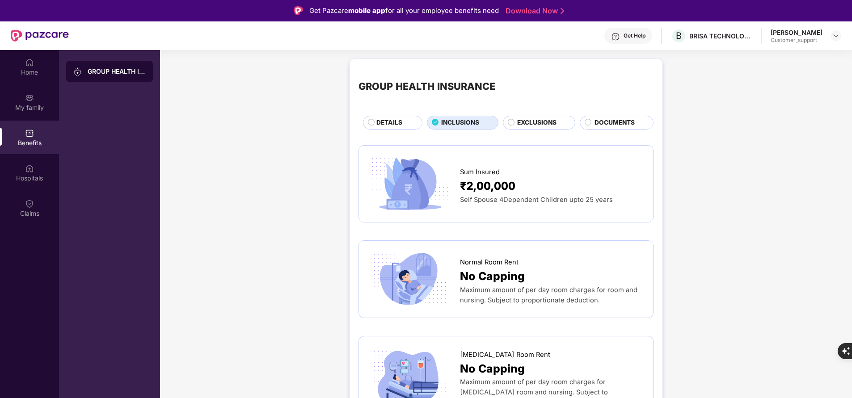
click at [391, 120] on span "DETAILS" at bounding box center [389, 122] width 26 height 9
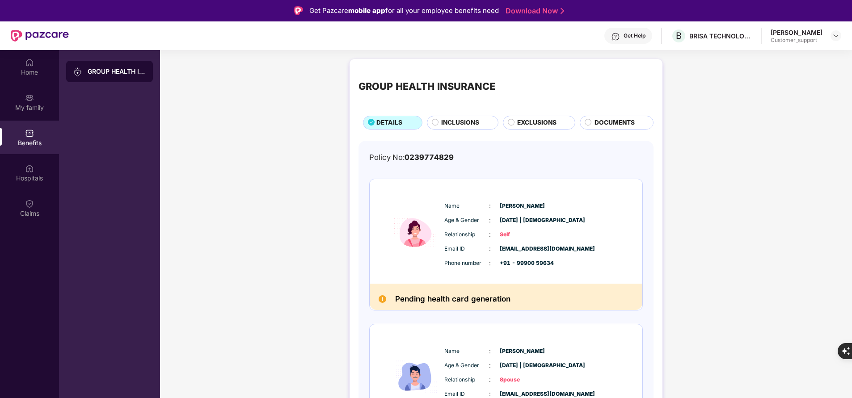
click at [458, 127] on span "INCLUSIONS" at bounding box center [460, 122] width 38 height 9
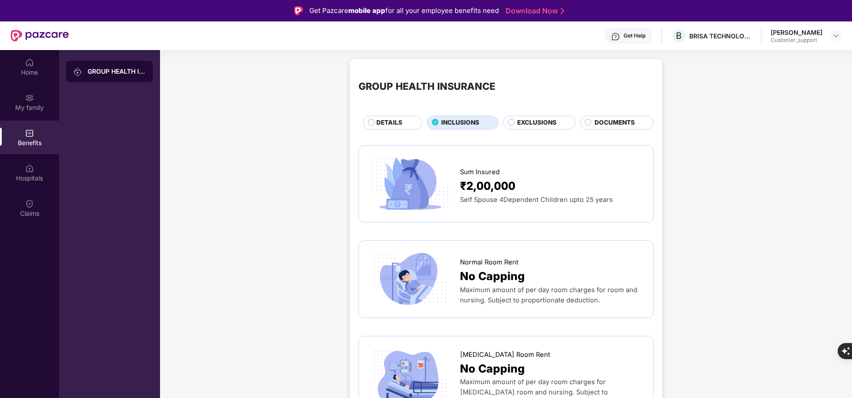
click at [398, 123] on span "DETAILS" at bounding box center [389, 122] width 26 height 9
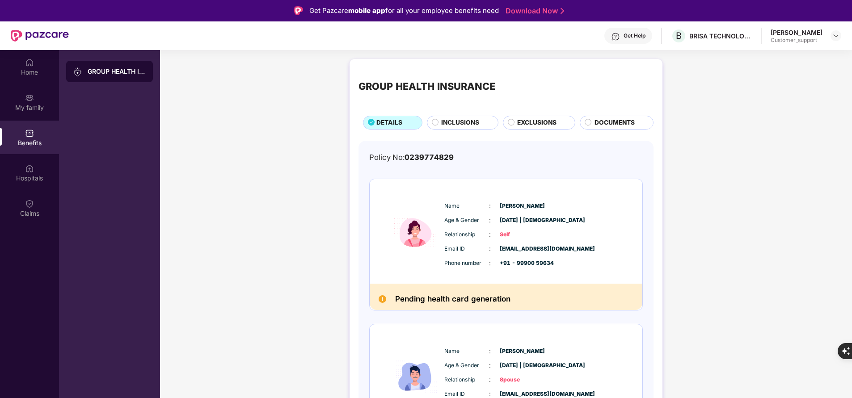
click at [489, 317] on main "GROUP HEALTH INSURANCE DETAILS INCLUSIONS EXCLUSIONS DOCUMENTS Policy No: 02397…" at bounding box center [506, 249] width 692 height 398
